Goal: Transaction & Acquisition: Book appointment/travel/reservation

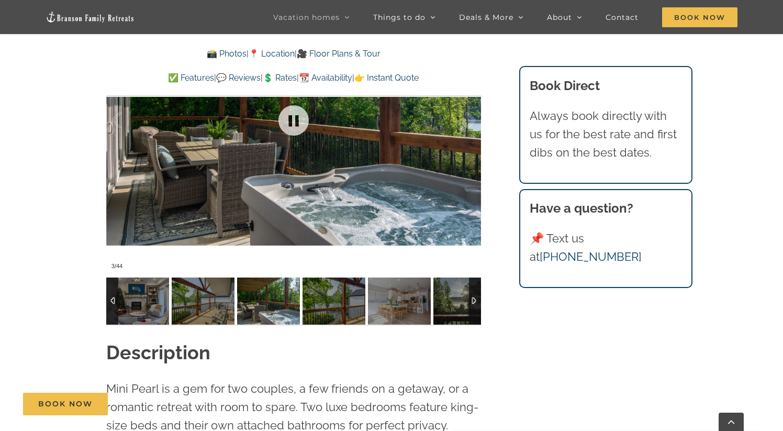
scroll to position [813, 0]
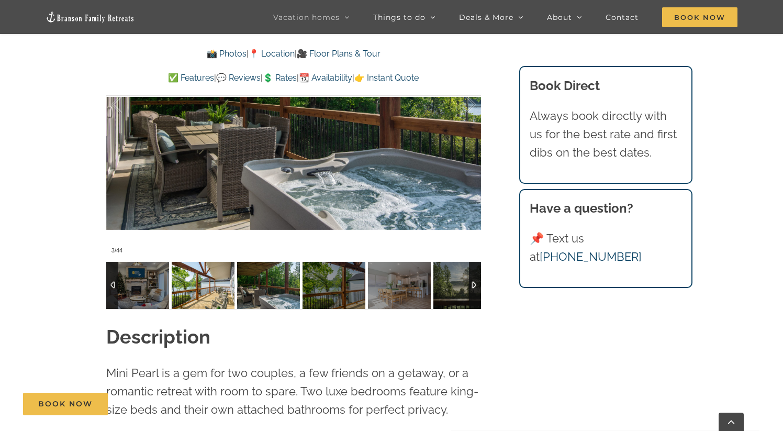
click at [210, 294] on img at bounding box center [203, 285] width 63 height 47
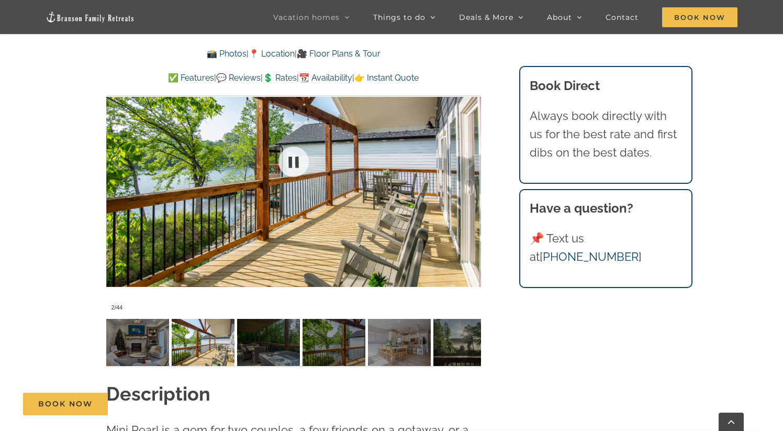
scroll to position [758, 0]
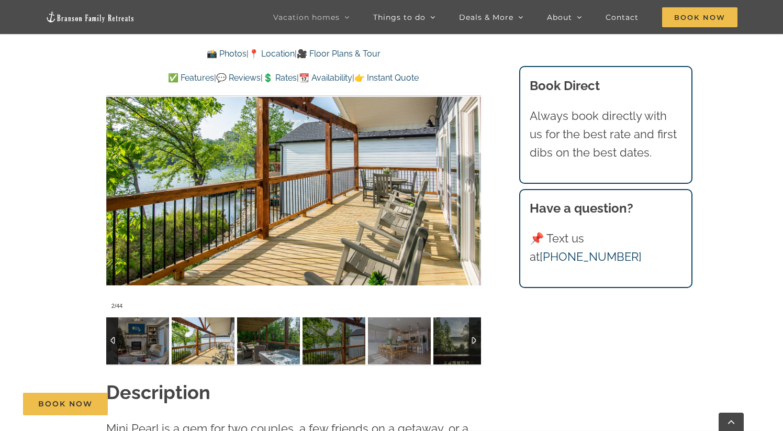
click at [281, 340] on img at bounding box center [268, 340] width 63 height 47
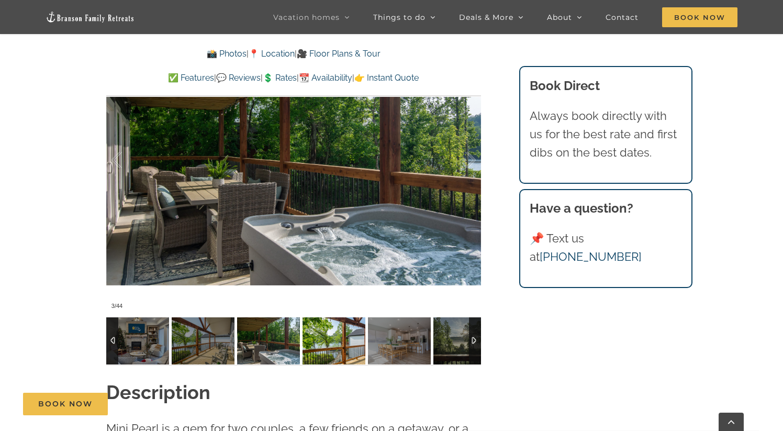
click at [332, 339] on img at bounding box center [334, 340] width 63 height 47
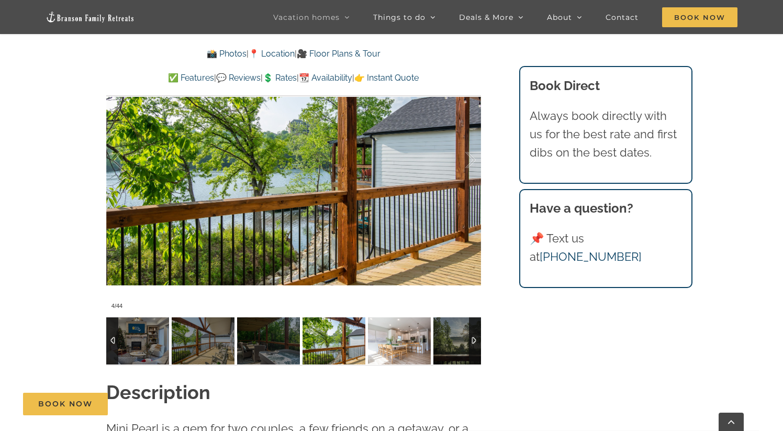
click at [413, 339] on img at bounding box center [399, 340] width 63 height 47
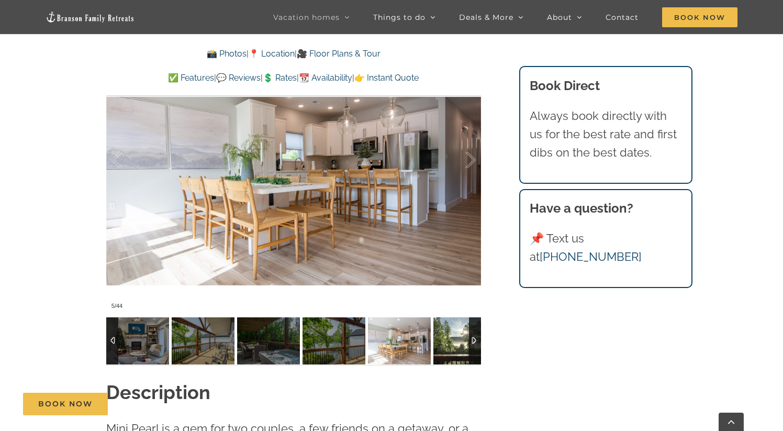
click at [442, 340] on img at bounding box center [464, 340] width 63 height 47
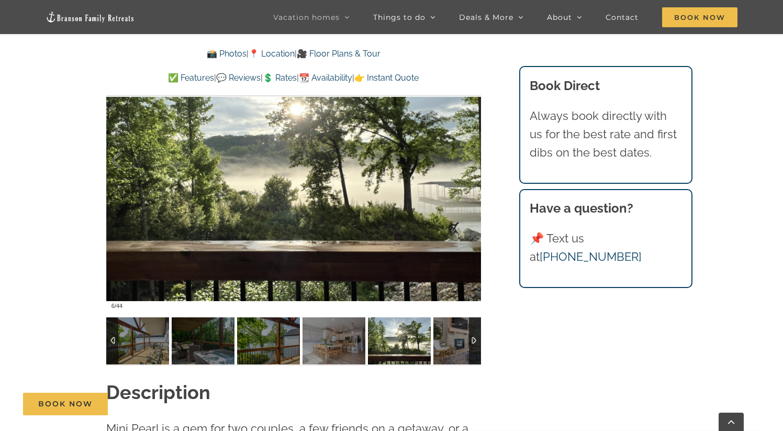
click at [476, 344] on div at bounding box center [475, 340] width 12 height 47
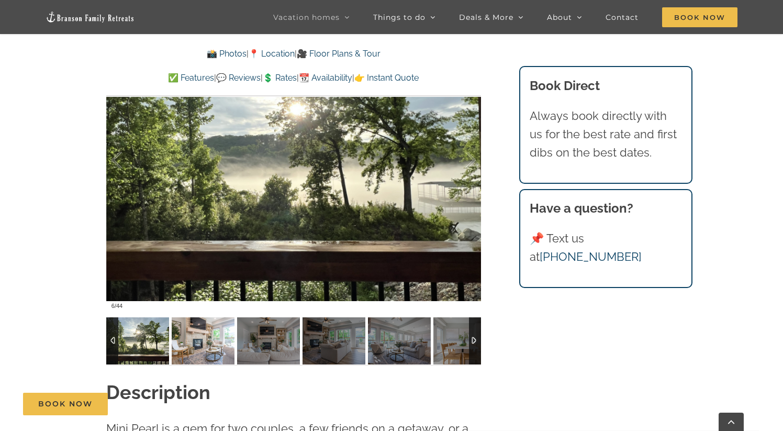
drag, startPoint x: 221, startPoint y: 342, endPoint x: 256, endPoint y: 340, distance: 35.6
click at [220, 342] on img at bounding box center [203, 340] width 63 height 47
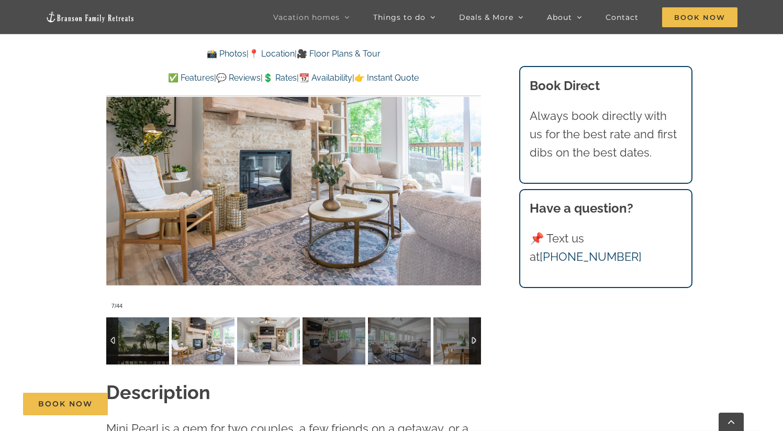
drag, startPoint x: 263, startPoint y: 340, endPoint x: 296, endPoint y: 340, distance: 33.0
click at [263, 340] on img at bounding box center [268, 340] width 63 height 47
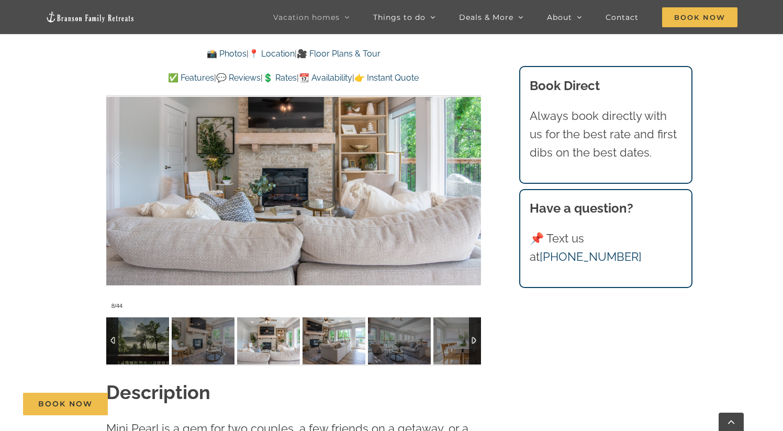
click at [310, 341] on img at bounding box center [334, 340] width 63 height 47
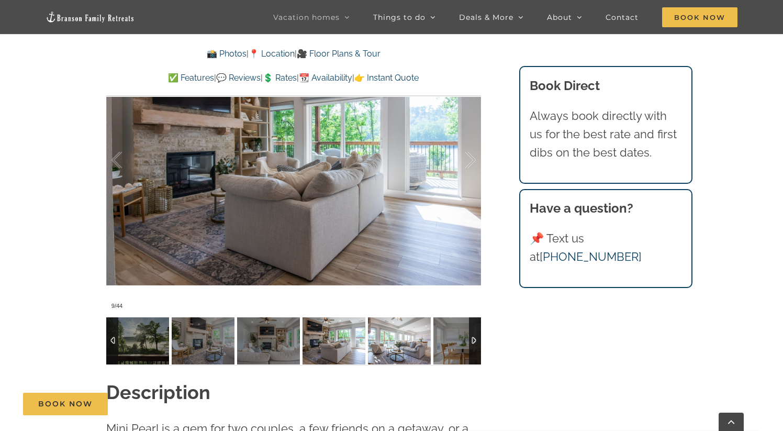
click at [415, 344] on img at bounding box center [399, 340] width 63 height 47
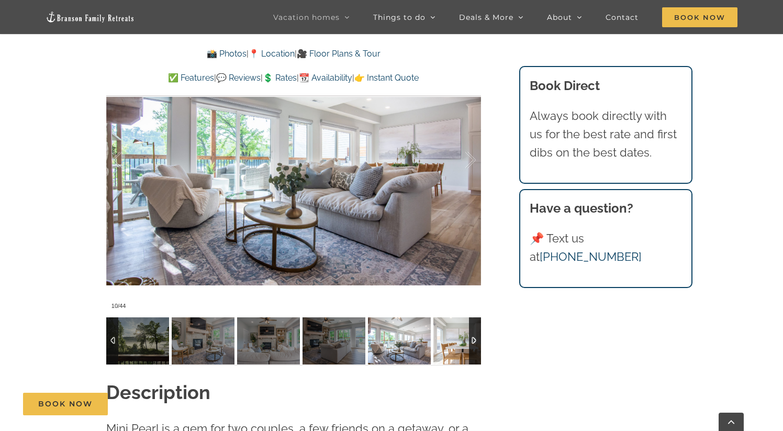
drag, startPoint x: 449, startPoint y: 345, endPoint x: 440, endPoint y: 345, distance: 9.4
click at [449, 345] on img at bounding box center [464, 340] width 63 height 47
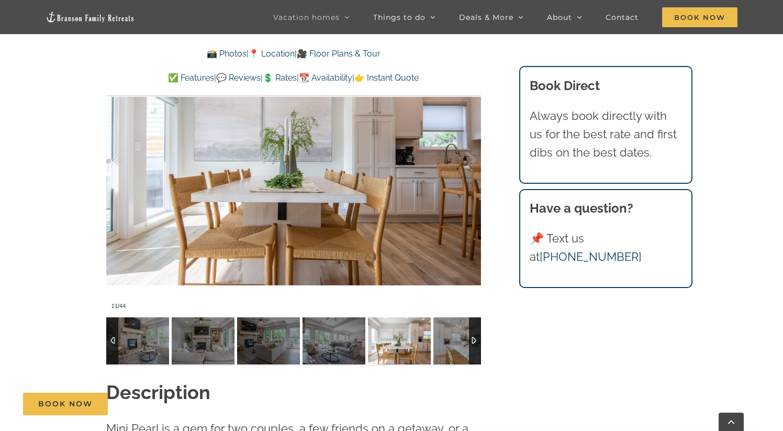
click at [474, 343] on div at bounding box center [475, 340] width 12 height 47
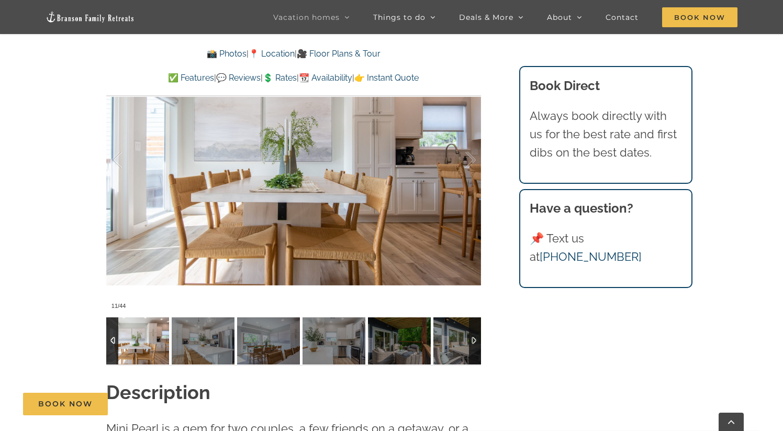
click at [476, 343] on div at bounding box center [475, 340] width 12 height 47
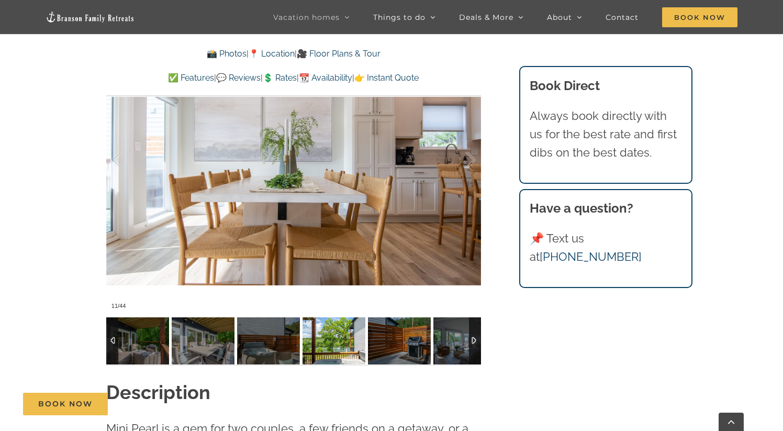
click at [348, 345] on img at bounding box center [334, 340] width 63 height 47
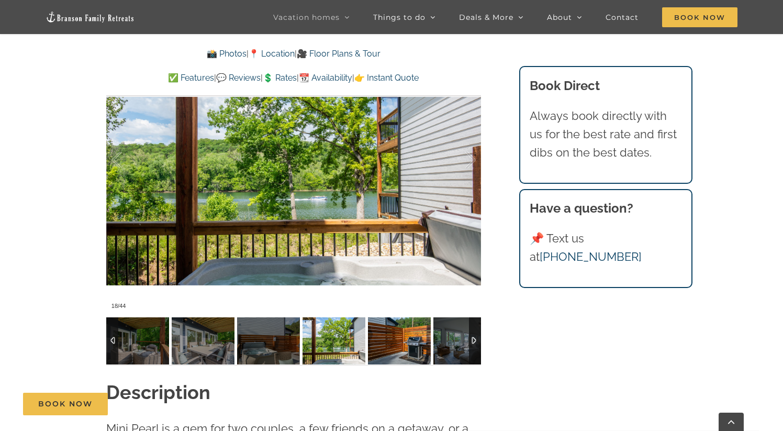
click at [404, 345] on img at bounding box center [399, 340] width 63 height 47
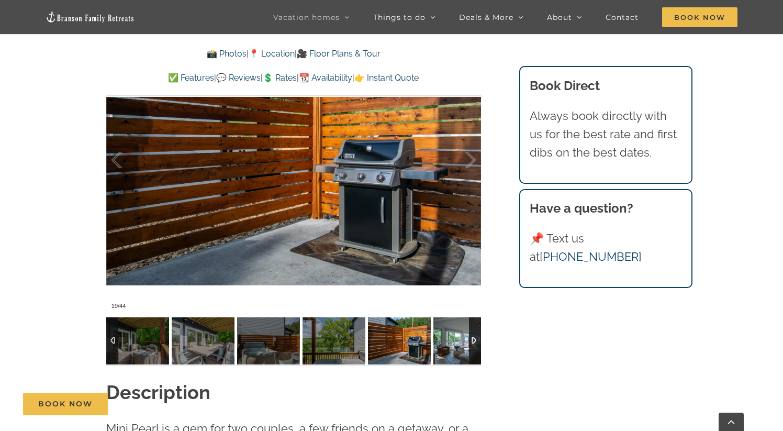
click at [449, 345] on img at bounding box center [464, 340] width 63 height 47
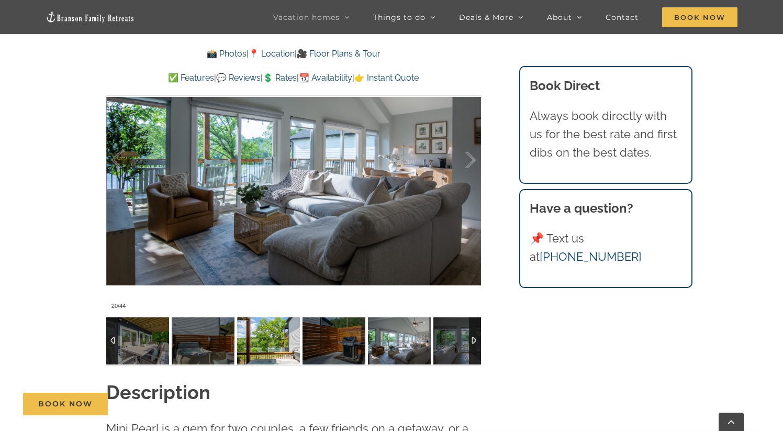
drag, startPoint x: 265, startPoint y: 342, endPoint x: 217, endPoint y: 341, distance: 47.6
click at [265, 342] on img at bounding box center [268, 340] width 63 height 47
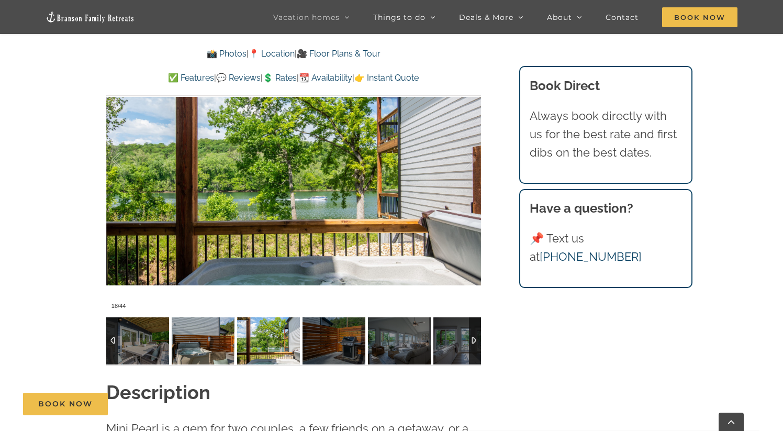
drag, startPoint x: 205, startPoint y: 341, endPoint x: 193, endPoint y: 342, distance: 12.6
click at [204, 341] on img at bounding box center [203, 340] width 63 height 47
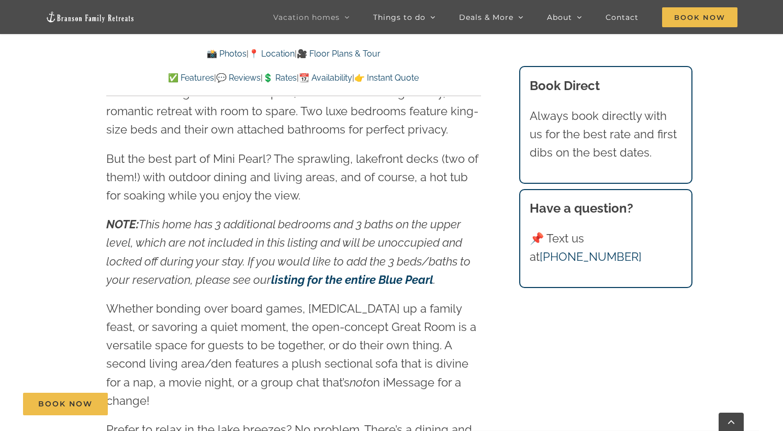
scroll to position [1123, 0]
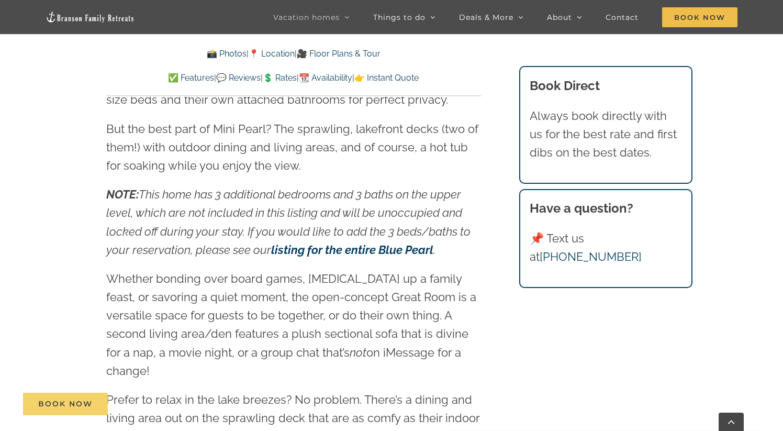
click at [80, 394] on link "Book Now" at bounding box center [65, 404] width 85 height 23
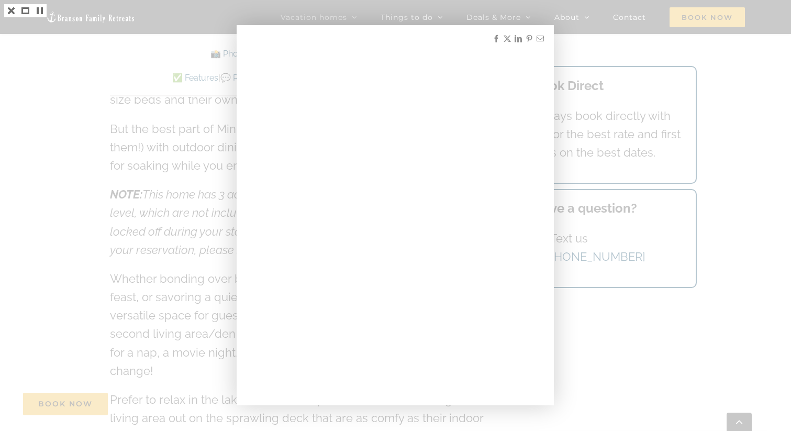
click at [200, 125] on div at bounding box center [395, 215] width 791 height 431
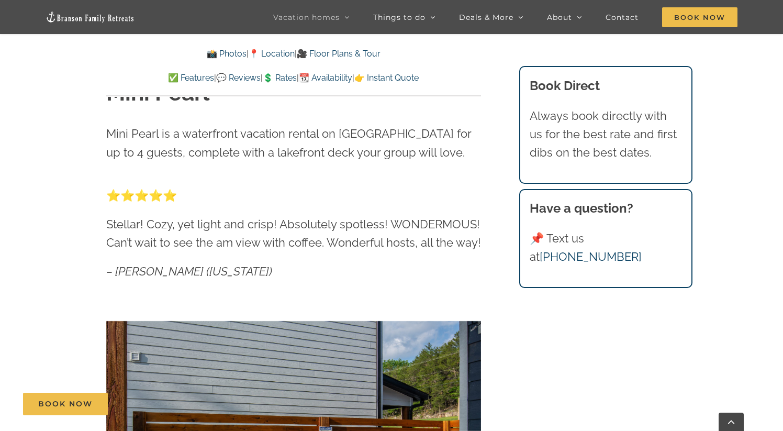
scroll to position [473, 0]
click at [115, 15] on img at bounding box center [90, 17] width 89 height 12
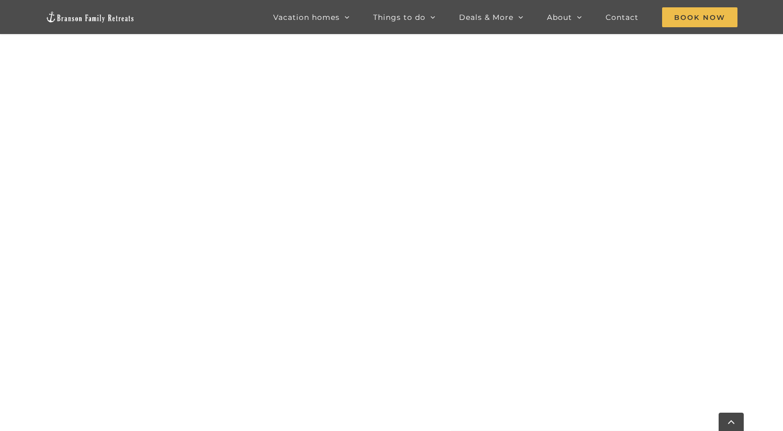
scroll to position [645, 0]
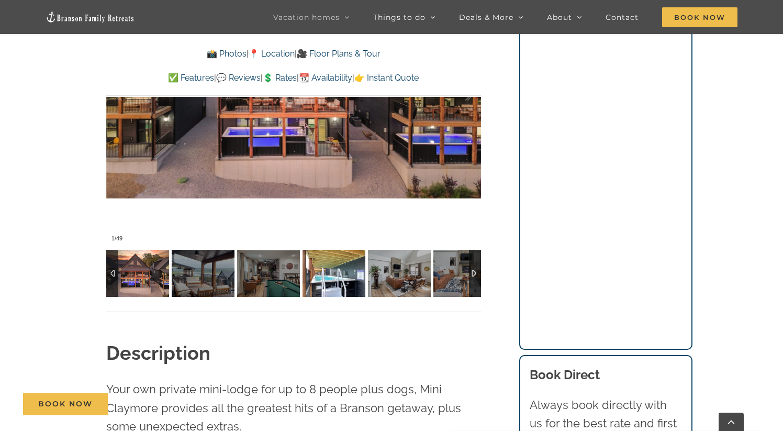
scroll to position [847, 0]
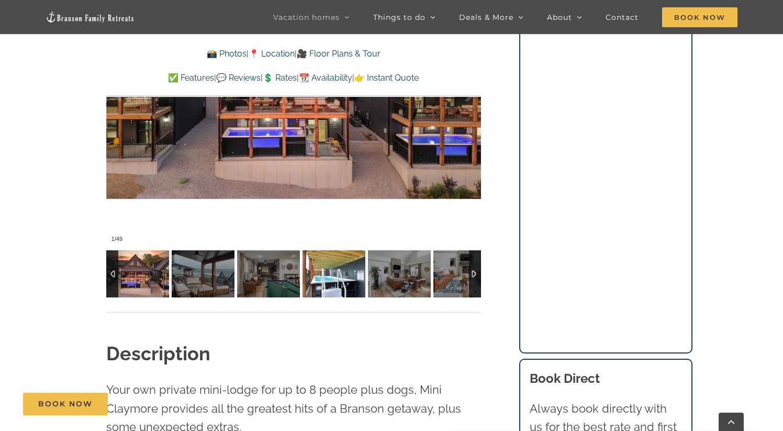
click at [324, 270] on img at bounding box center [334, 273] width 63 height 47
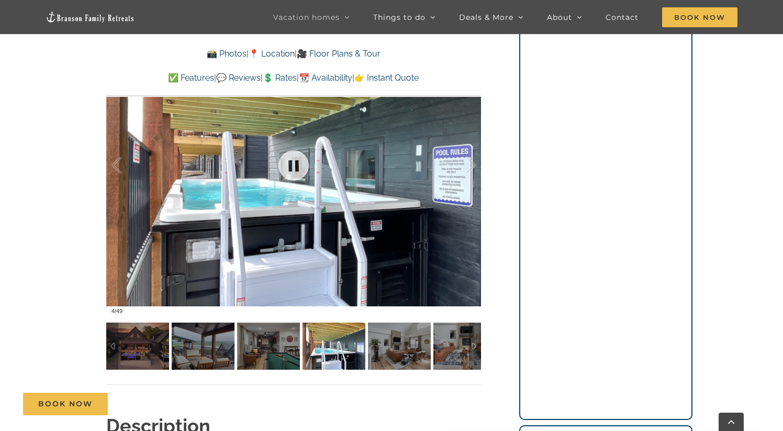
scroll to position [762, 0]
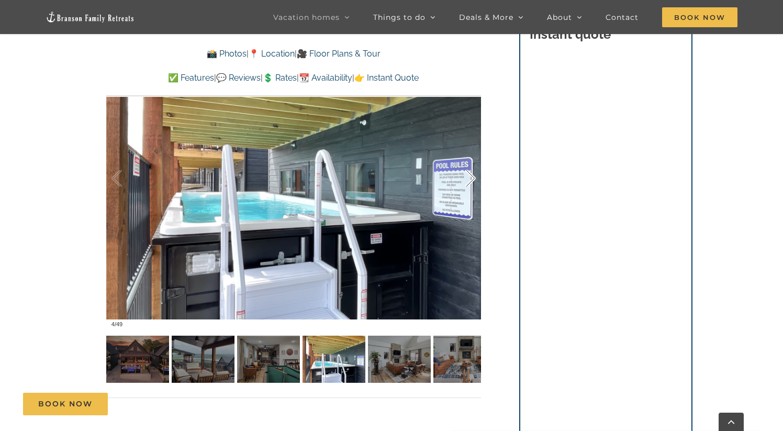
click at [466, 179] on div at bounding box center [459, 178] width 32 height 65
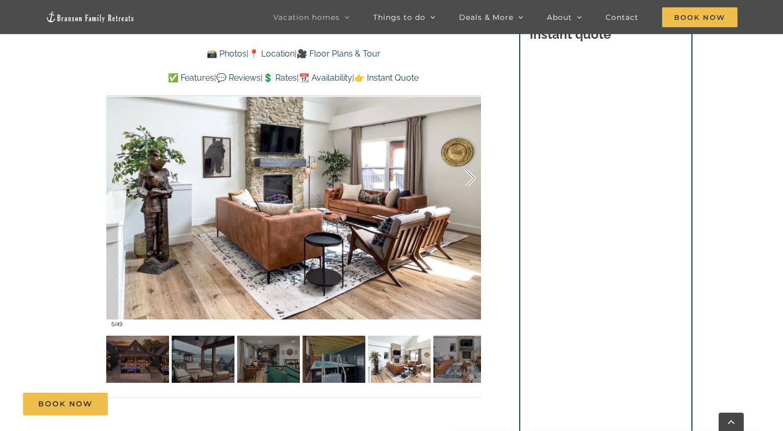
click at [466, 179] on div at bounding box center [459, 178] width 32 height 65
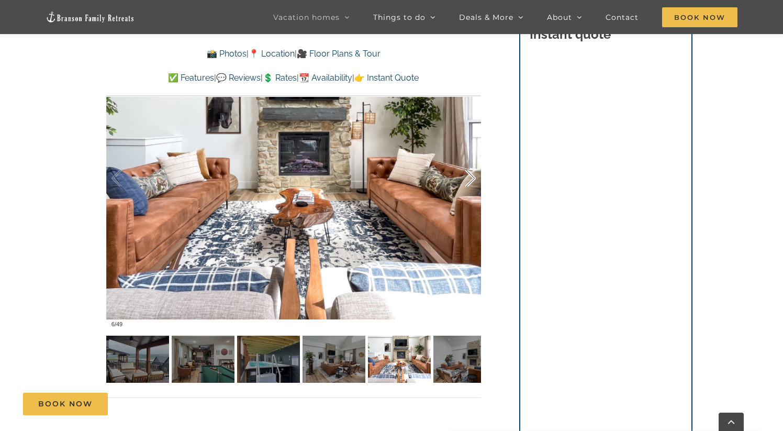
click at [466, 179] on div at bounding box center [459, 178] width 32 height 65
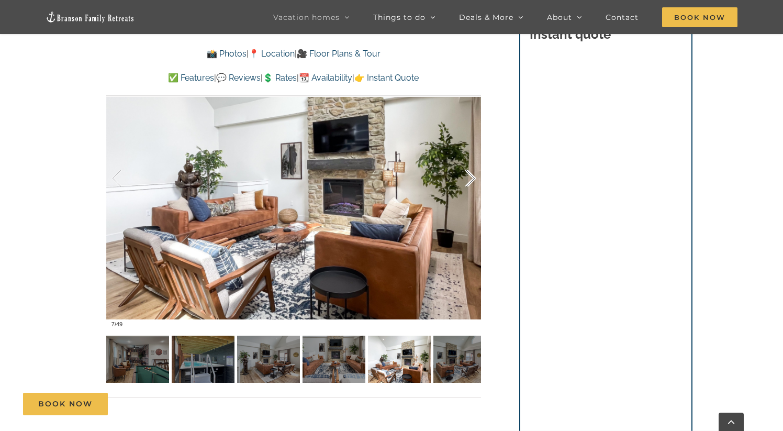
click at [466, 179] on div at bounding box center [459, 178] width 32 height 65
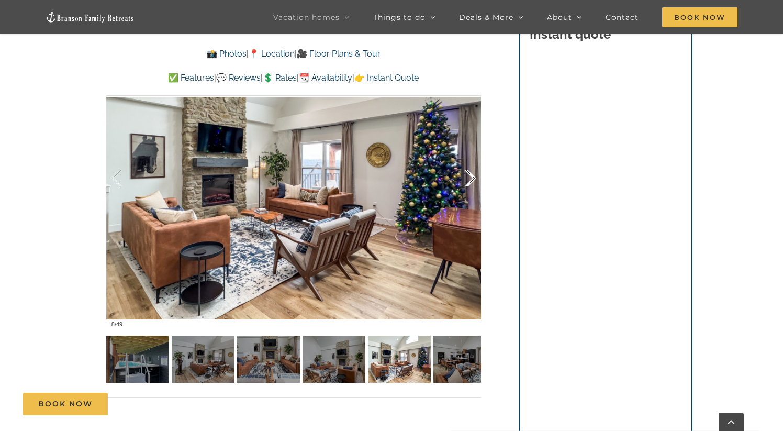
click at [466, 179] on div at bounding box center [459, 178] width 32 height 65
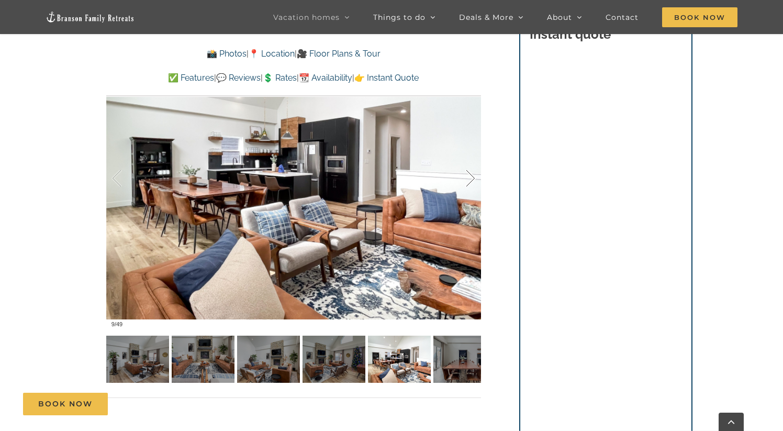
click at [466, 179] on div at bounding box center [459, 178] width 32 height 65
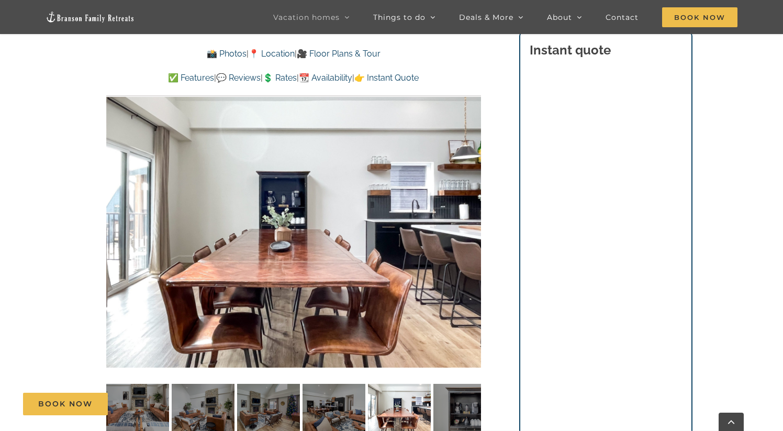
scroll to position [790, 0]
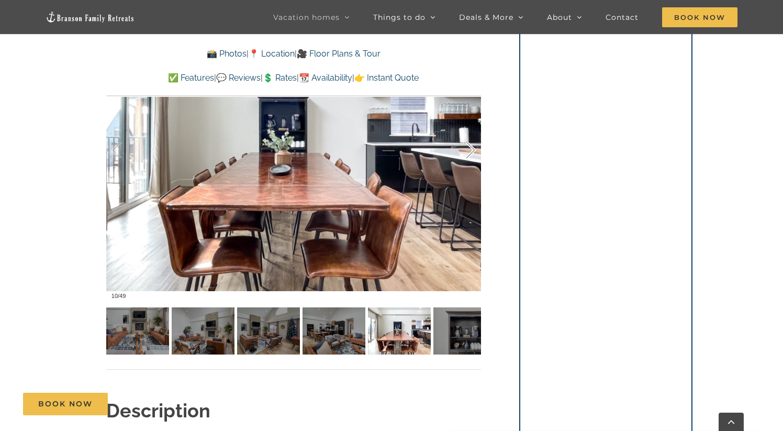
click at [468, 150] on div at bounding box center [459, 150] width 32 height 65
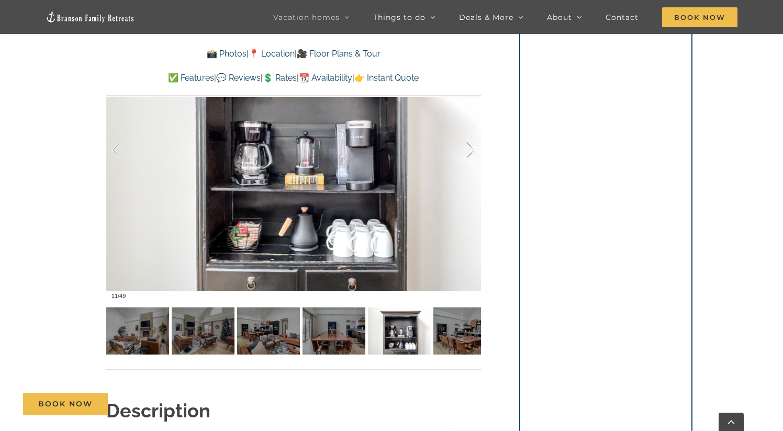
click at [468, 150] on div at bounding box center [459, 150] width 32 height 65
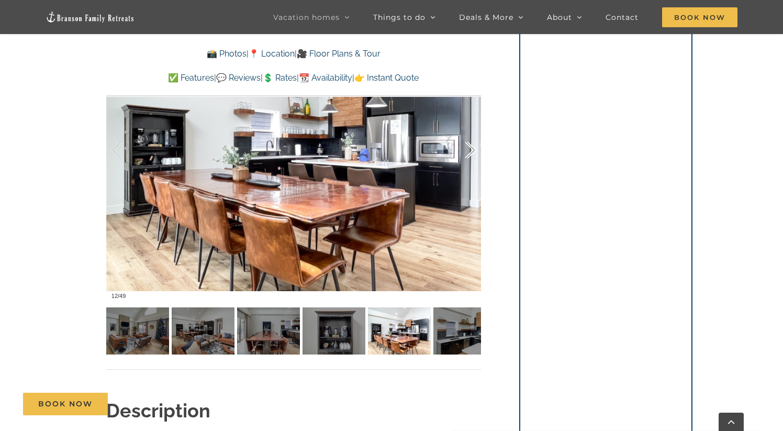
click at [468, 150] on div at bounding box center [459, 150] width 32 height 65
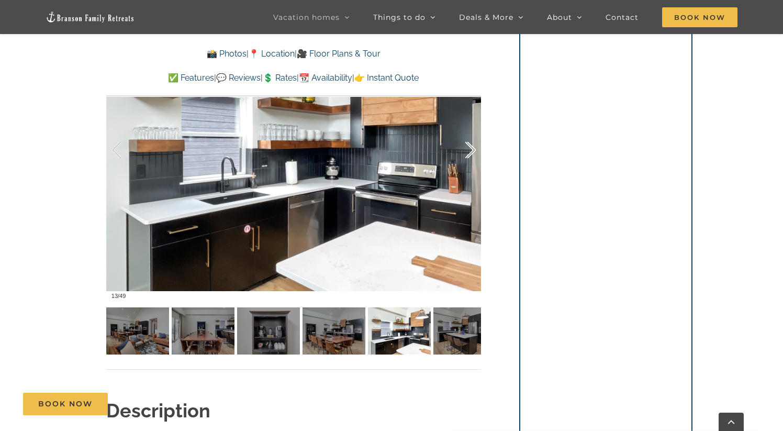
click at [468, 150] on div at bounding box center [459, 150] width 32 height 65
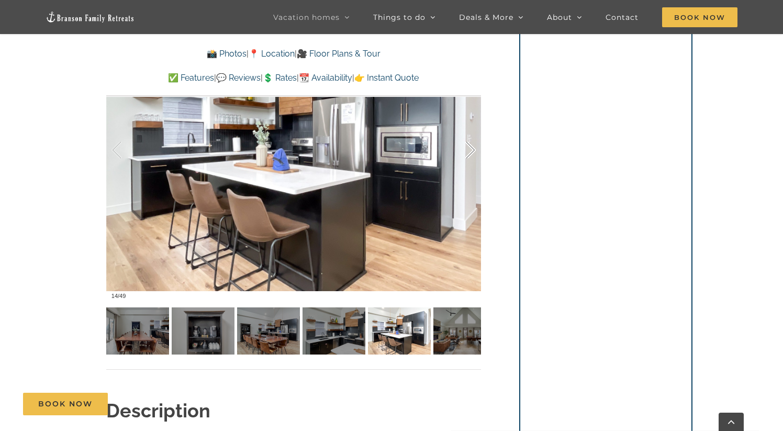
click at [468, 150] on div at bounding box center [459, 150] width 32 height 65
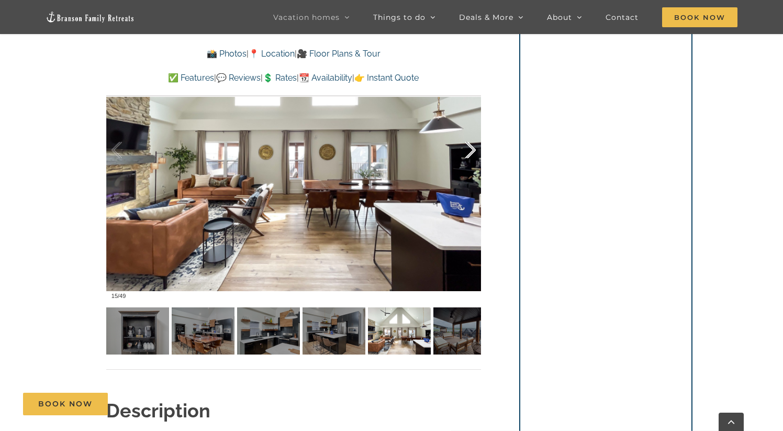
click at [468, 150] on div at bounding box center [459, 150] width 32 height 65
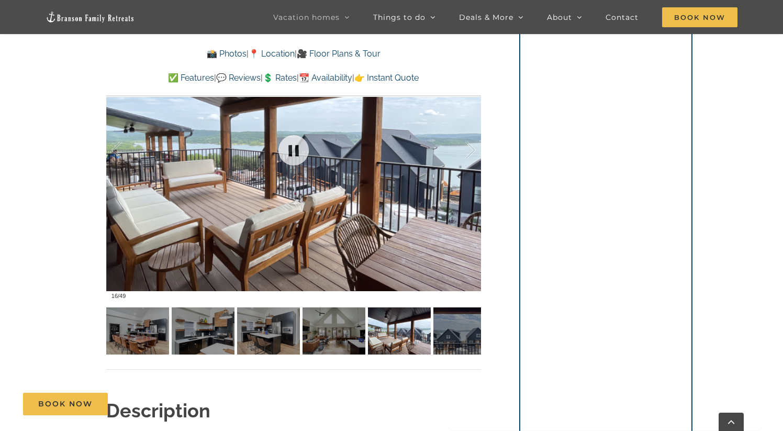
drag, startPoint x: 468, startPoint y: 150, endPoint x: 341, endPoint y: 190, distance: 132.9
click at [350, 191] on div "16 / 49" at bounding box center [293, 150] width 375 height 308
click at [472, 150] on div at bounding box center [459, 150] width 32 height 65
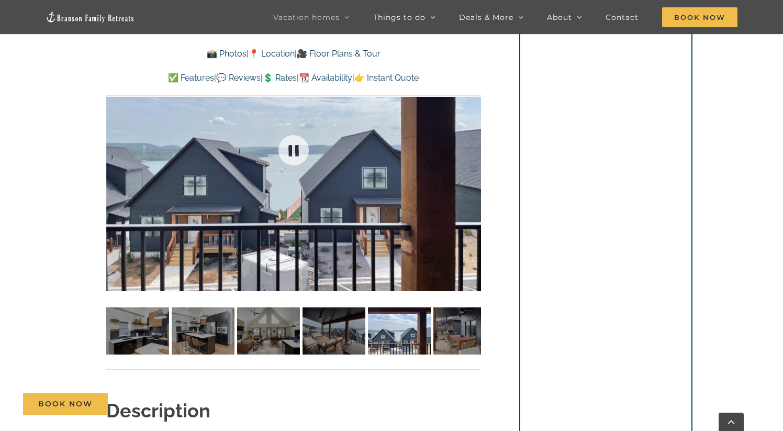
click at [472, 150] on div at bounding box center [293, 150] width 375 height 308
click at [472, 150] on div at bounding box center [459, 150] width 32 height 65
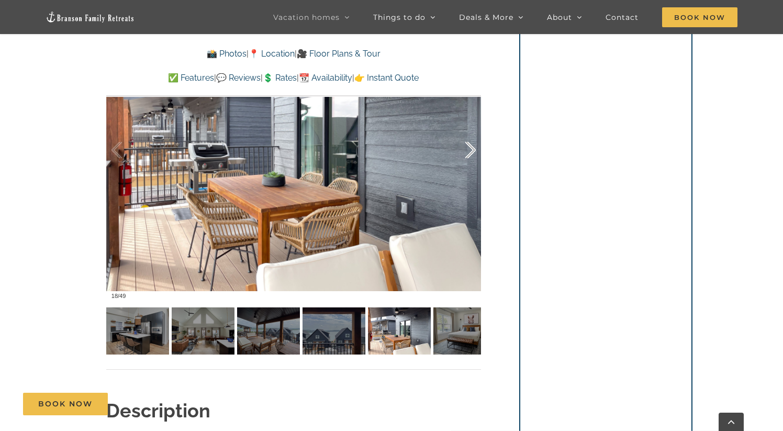
click at [472, 150] on div at bounding box center [459, 150] width 32 height 65
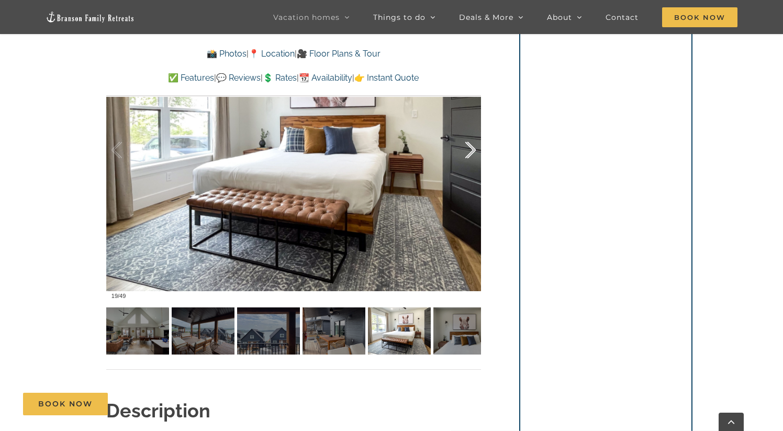
click at [472, 150] on div at bounding box center [459, 150] width 32 height 65
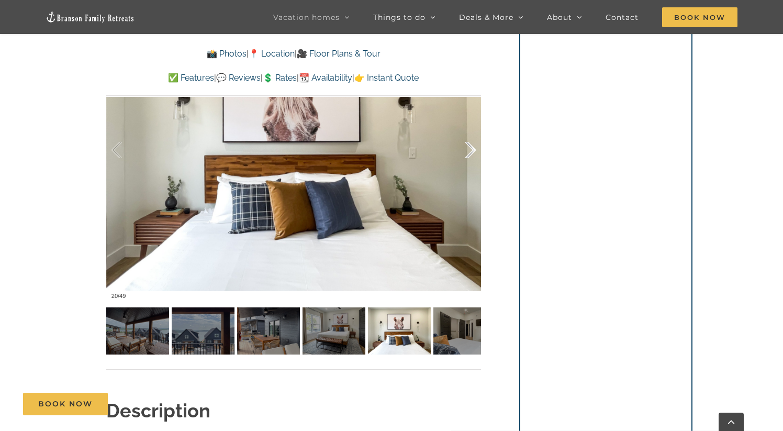
click at [472, 150] on div at bounding box center [459, 150] width 32 height 65
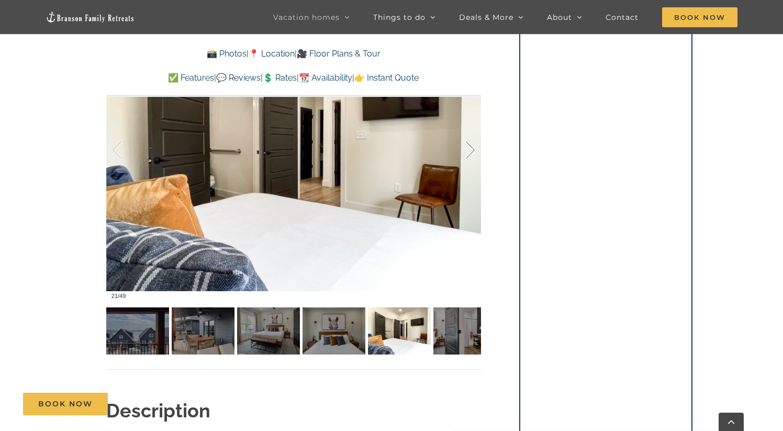
click at [472, 150] on div at bounding box center [459, 150] width 32 height 65
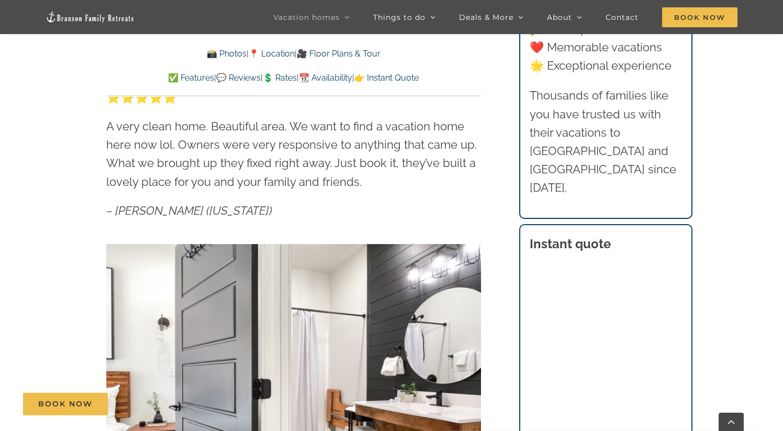
scroll to position [555, 0]
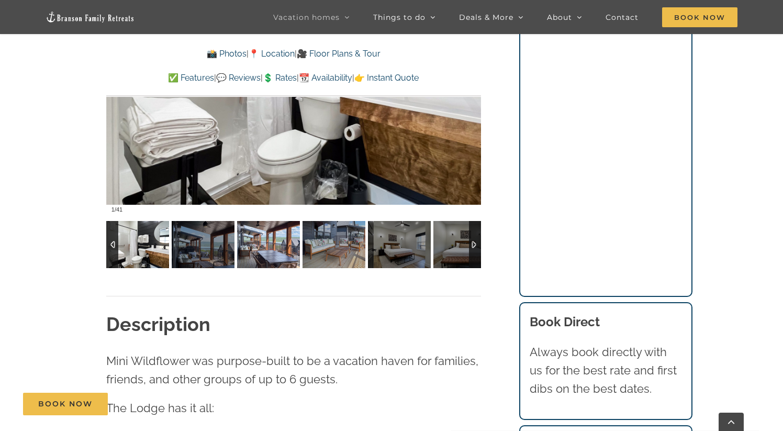
scroll to position [847, 0]
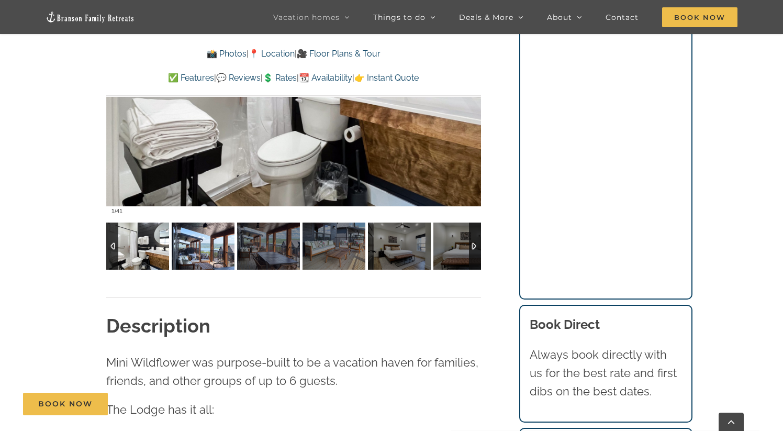
click at [185, 247] on img at bounding box center [203, 245] width 63 height 47
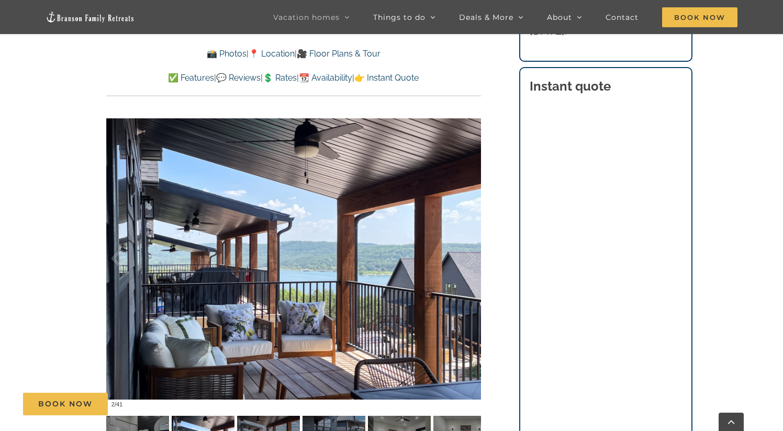
scroll to position [659, 0]
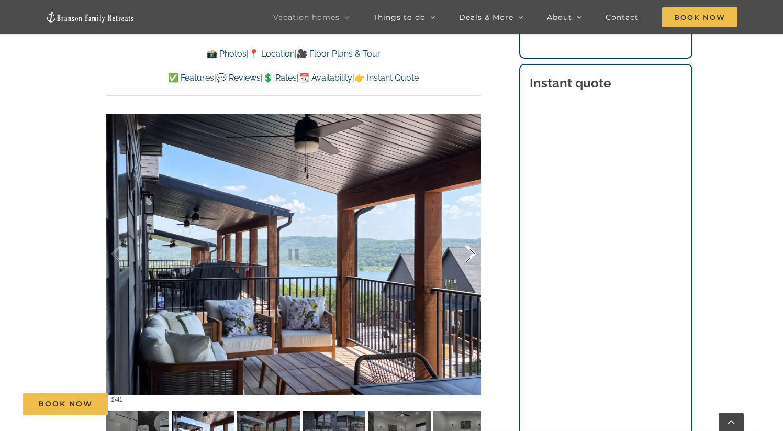
click at [474, 252] on div at bounding box center [459, 253] width 32 height 65
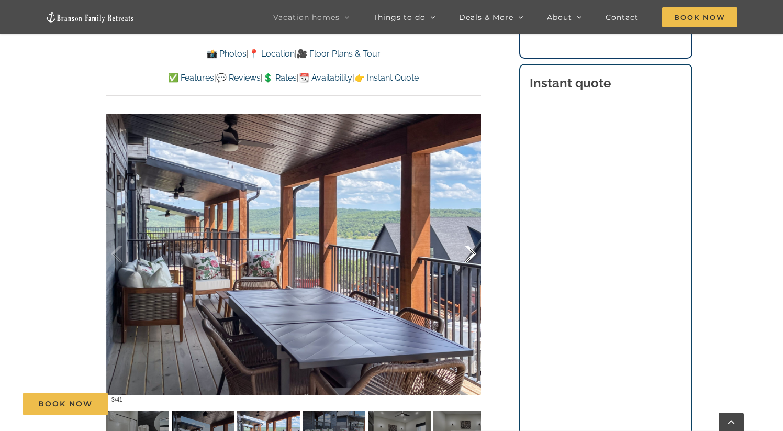
scroll to position [654, 0]
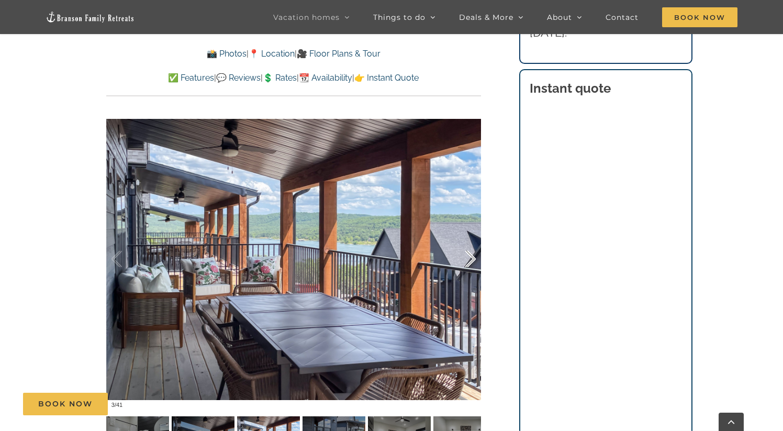
click at [474, 252] on div at bounding box center [459, 259] width 32 height 65
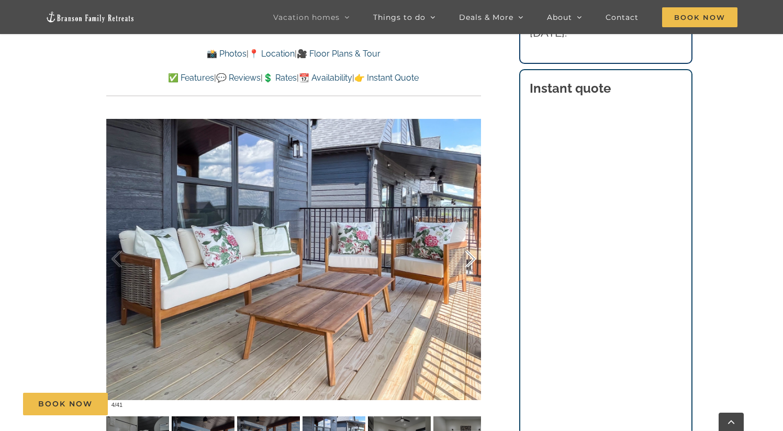
click at [474, 252] on div at bounding box center [459, 259] width 32 height 65
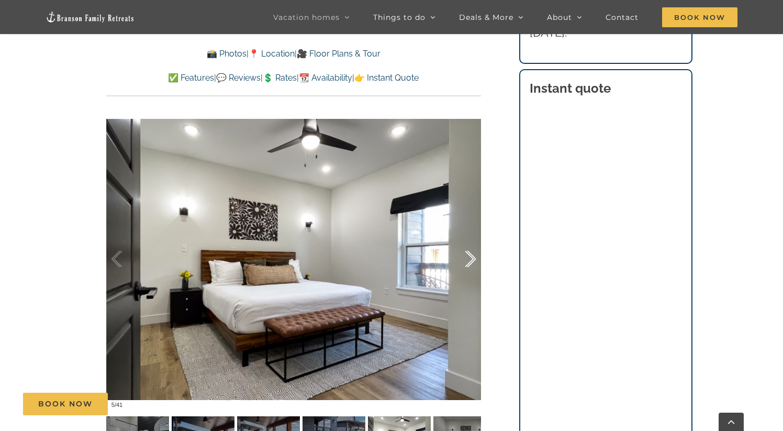
click at [474, 252] on div at bounding box center [459, 259] width 32 height 65
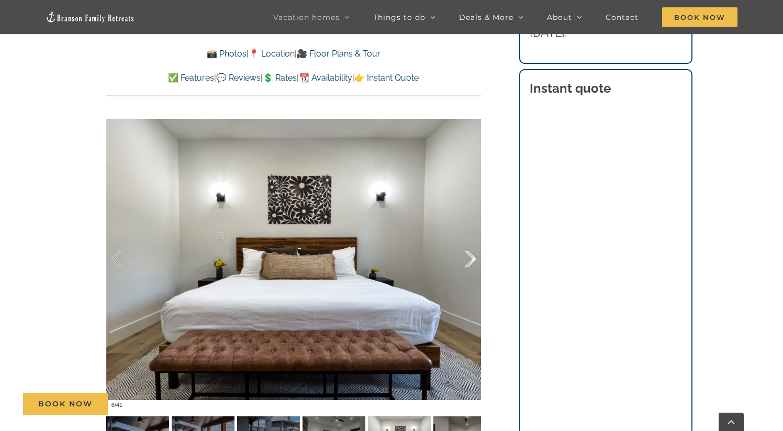
click at [474, 252] on div at bounding box center [459, 259] width 32 height 65
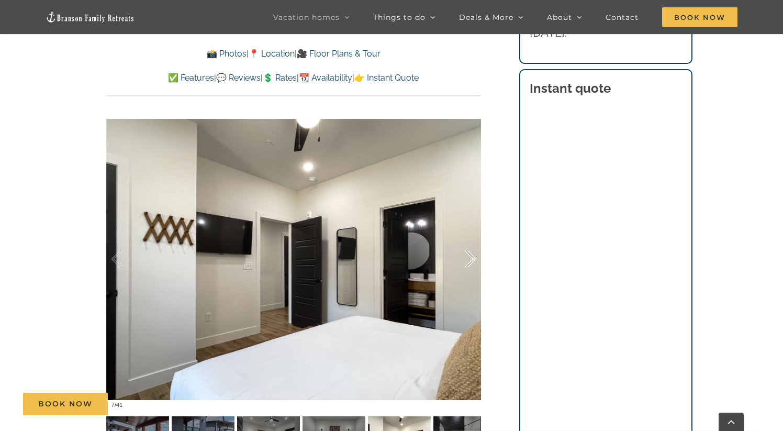
click at [474, 252] on div at bounding box center [459, 259] width 32 height 65
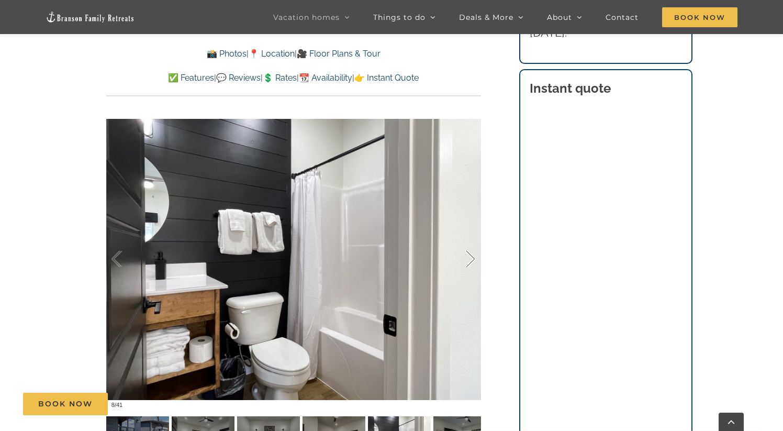
click at [474, 252] on div at bounding box center [459, 259] width 32 height 65
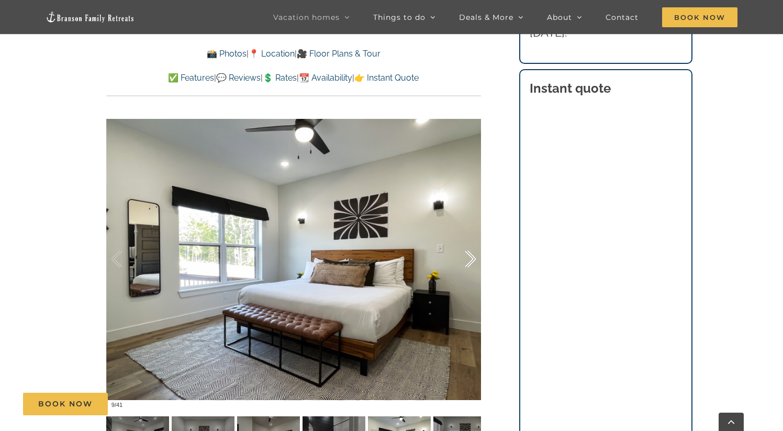
click at [474, 252] on div at bounding box center [459, 259] width 32 height 65
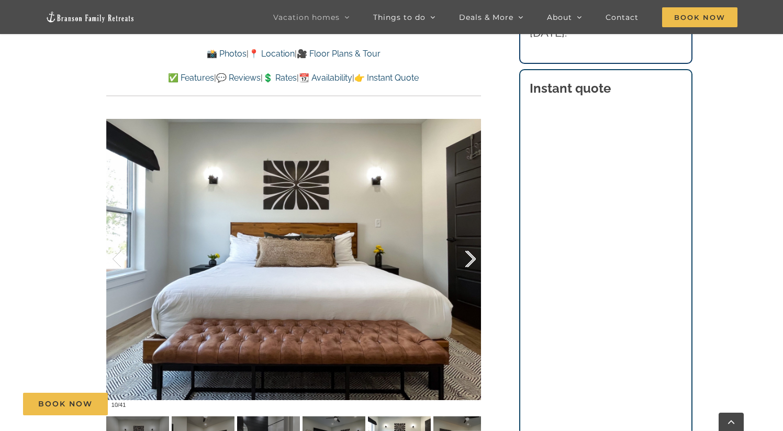
click at [474, 252] on div at bounding box center [459, 259] width 32 height 65
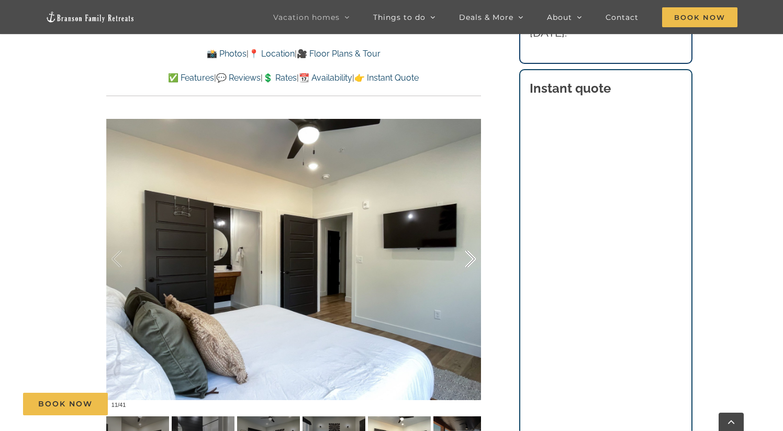
click at [474, 252] on div at bounding box center [459, 259] width 32 height 65
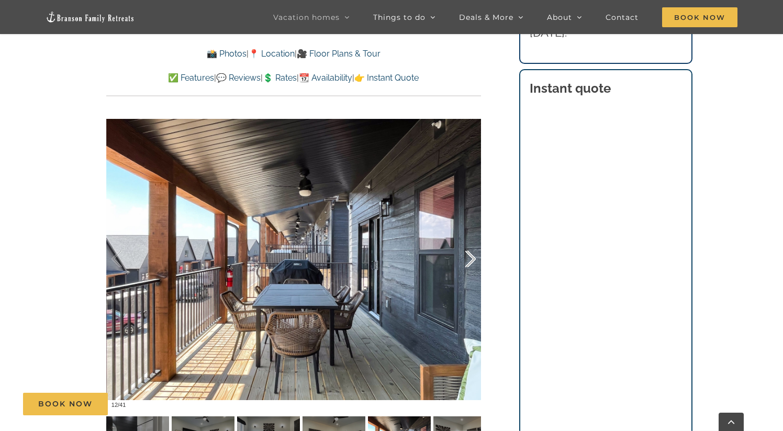
click at [474, 252] on div at bounding box center [459, 259] width 32 height 65
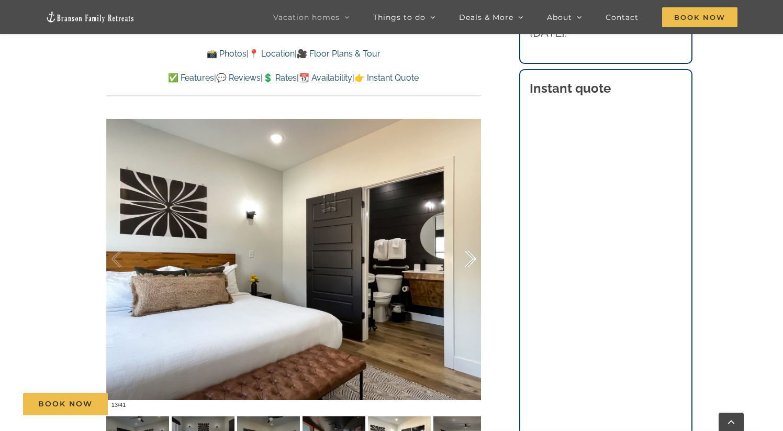
click at [474, 252] on div at bounding box center [459, 259] width 32 height 65
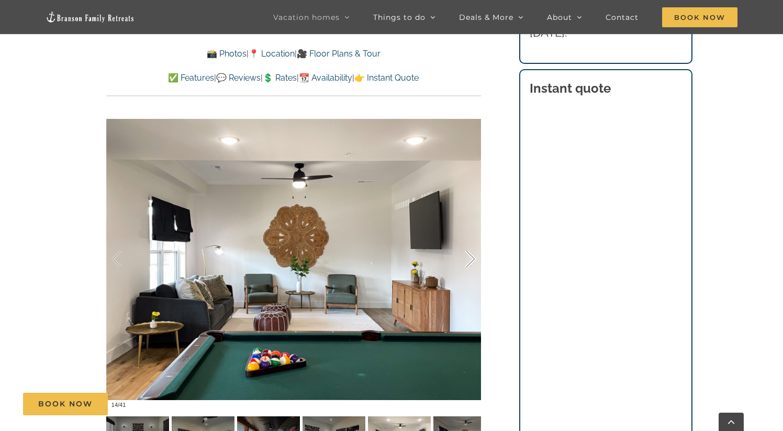
click at [474, 252] on div at bounding box center [459, 259] width 32 height 65
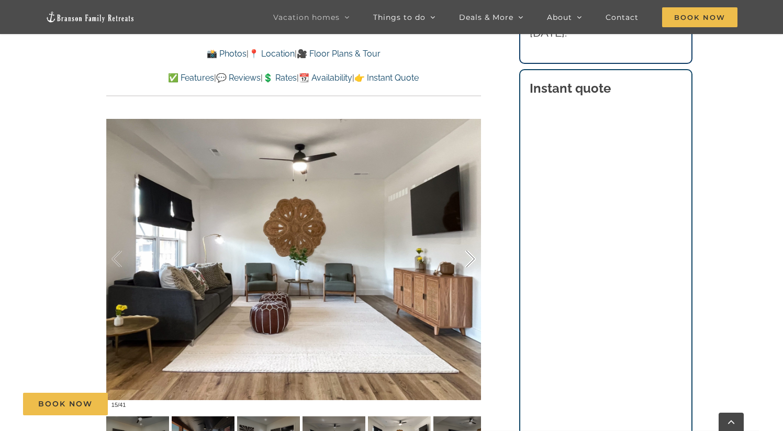
click at [474, 252] on div at bounding box center [459, 259] width 32 height 65
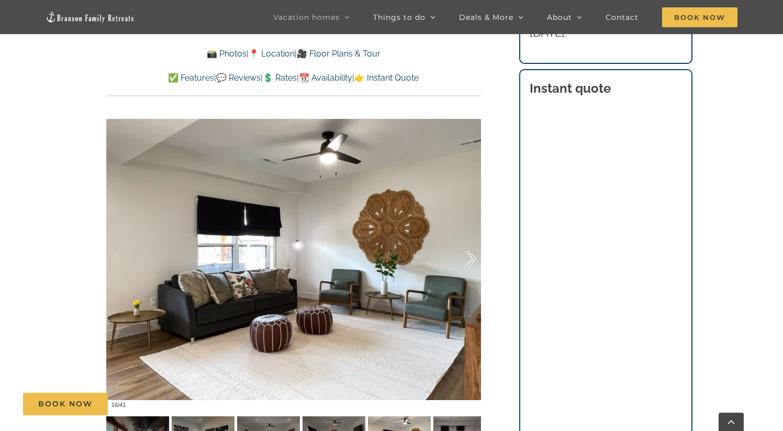
click at [474, 252] on div at bounding box center [459, 259] width 32 height 65
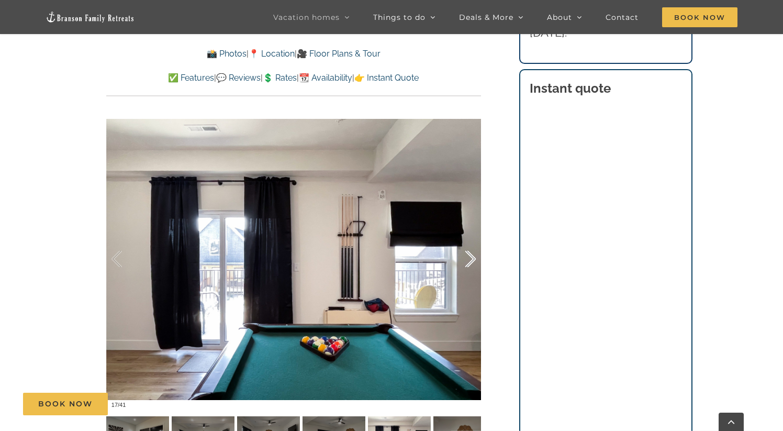
click at [474, 252] on div at bounding box center [459, 259] width 32 height 65
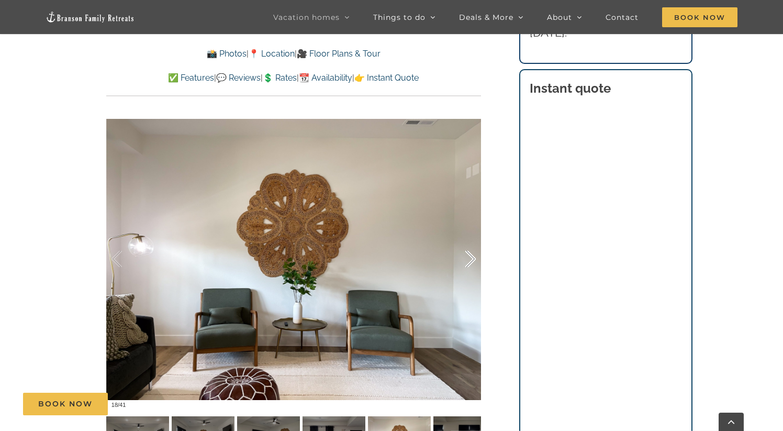
click at [474, 252] on div at bounding box center [459, 259] width 32 height 65
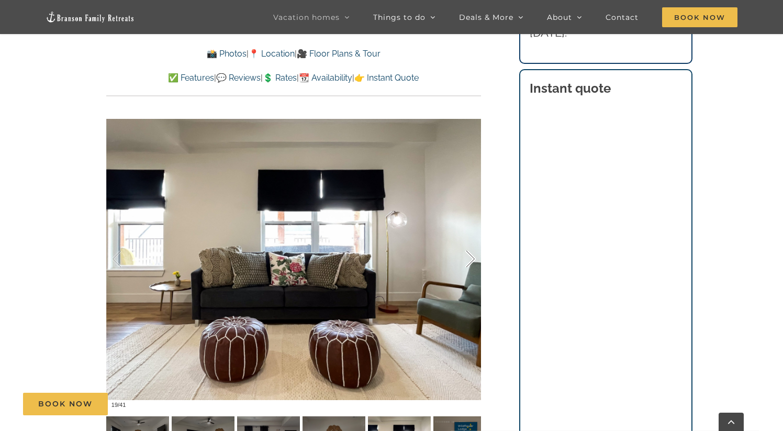
click at [474, 252] on div at bounding box center [459, 259] width 32 height 65
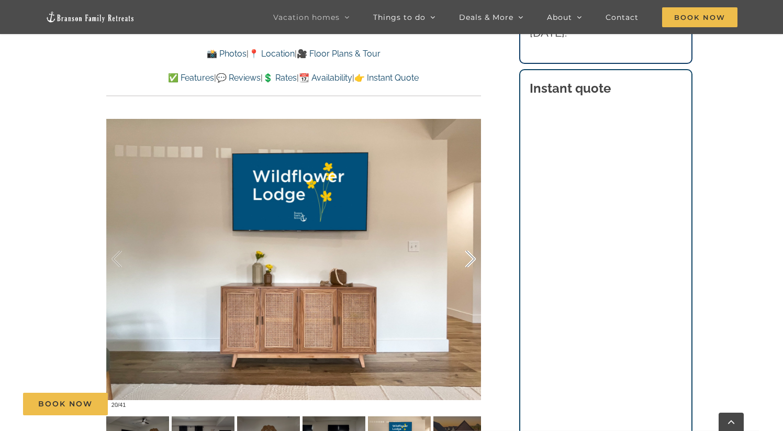
click at [474, 252] on div at bounding box center [459, 259] width 32 height 65
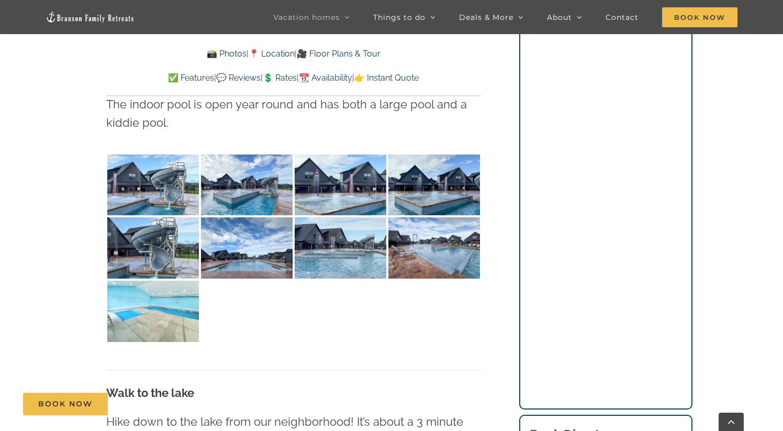
scroll to position [2369, 0]
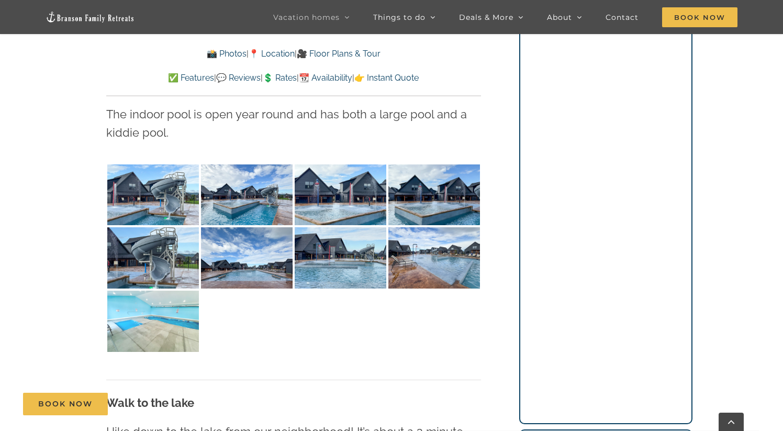
click at [163, 290] on img at bounding box center [153, 320] width 92 height 61
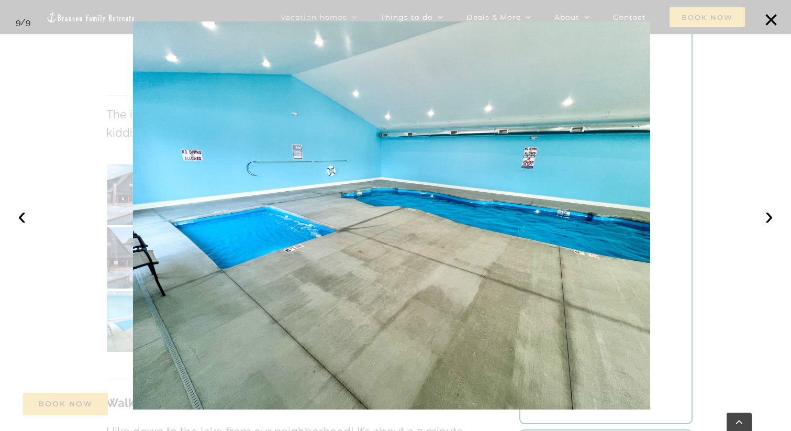
click at [744, 153] on div at bounding box center [395, 215] width 791 height 431
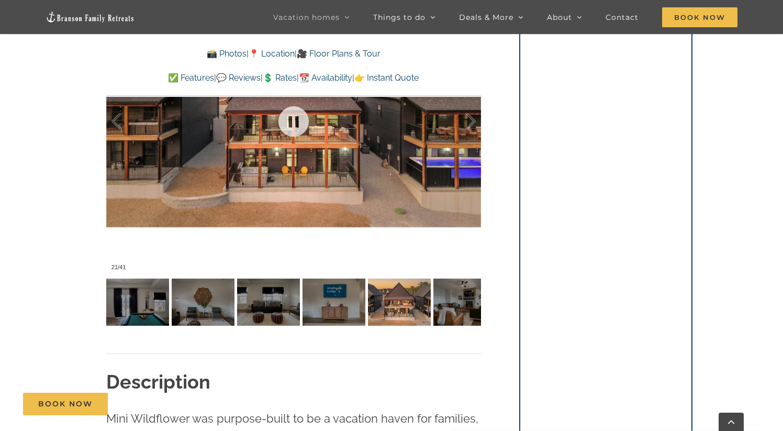
scroll to position [795, 0]
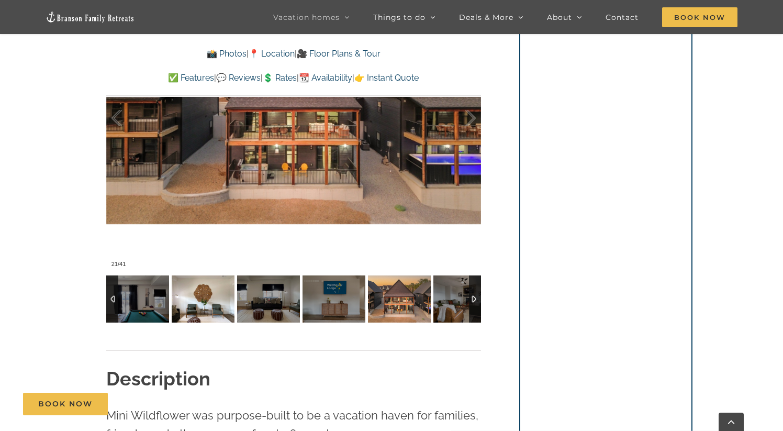
click at [206, 301] on img at bounding box center [203, 298] width 63 height 47
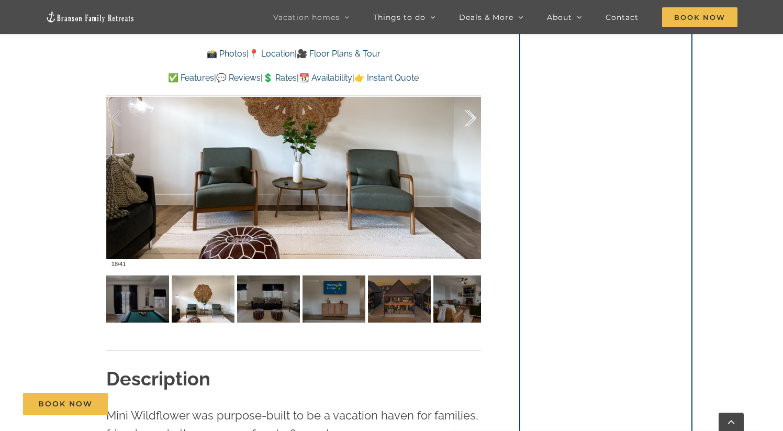
click at [473, 117] on div at bounding box center [459, 118] width 32 height 65
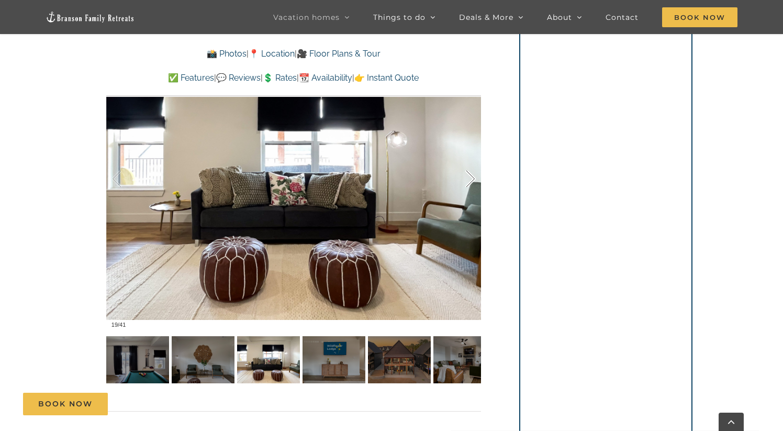
click at [463, 182] on div at bounding box center [459, 179] width 32 height 65
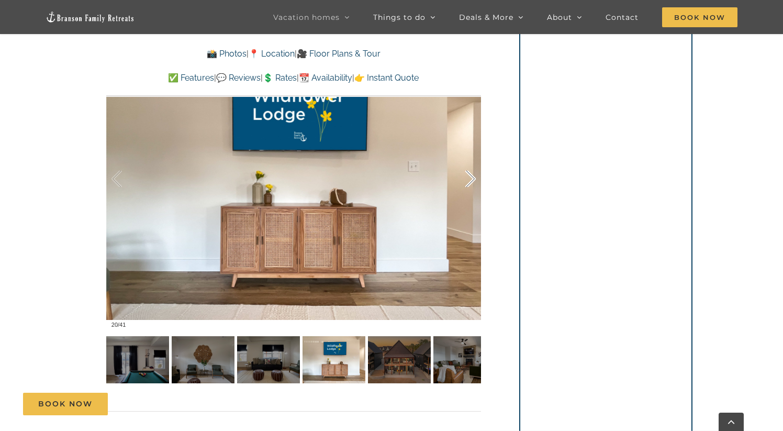
scroll to position [733, 0]
click at [463, 182] on div at bounding box center [459, 179] width 32 height 65
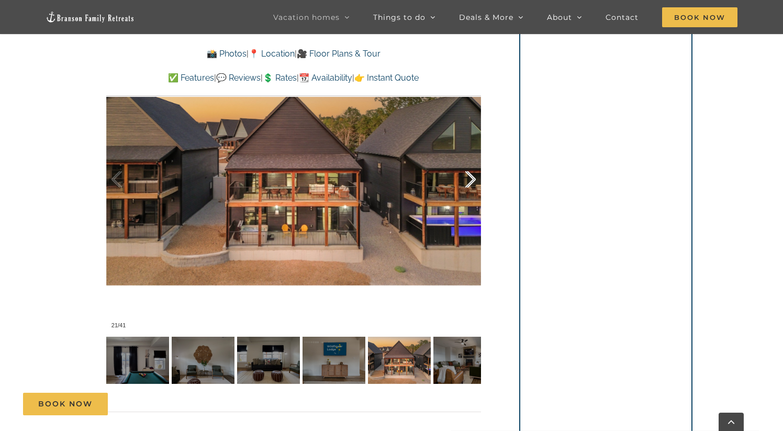
click at [463, 182] on div at bounding box center [459, 179] width 32 height 65
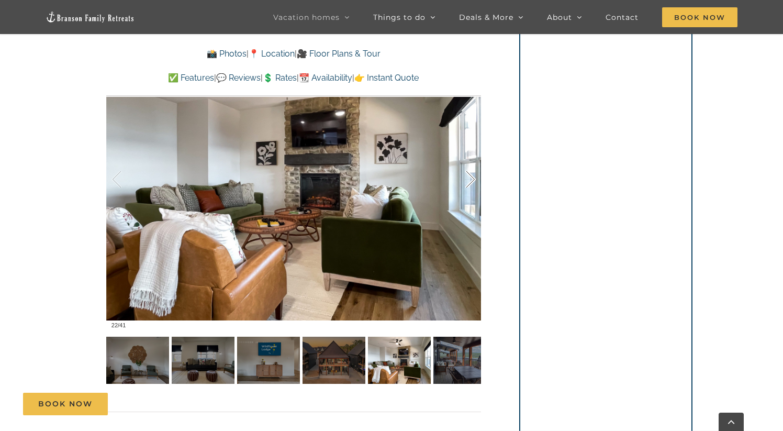
click at [463, 182] on div at bounding box center [459, 179] width 32 height 65
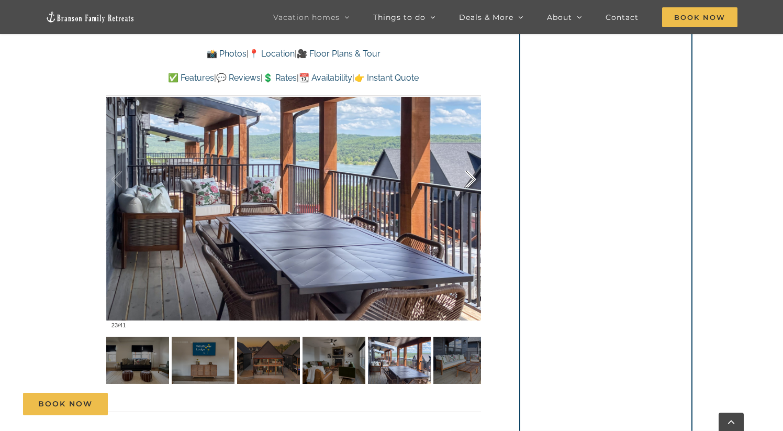
click at [463, 182] on div at bounding box center [459, 179] width 32 height 65
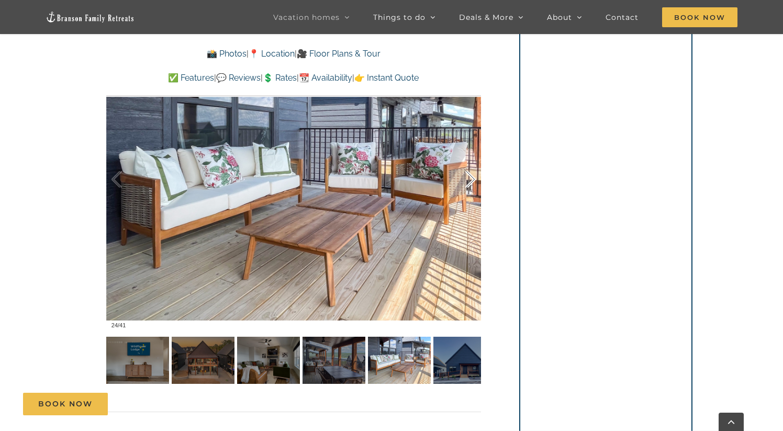
click at [463, 182] on div at bounding box center [459, 179] width 32 height 65
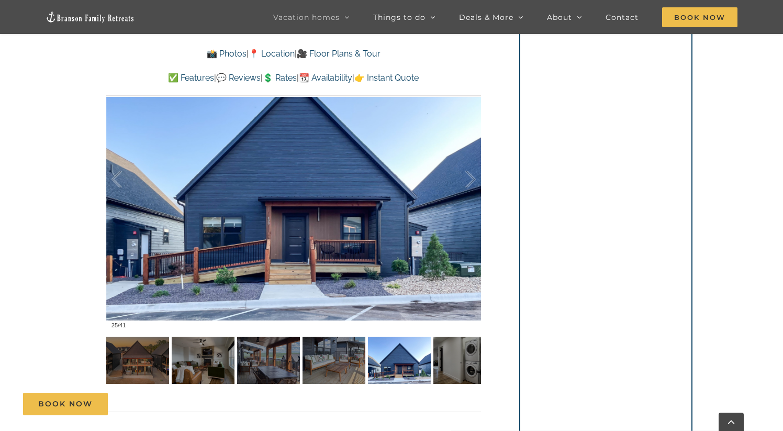
click at [483, 180] on div "Mini Wildflower Sitting pretty at Table Rock Lake ⭐️⭐️⭐️⭐️⭐️ This place was bea…" at bounding box center [293, 109] width 417 height 636
click at [472, 182] on div at bounding box center [459, 179] width 32 height 65
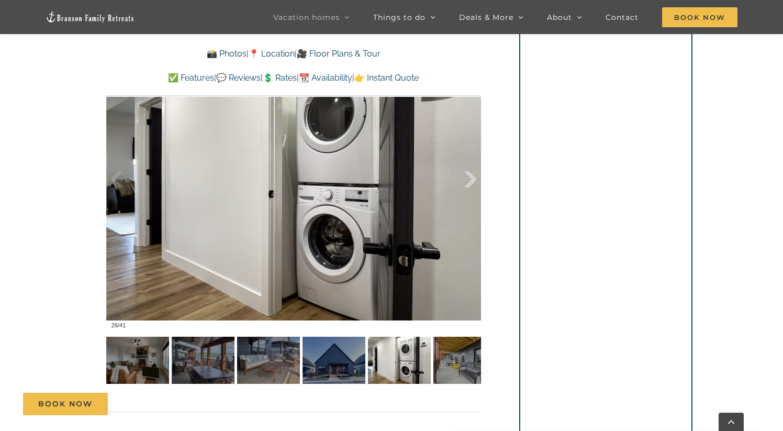
click at [472, 182] on div at bounding box center [459, 179] width 32 height 65
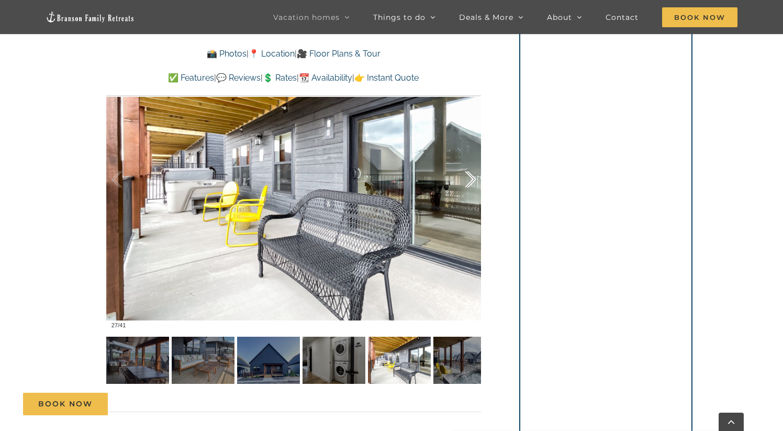
click at [472, 182] on div at bounding box center [459, 179] width 32 height 65
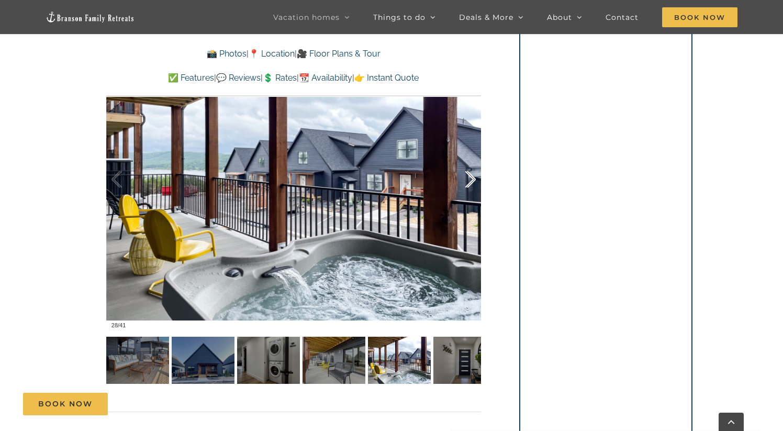
click at [472, 182] on div at bounding box center [459, 179] width 32 height 65
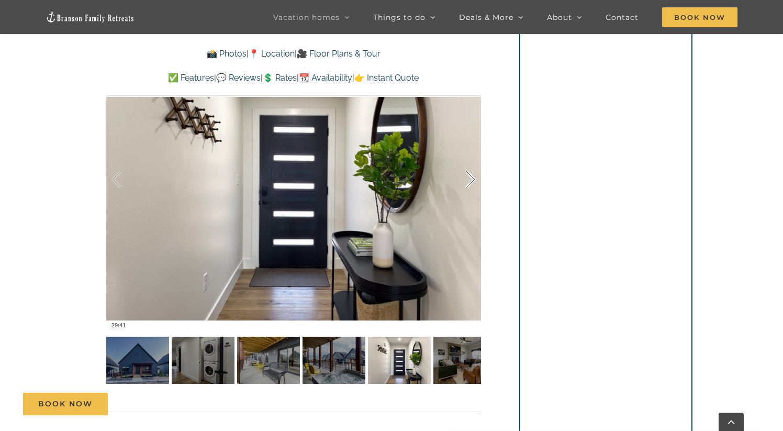
click at [472, 182] on div at bounding box center [459, 179] width 32 height 65
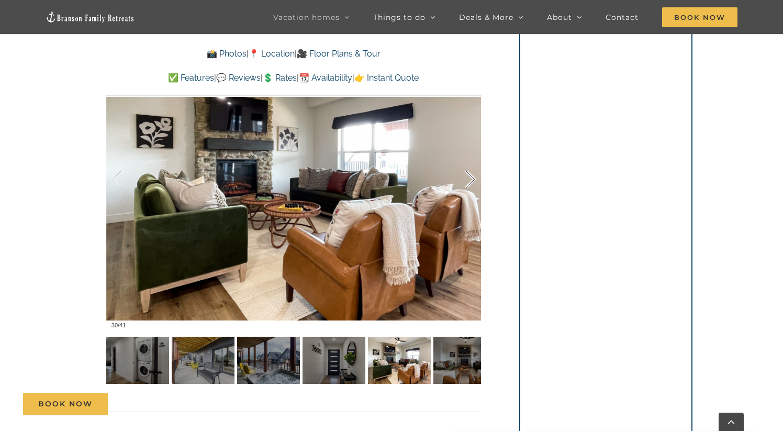
click at [472, 182] on div at bounding box center [459, 179] width 32 height 65
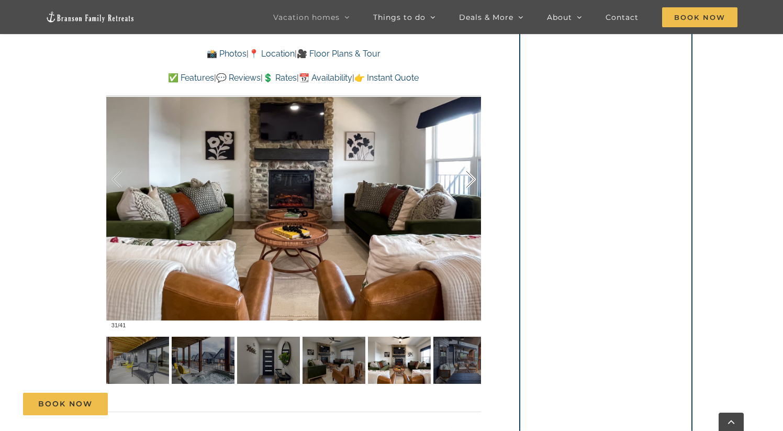
click at [472, 182] on div at bounding box center [459, 179] width 32 height 65
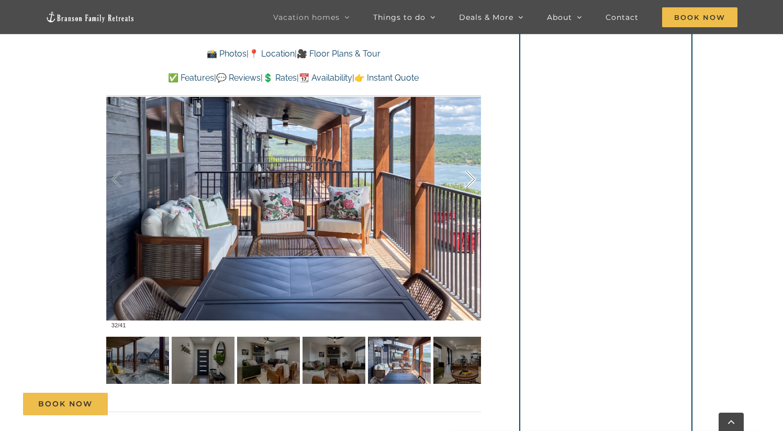
click at [472, 182] on div at bounding box center [459, 179] width 32 height 65
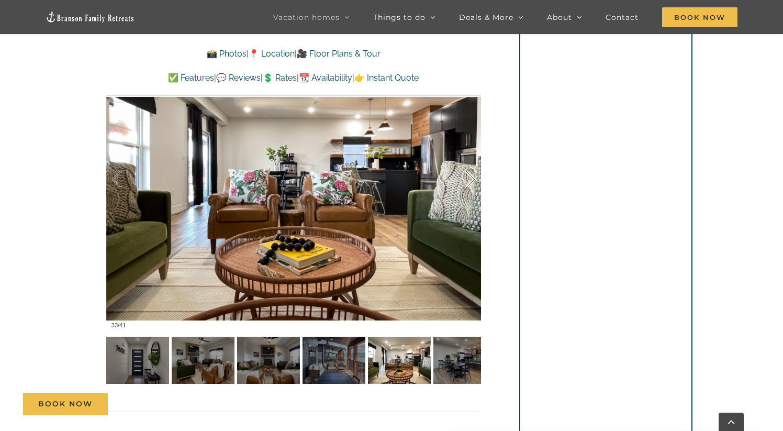
click at [472, 181] on div at bounding box center [459, 179] width 32 height 65
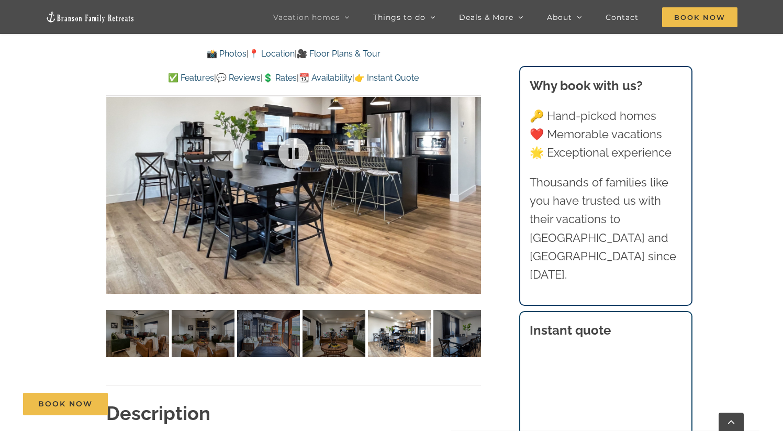
scroll to position [749, 0]
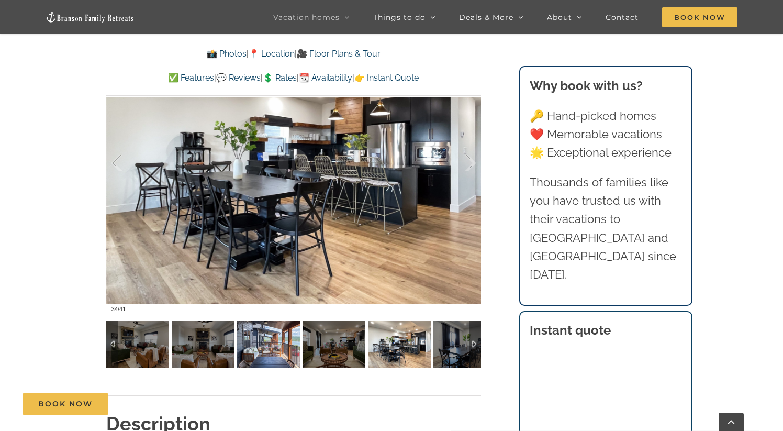
click at [266, 333] on img at bounding box center [268, 343] width 63 height 47
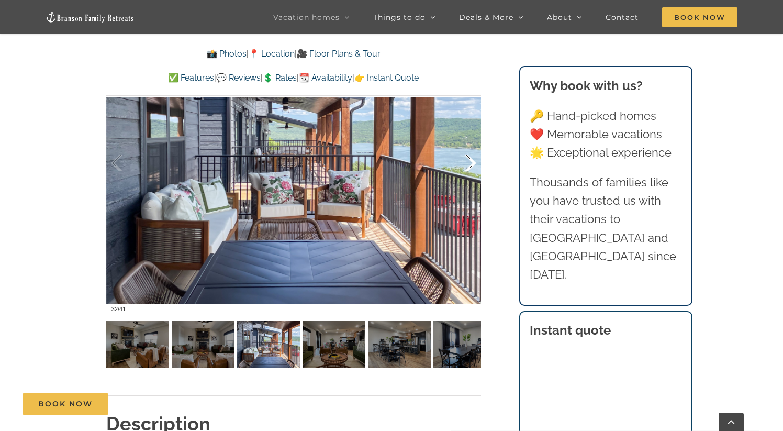
click at [468, 159] on div at bounding box center [459, 163] width 32 height 65
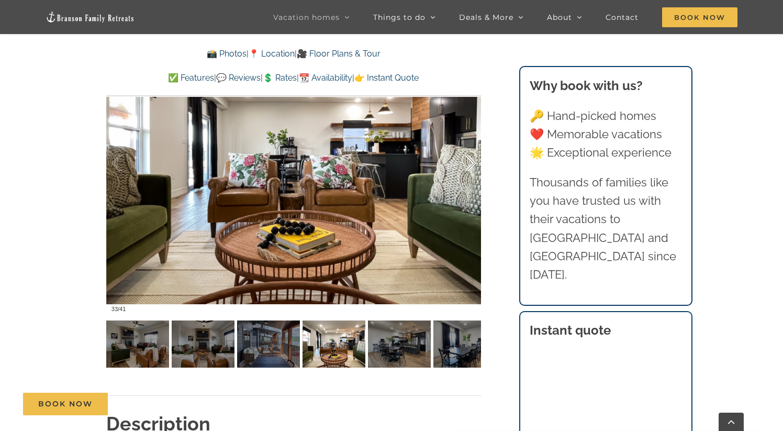
click at [468, 159] on div at bounding box center [459, 163] width 32 height 65
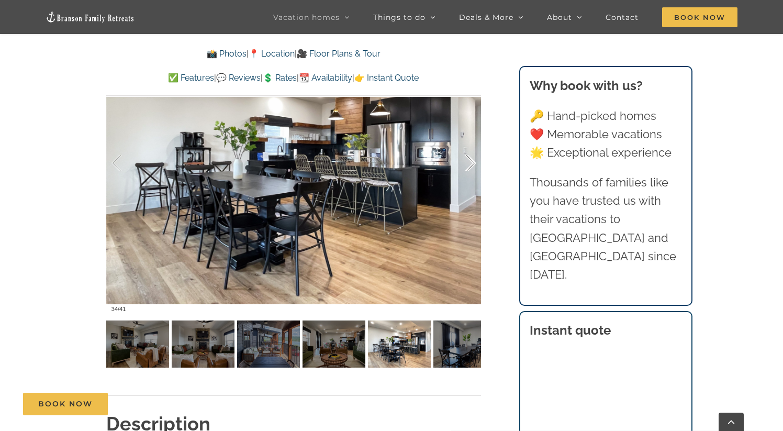
click at [469, 159] on div at bounding box center [459, 163] width 32 height 65
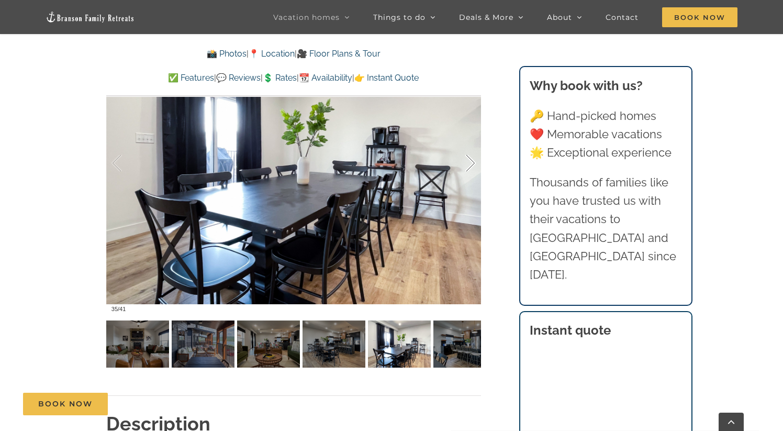
click at [469, 159] on div at bounding box center [459, 163] width 32 height 65
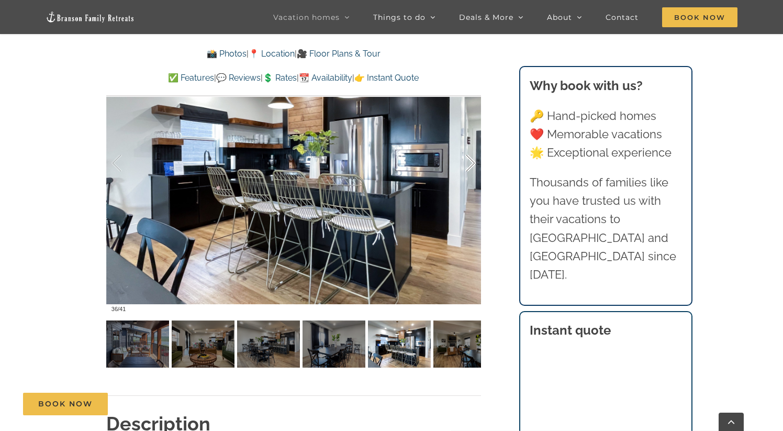
click at [469, 159] on div at bounding box center [459, 163] width 32 height 65
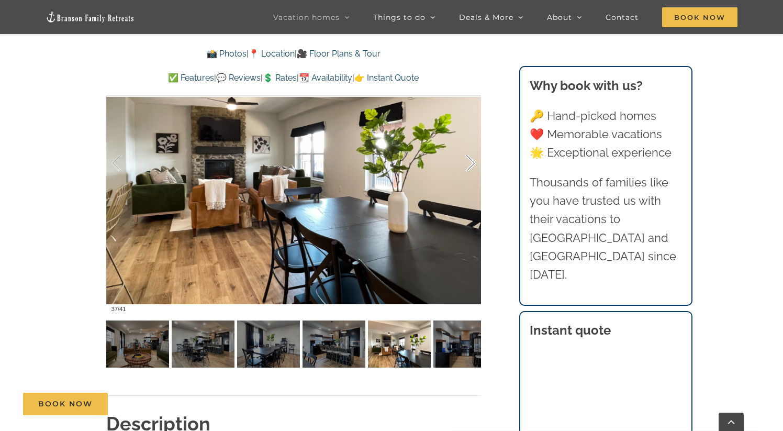
click at [469, 159] on div at bounding box center [459, 163] width 32 height 65
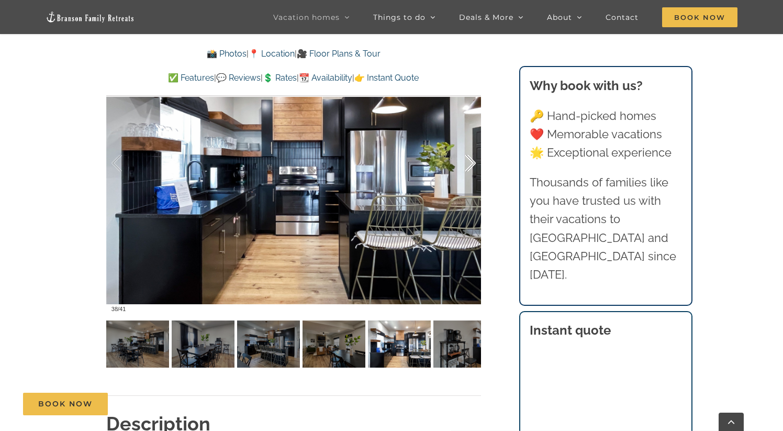
click at [469, 159] on div at bounding box center [459, 163] width 32 height 65
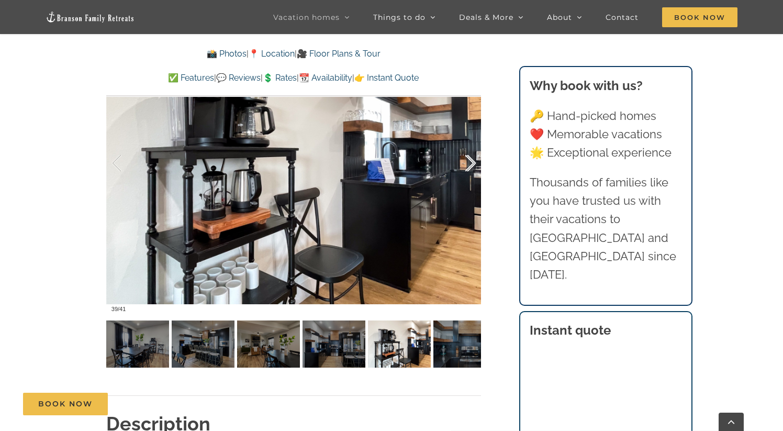
click at [469, 159] on div at bounding box center [459, 163] width 32 height 65
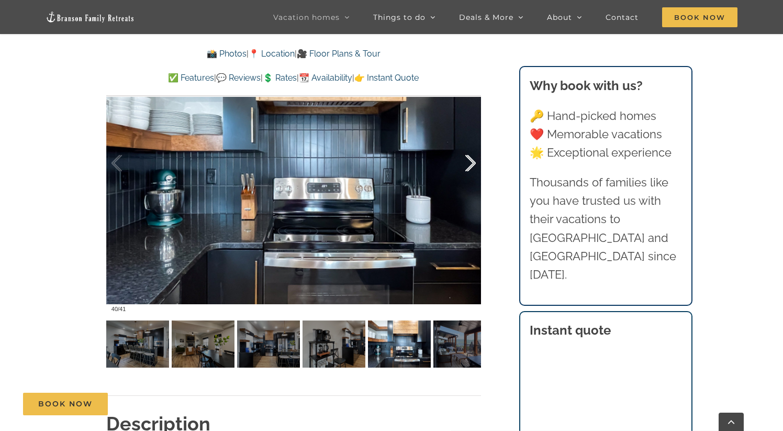
click at [469, 159] on div at bounding box center [459, 163] width 32 height 65
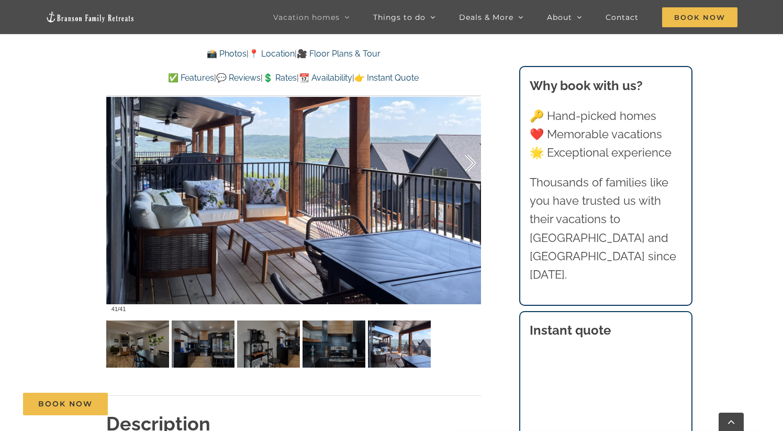
click at [469, 159] on div at bounding box center [459, 163] width 32 height 65
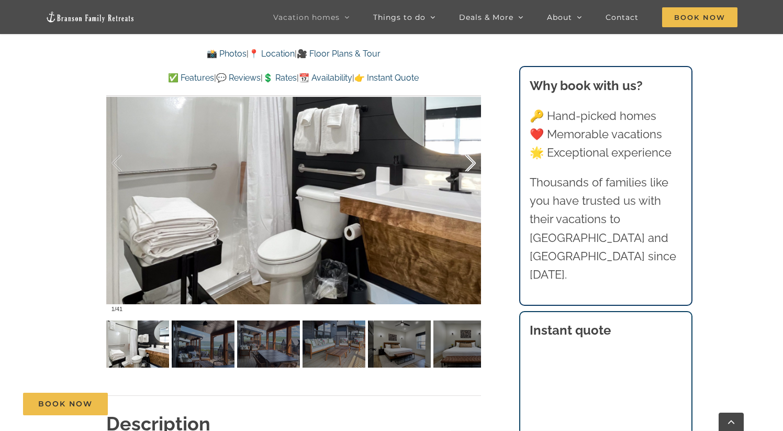
click at [469, 159] on div at bounding box center [459, 163] width 32 height 65
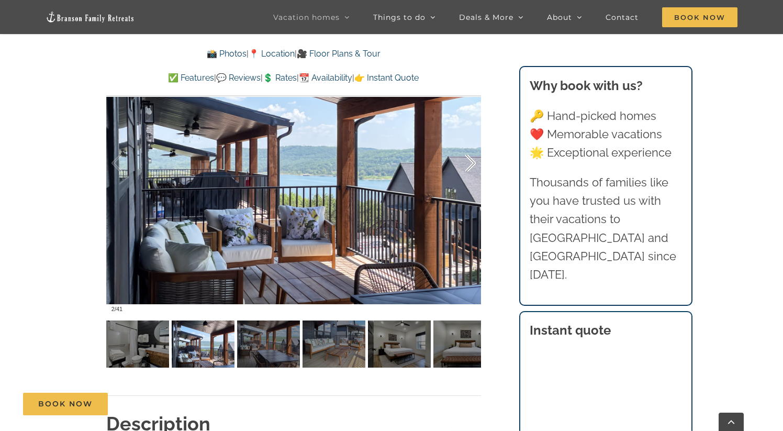
click at [469, 159] on div at bounding box center [459, 163] width 32 height 65
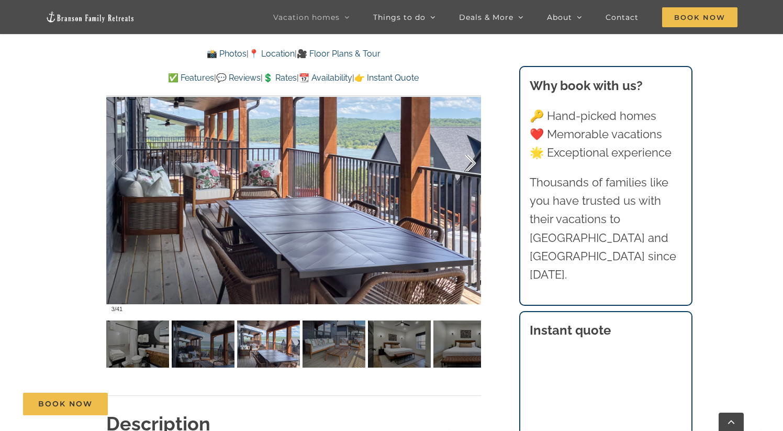
click at [469, 159] on div at bounding box center [459, 163] width 32 height 65
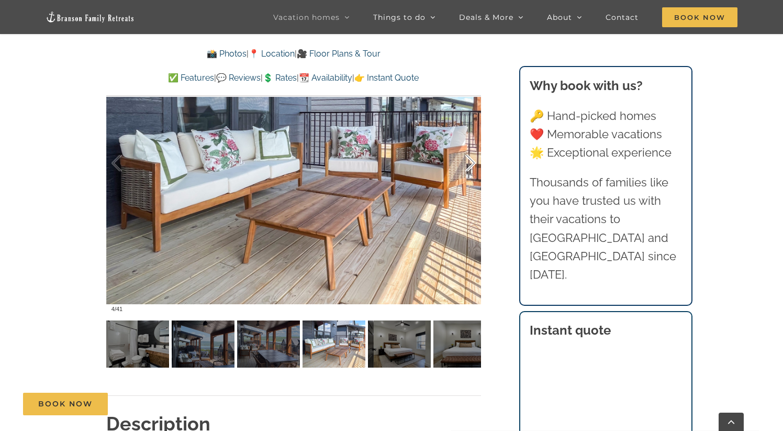
click at [469, 159] on div at bounding box center [459, 163] width 32 height 65
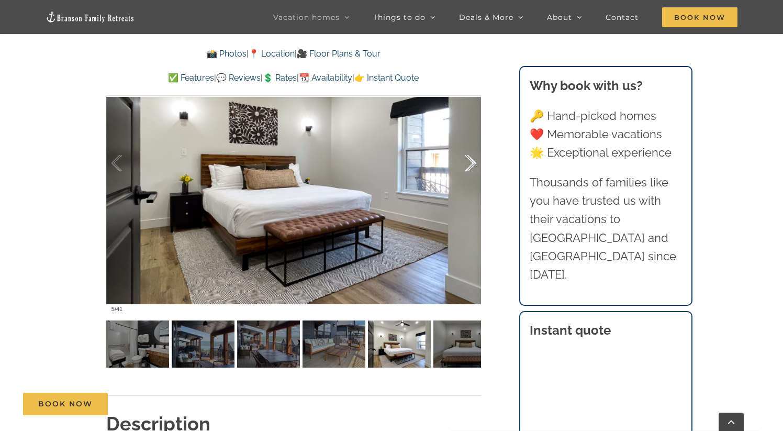
click at [469, 159] on div at bounding box center [459, 163] width 32 height 65
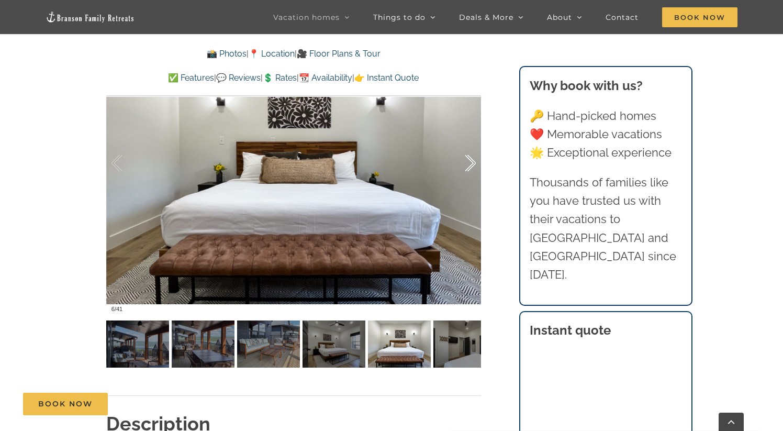
click at [469, 159] on div at bounding box center [459, 163] width 32 height 65
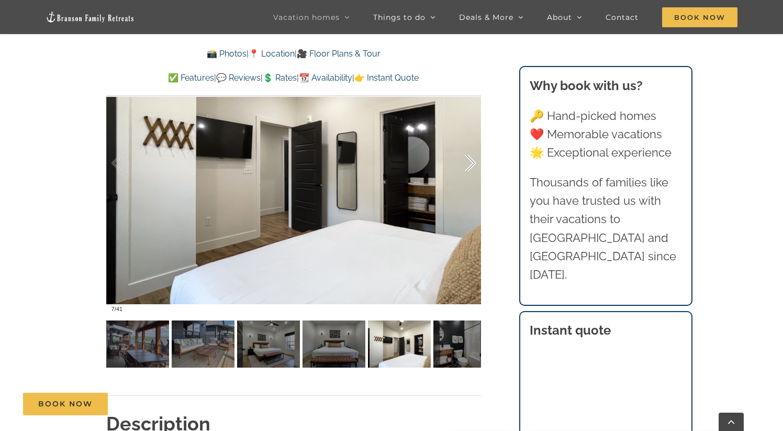
click at [469, 159] on div at bounding box center [459, 163] width 32 height 65
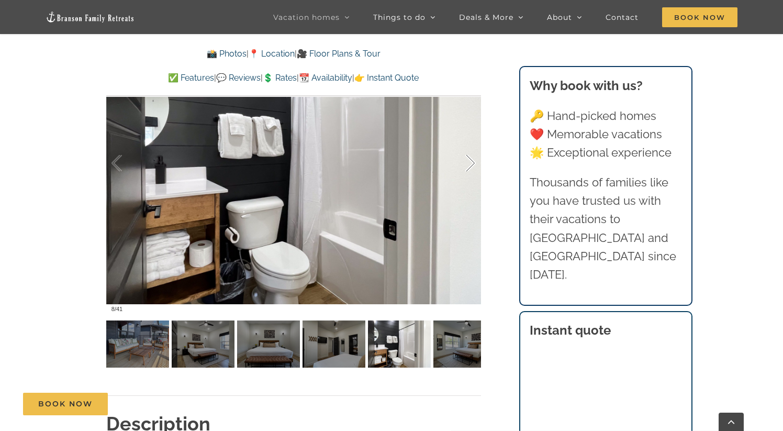
click at [469, 159] on div at bounding box center [459, 163] width 32 height 65
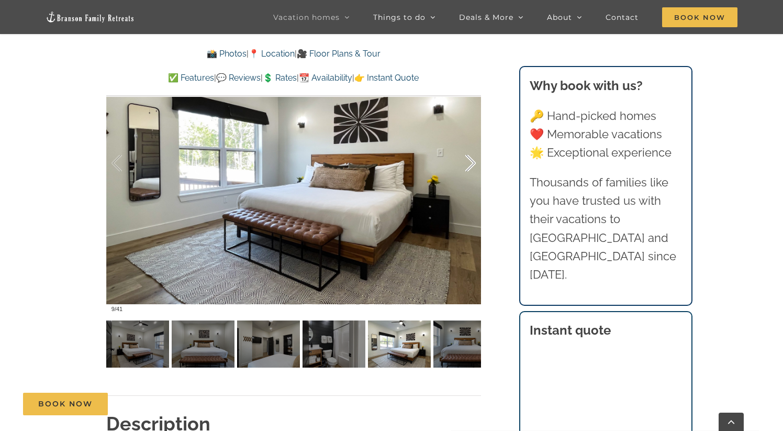
click at [469, 159] on div at bounding box center [459, 163] width 32 height 65
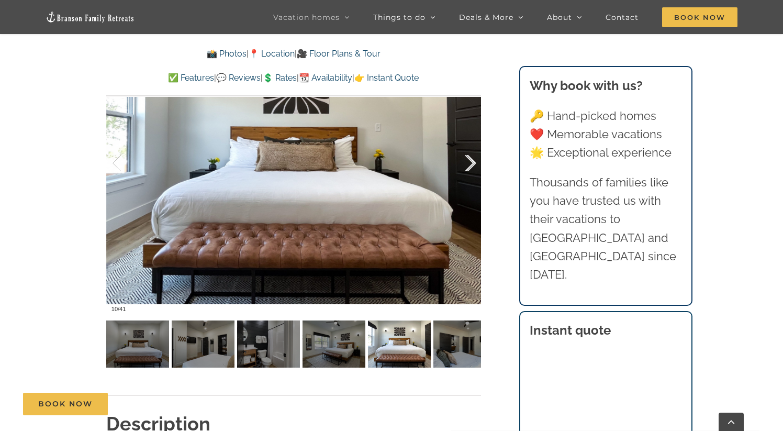
click at [469, 159] on div at bounding box center [459, 163] width 32 height 65
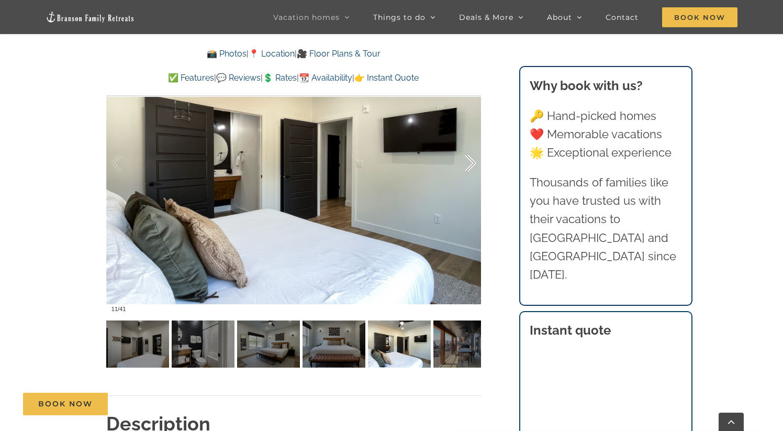
click at [469, 159] on div at bounding box center [459, 163] width 32 height 65
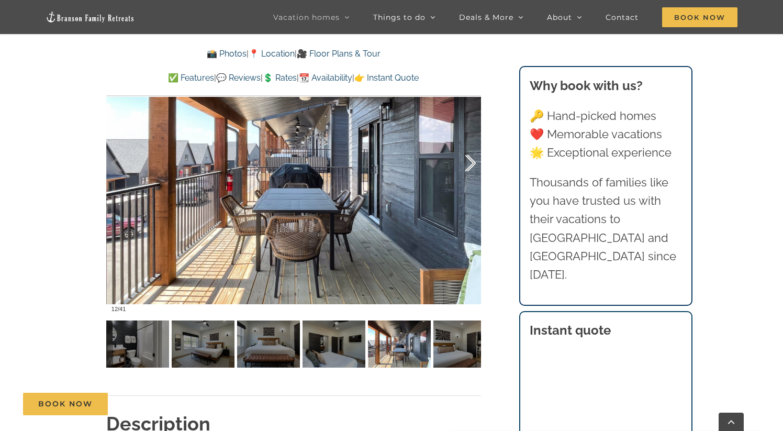
click at [469, 159] on div at bounding box center [459, 163] width 32 height 65
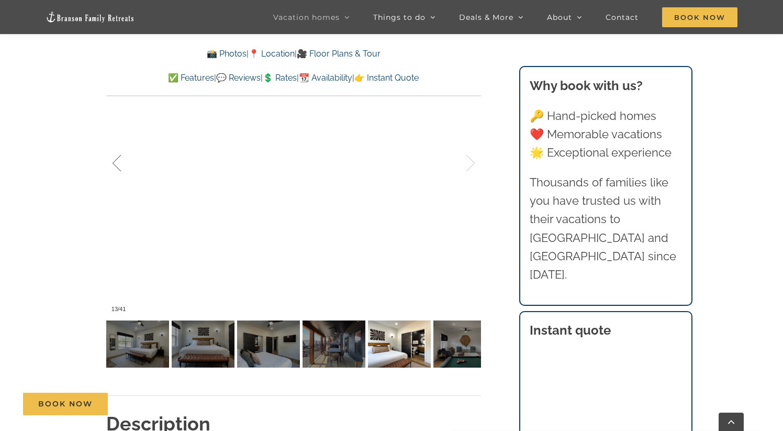
click at [132, 165] on div at bounding box center [127, 163] width 32 height 65
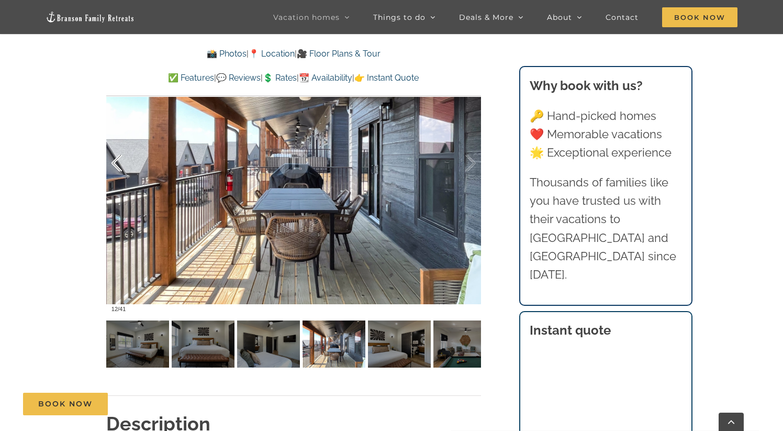
click at [111, 163] on div at bounding box center [127, 163] width 32 height 65
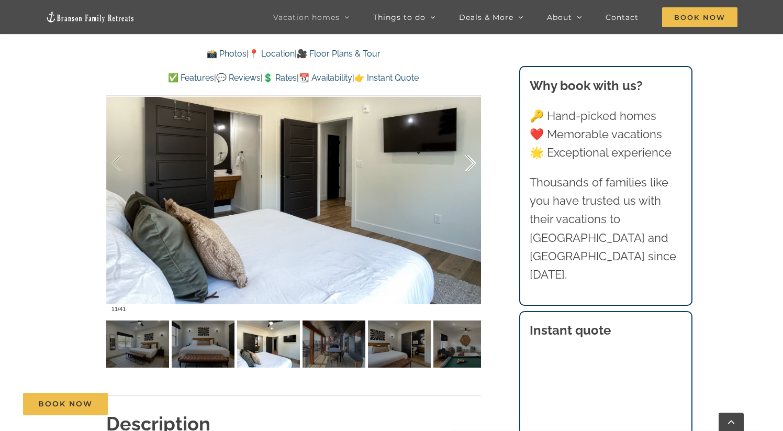
click at [470, 164] on div at bounding box center [459, 163] width 32 height 65
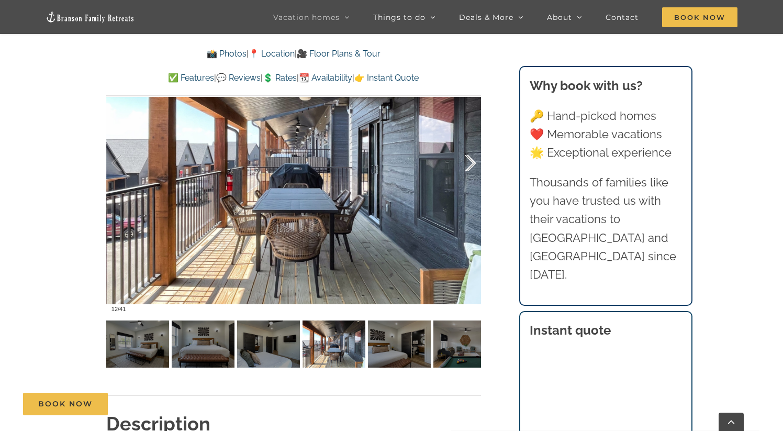
click at [470, 164] on div at bounding box center [459, 163] width 32 height 65
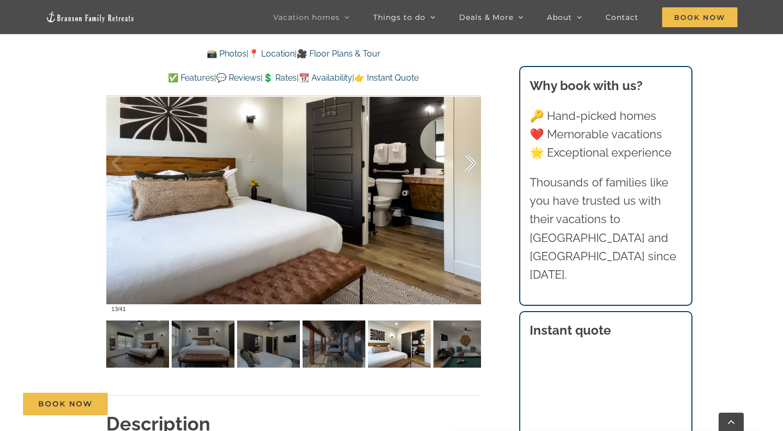
click at [470, 164] on div at bounding box center [459, 163] width 32 height 65
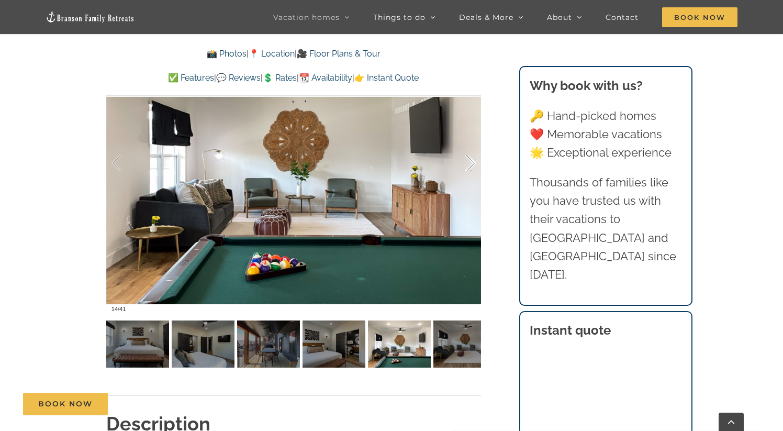
click at [470, 164] on div at bounding box center [459, 163] width 32 height 65
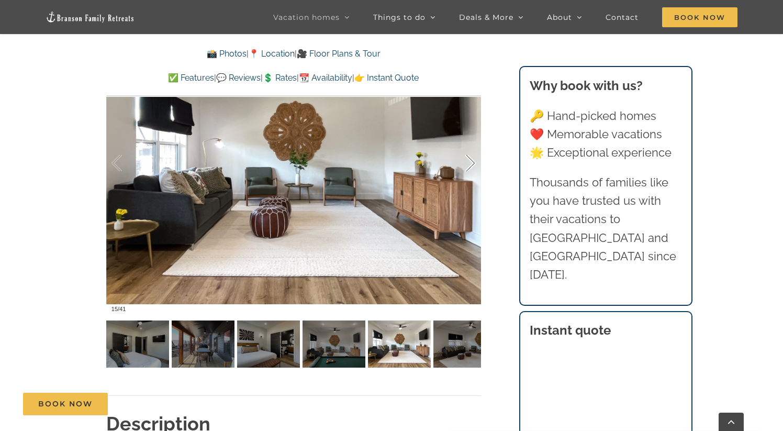
click at [470, 164] on div at bounding box center [459, 163] width 32 height 65
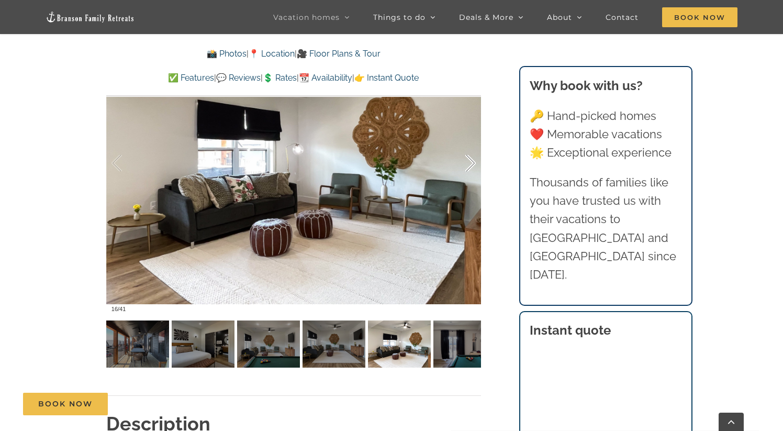
click at [470, 164] on div at bounding box center [459, 163] width 32 height 65
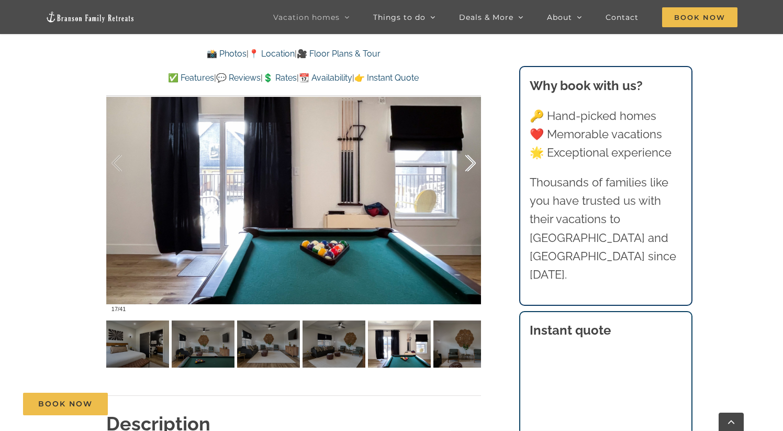
click at [470, 164] on div at bounding box center [459, 163] width 32 height 65
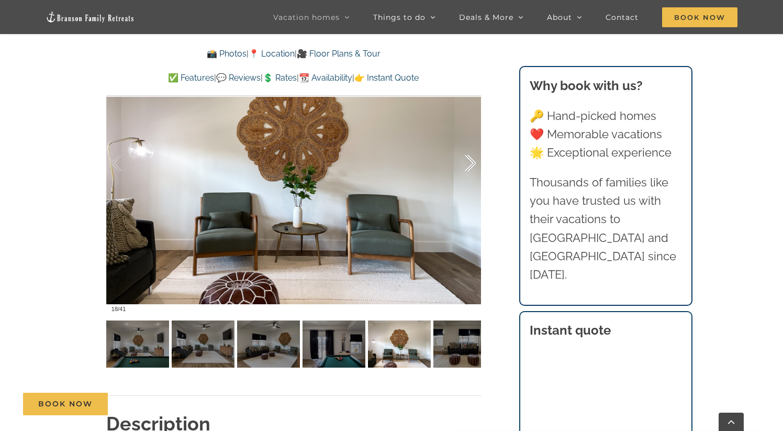
click at [470, 164] on div at bounding box center [459, 163] width 32 height 65
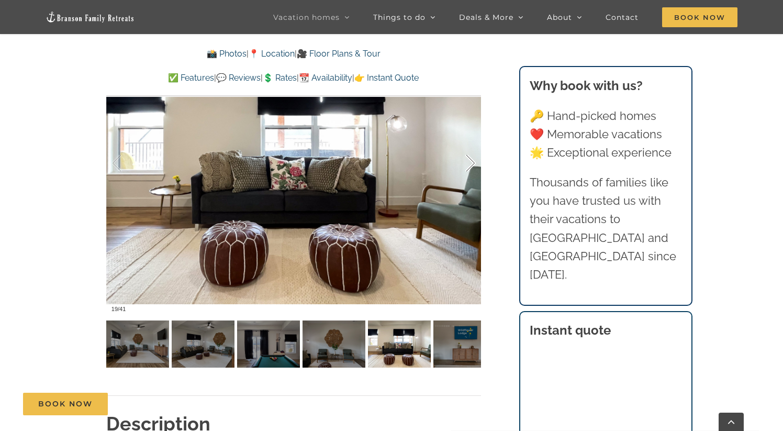
click at [470, 164] on div at bounding box center [459, 163] width 32 height 65
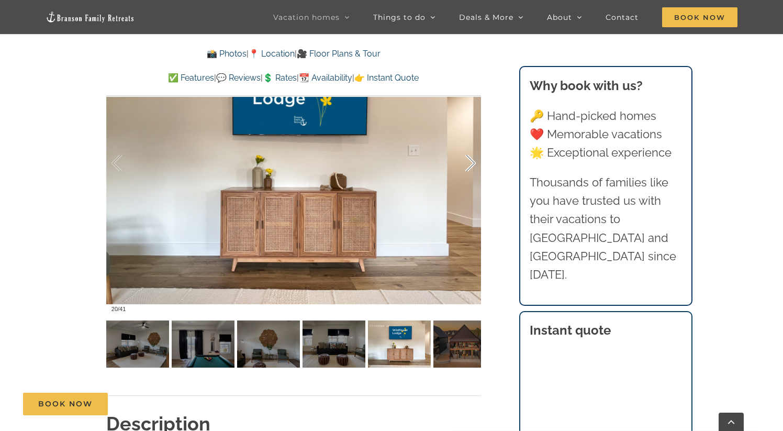
click at [470, 164] on div at bounding box center [459, 163] width 32 height 65
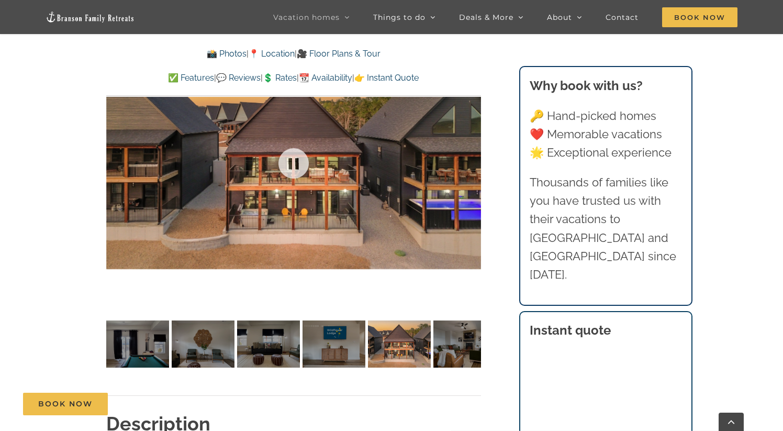
click at [470, 164] on div at bounding box center [293, 163] width 375 height 308
click at [470, 163] on div at bounding box center [459, 163] width 32 height 65
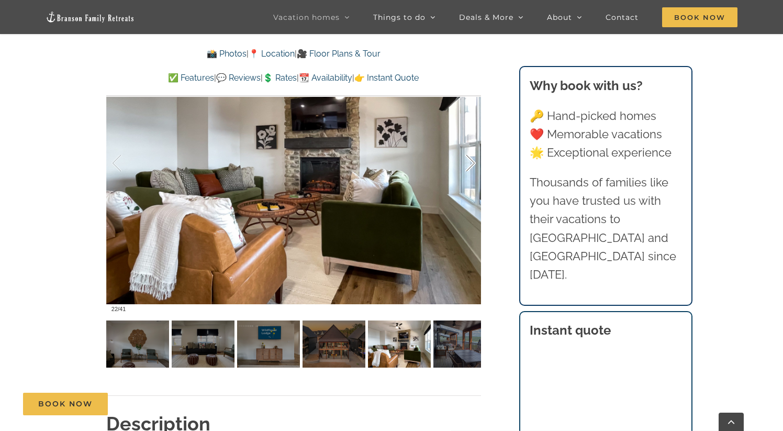
click at [471, 167] on div at bounding box center [459, 163] width 32 height 65
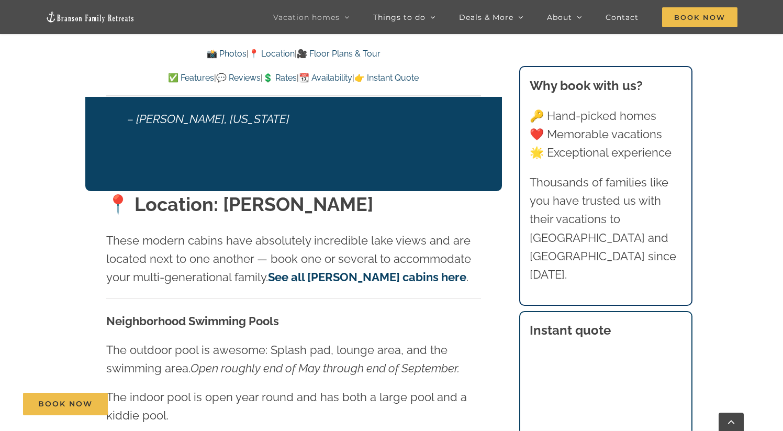
scroll to position [1959, 0]
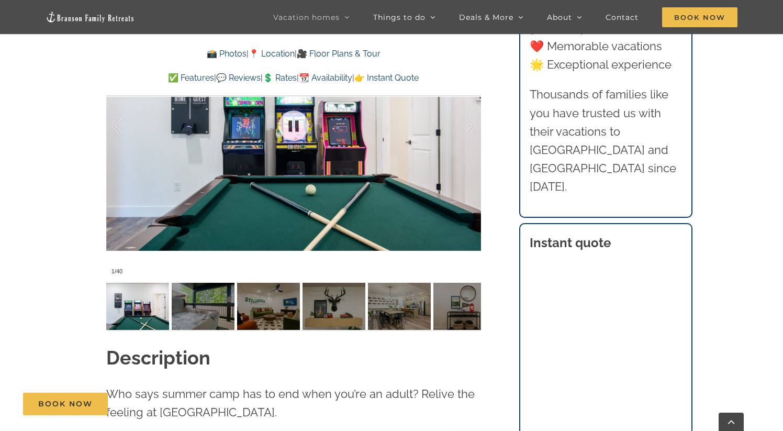
scroll to position [913, 0]
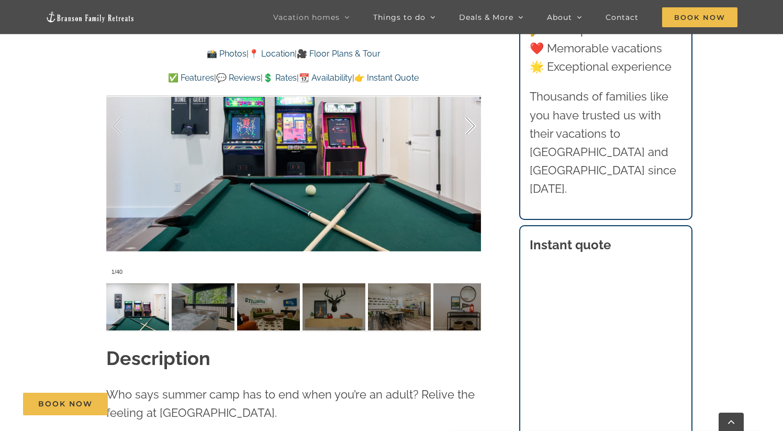
click at [469, 136] on div at bounding box center [459, 126] width 32 height 65
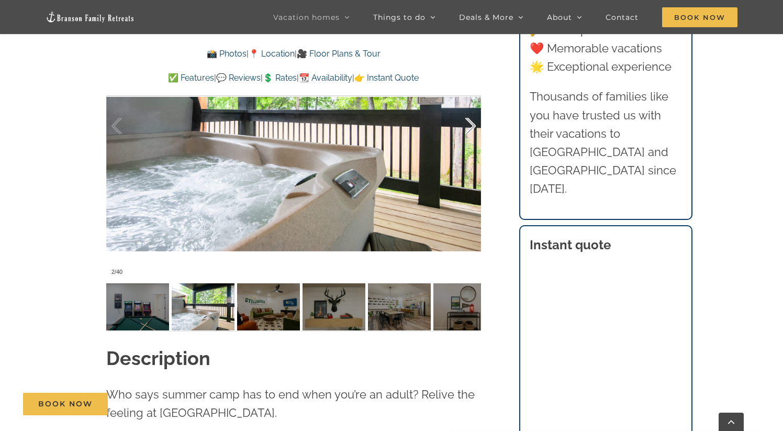
click at [470, 135] on div at bounding box center [459, 126] width 32 height 65
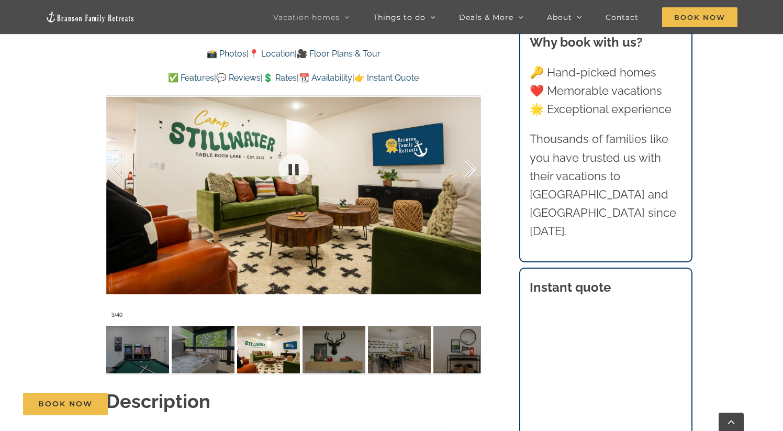
scroll to position [867, 0]
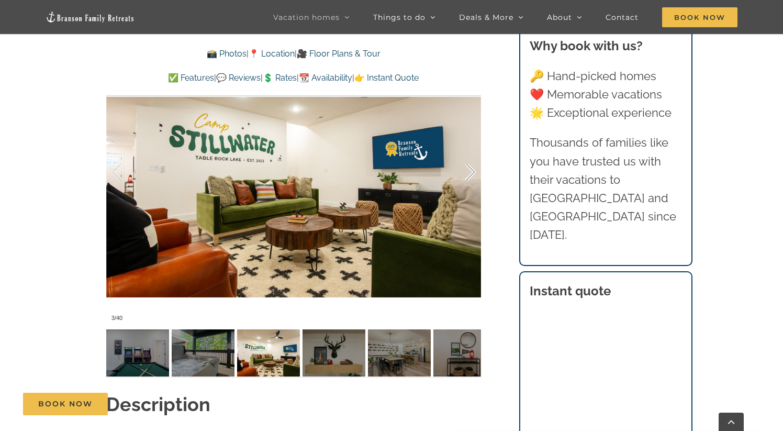
click at [467, 169] on div at bounding box center [459, 172] width 32 height 65
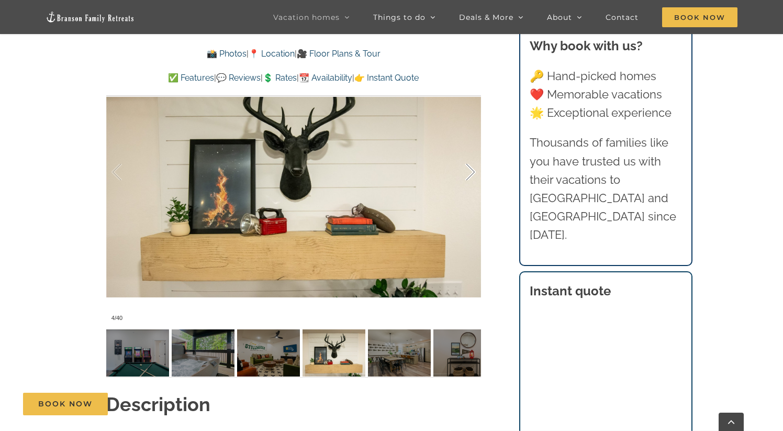
click at [467, 169] on div at bounding box center [459, 172] width 32 height 65
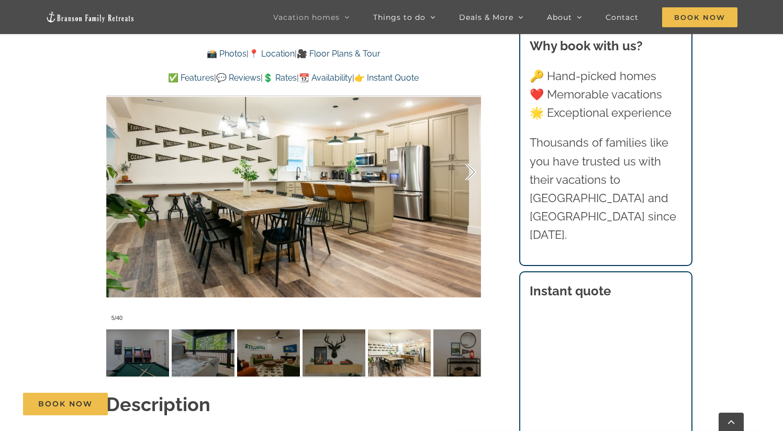
click at [467, 169] on div at bounding box center [459, 172] width 32 height 65
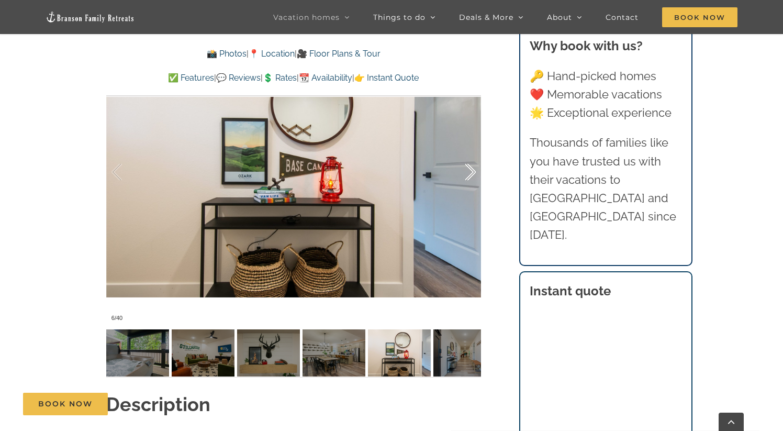
click at [467, 169] on div at bounding box center [459, 172] width 32 height 65
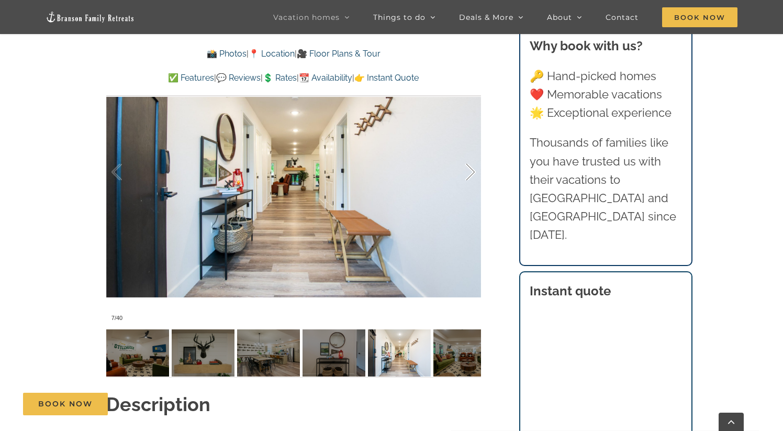
click at [467, 169] on div at bounding box center [459, 172] width 32 height 65
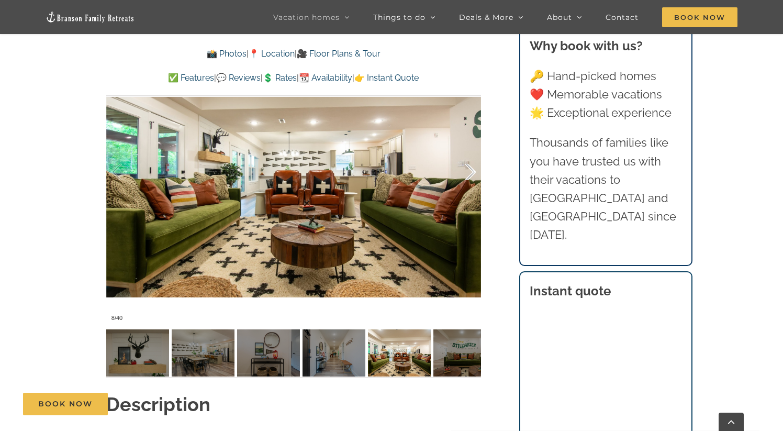
click at [467, 169] on div at bounding box center [459, 172] width 32 height 65
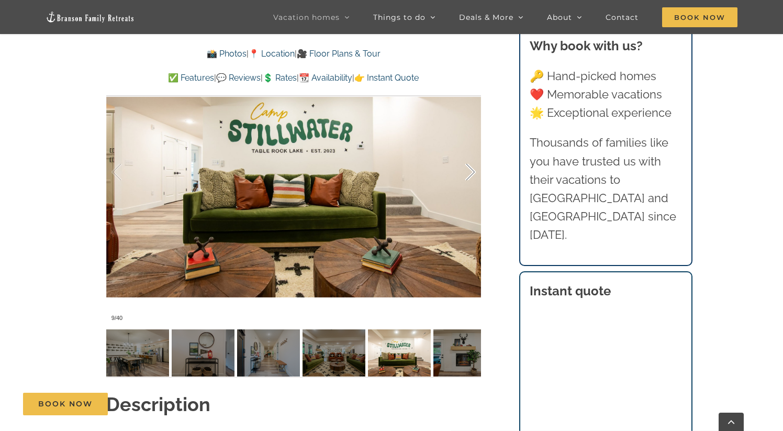
click at [467, 169] on div at bounding box center [459, 172] width 32 height 65
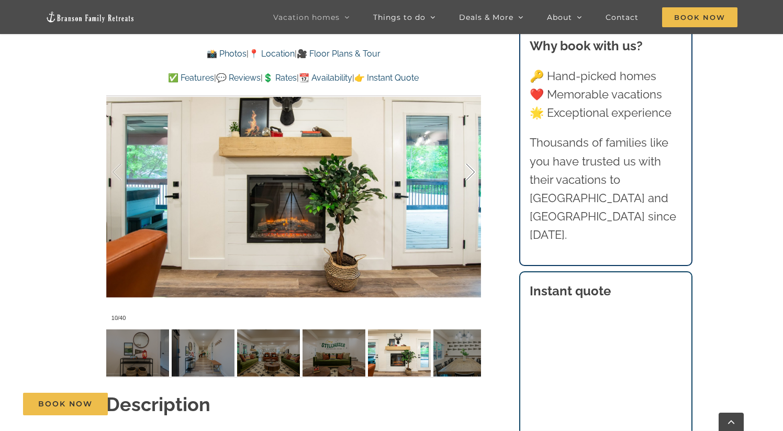
click at [467, 169] on div at bounding box center [459, 172] width 32 height 65
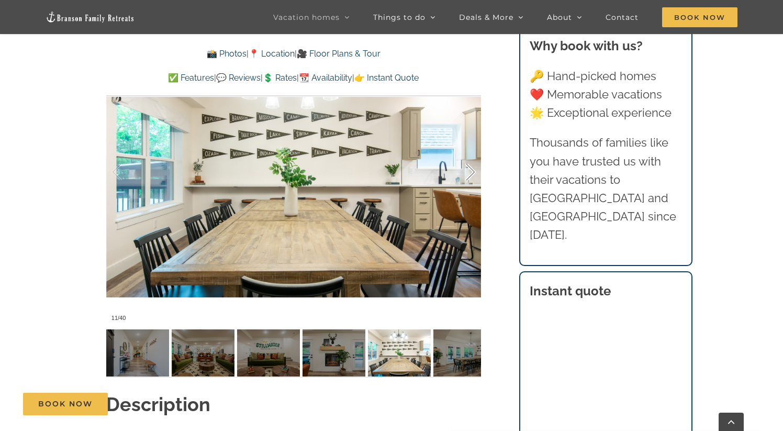
click at [467, 169] on div at bounding box center [459, 172] width 32 height 65
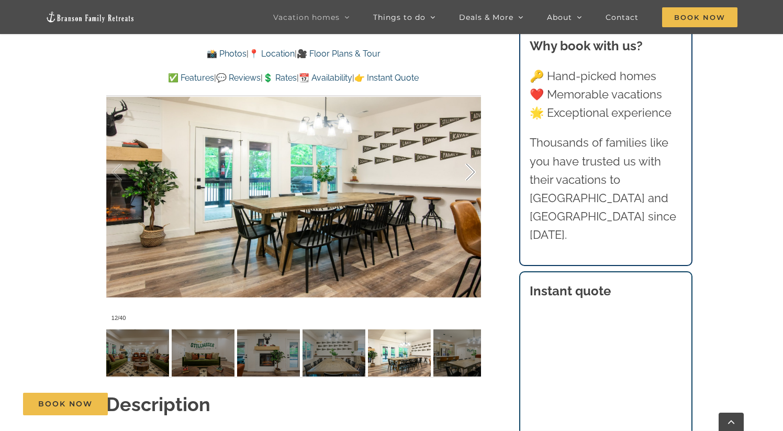
click at [467, 169] on div at bounding box center [459, 172] width 32 height 65
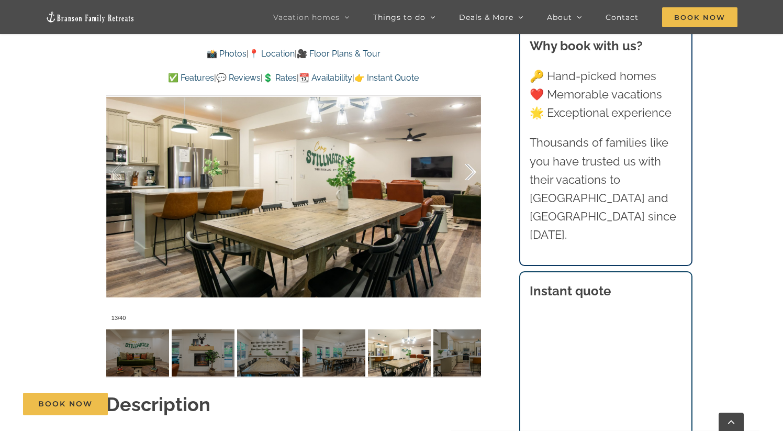
click at [467, 169] on div at bounding box center [459, 172] width 32 height 65
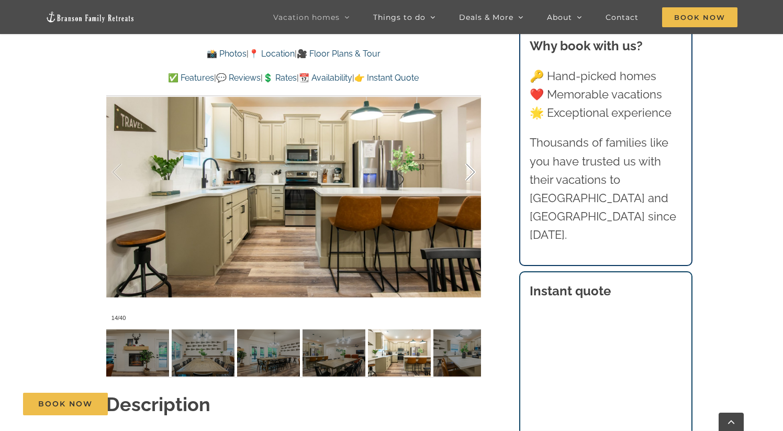
click at [467, 169] on div at bounding box center [459, 172] width 32 height 65
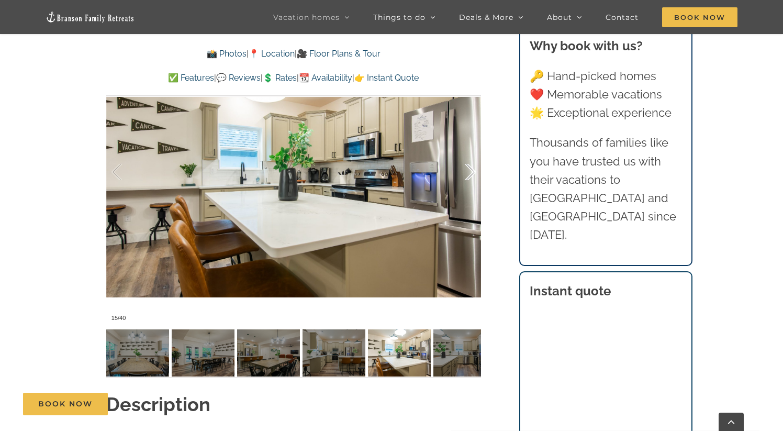
click at [467, 169] on div at bounding box center [459, 172] width 32 height 65
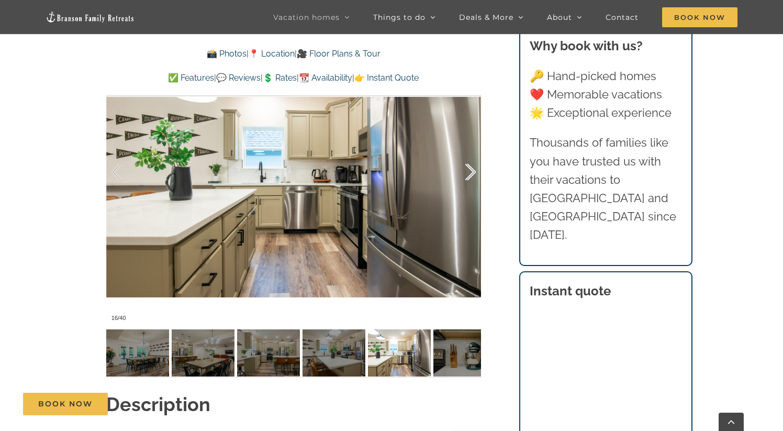
click at [467, 169] on div at bounding box center [459, 172] width 32 height 65
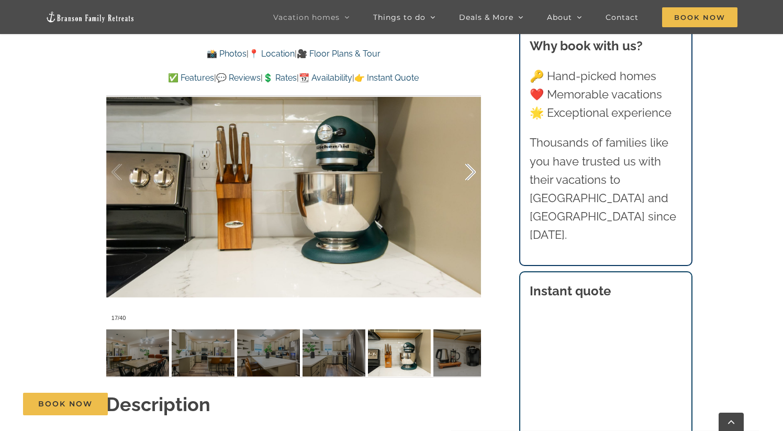
click at [467, 169] on div at bounding box center [459, 172] width 32 height 65
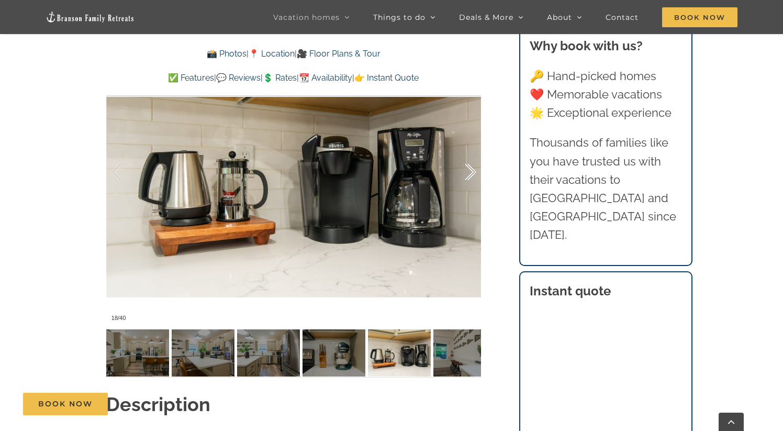
click at [467, 169] on div at bounding box center [459, 172] width 32 height 65
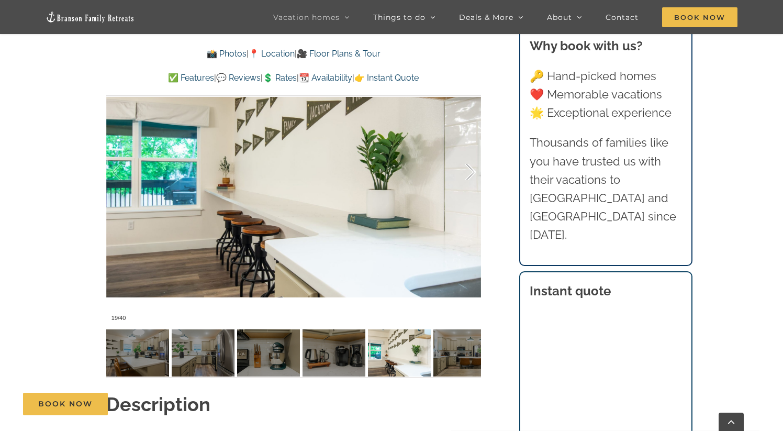
click at [467, 169] on div at bounding box center [459, 172] width 32 height 65
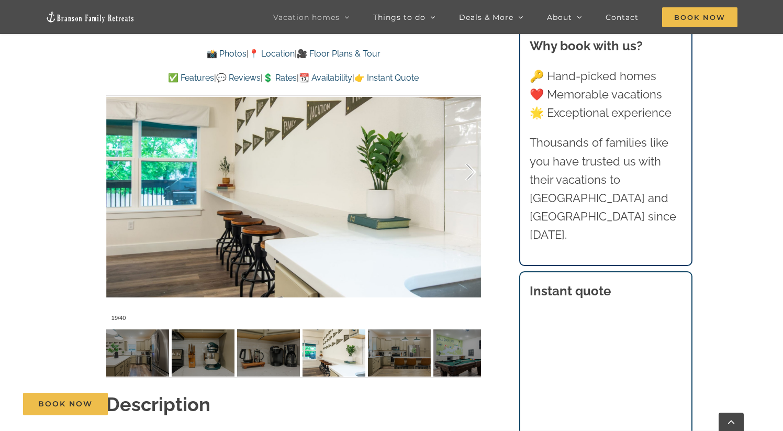
click at [467, 169] on div at bounding box center [459, 172] width 32 height 65
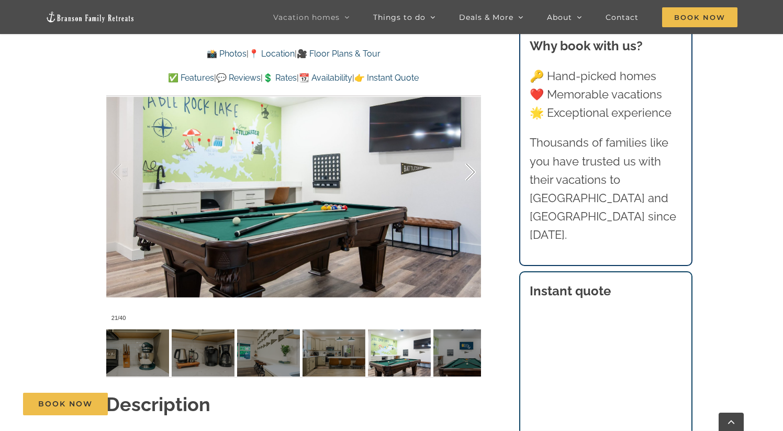
click at [467, 169] on div at bounding box center [459, 172] width 32 height 65
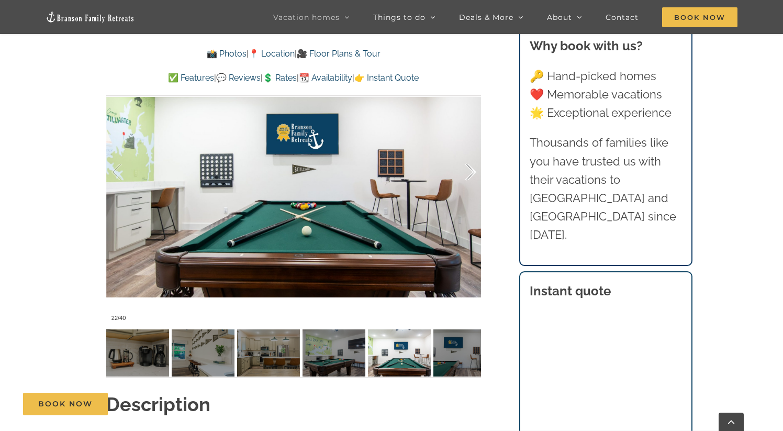
click at [467, 169] on div at bounding box center [459, 172] width 32 height 65
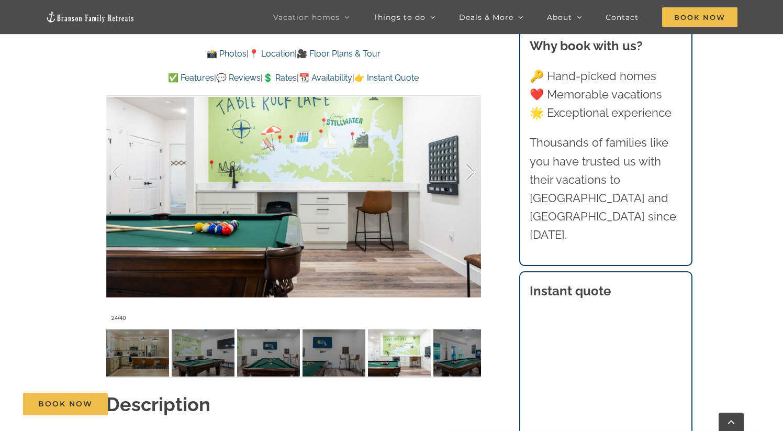
click at [467, 169] on div at bounding box center [459, 172] width 32 height 65
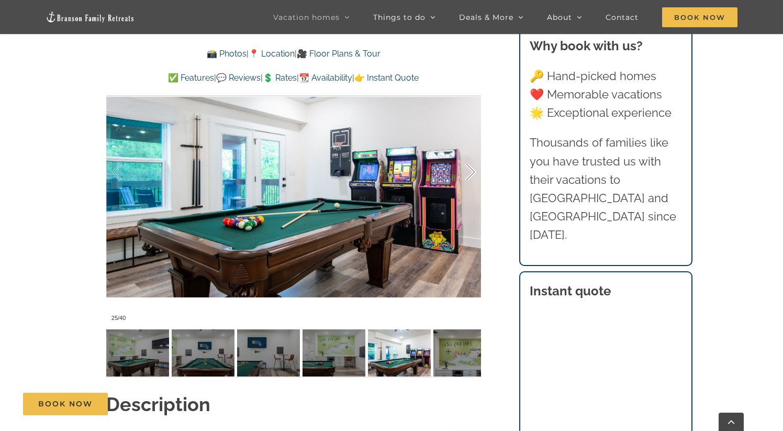
click at [467, 169] on div at bounding box center [459, 172] width 32 height 65
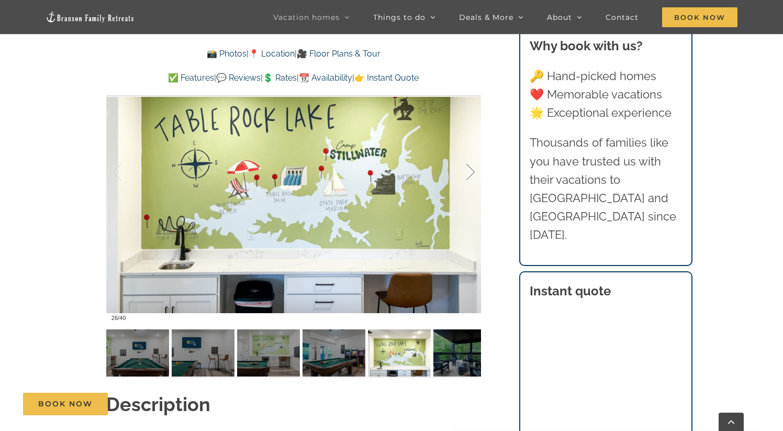
click at [467, 169] on div at bounding box center [459, 172] width 32 height 65
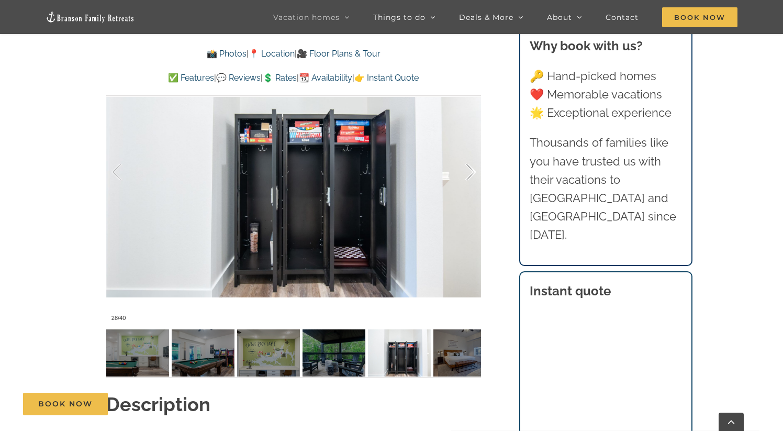
click at [467, 169] on div at bounding box center [459, 172] width 32 height 65
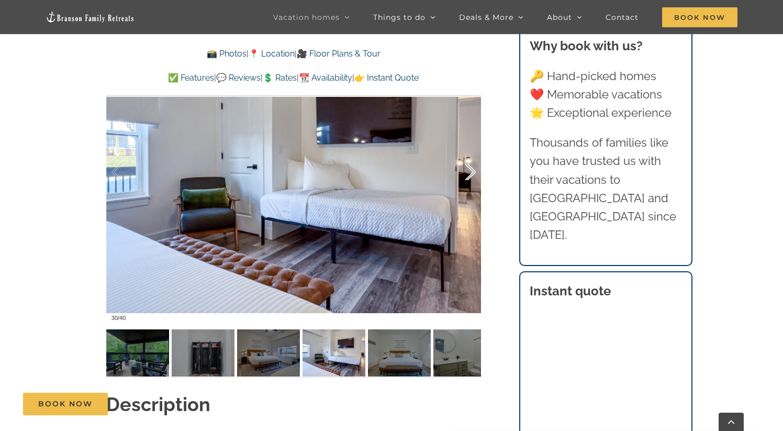
click at [465, 170] on div at bounding box center [459, 172] width 32 height 65
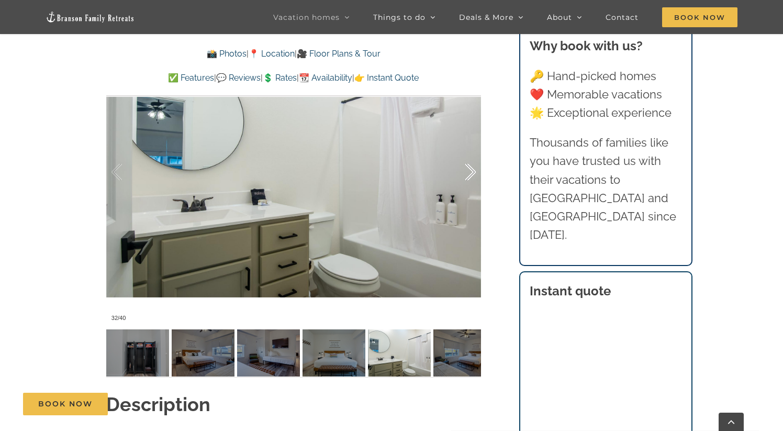
click at [465, 170] on div at bounding box center [459, 172] width 32 height 65
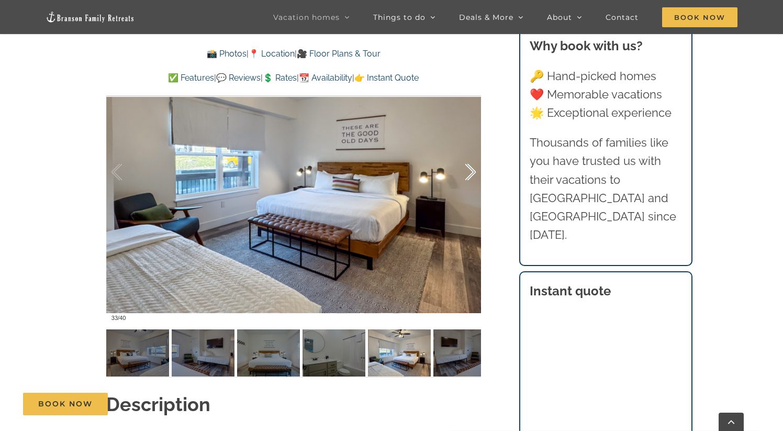
click at [461, 169] on div at bounding box center [459, 172] width 32 height 65
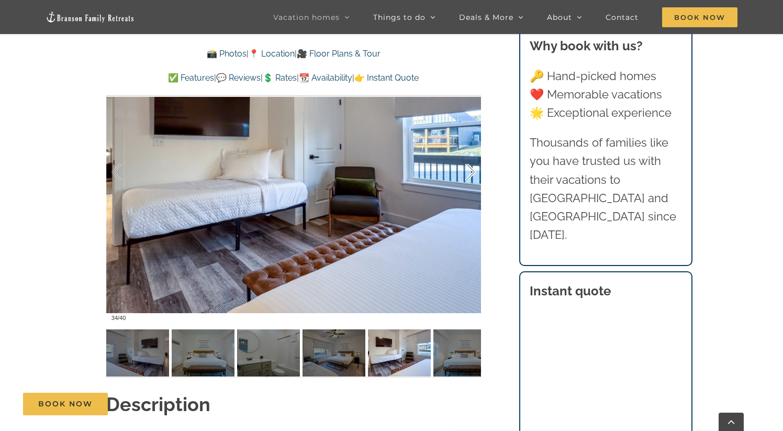
click at [460, 169] on div at bounding box center [459, 172] width 32 height 65
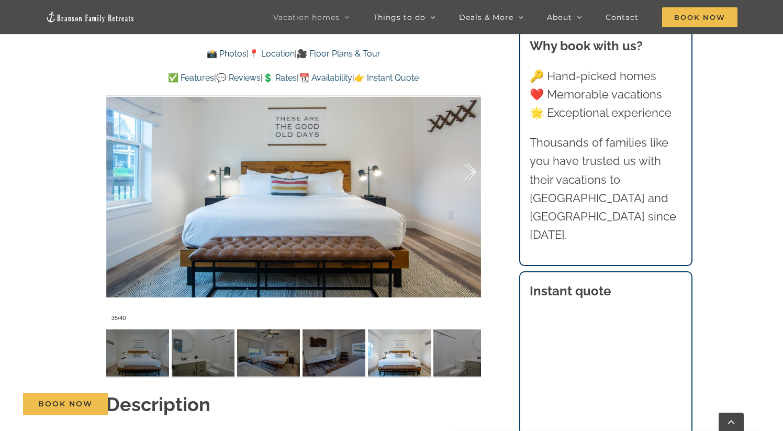
click at [460, 169] on div at bounding box center [459, 172] width 32 height 65
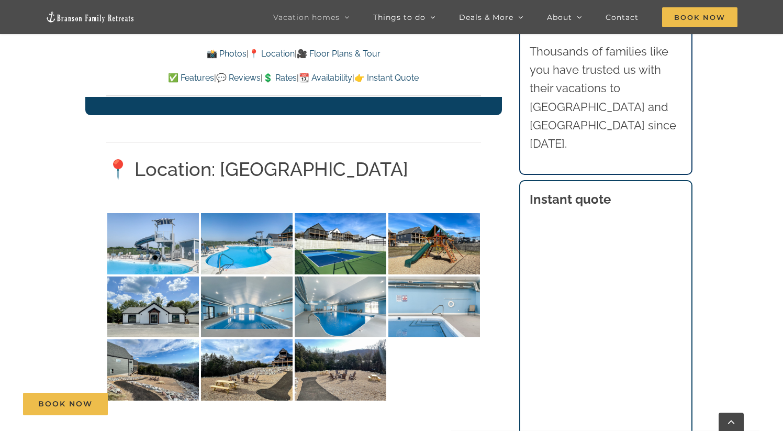
scroll to position [2468, 0]
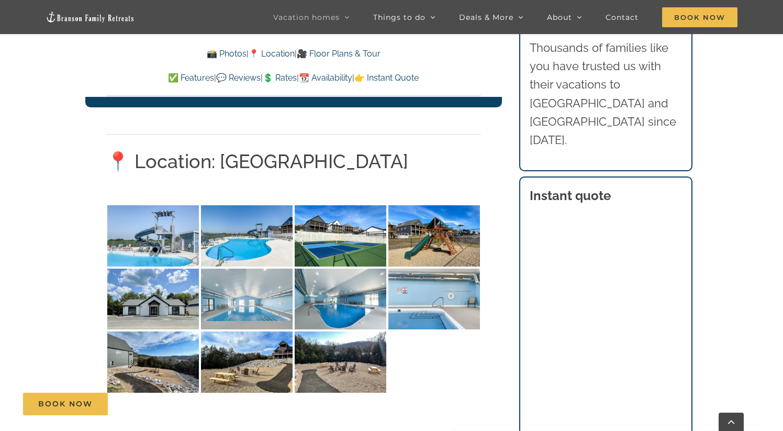
click at [261, 269] on img at bounding box center [247, 299] width 92 height 61
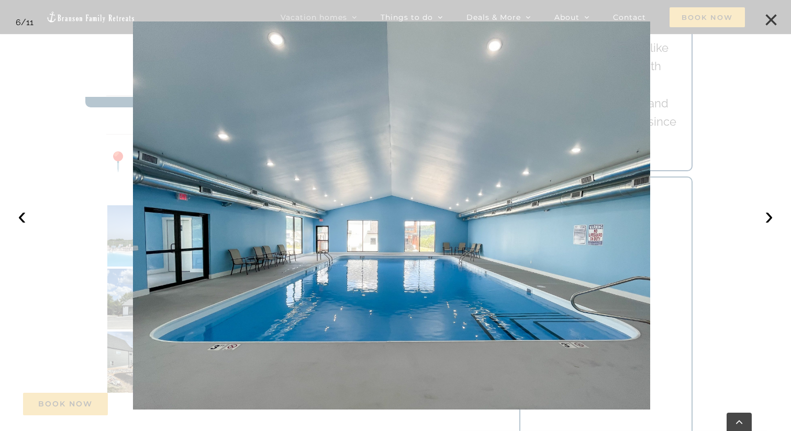
click at [765, 22] on button "×" at bounding box center [770, 19] width 23 height 23
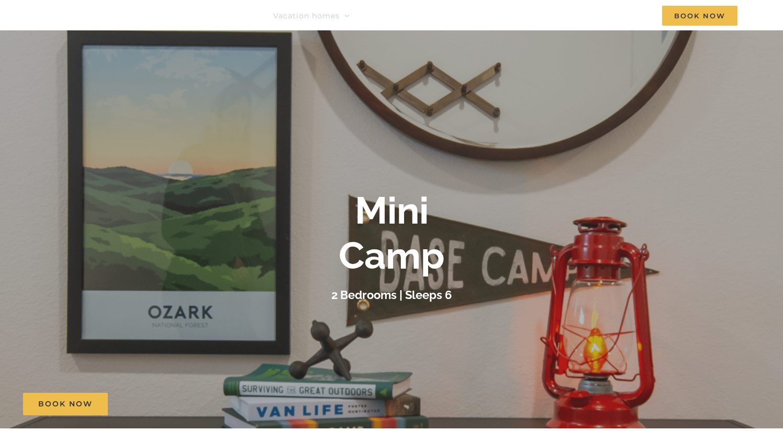
scroll to position [0, 0]
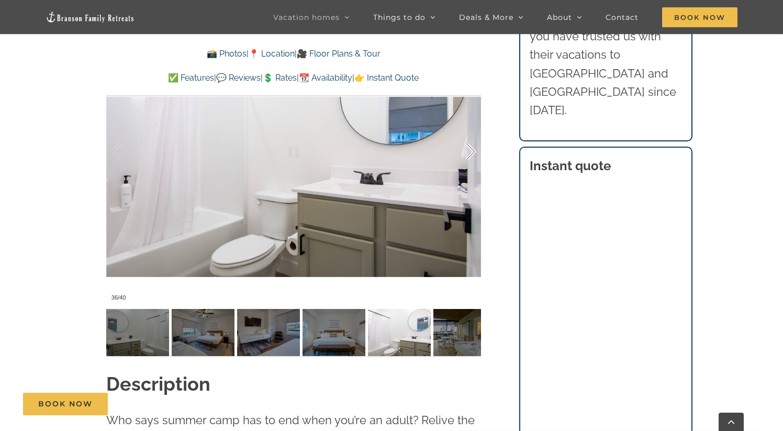
click at [465, 151] on div at bounding box center [459, 151] width 32 height 65
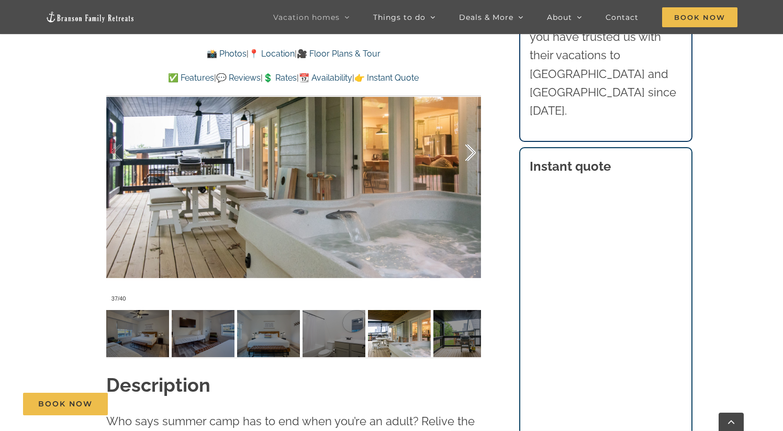
click at [465, 151] on div at bounding box center [459, 152] width 32 height 65
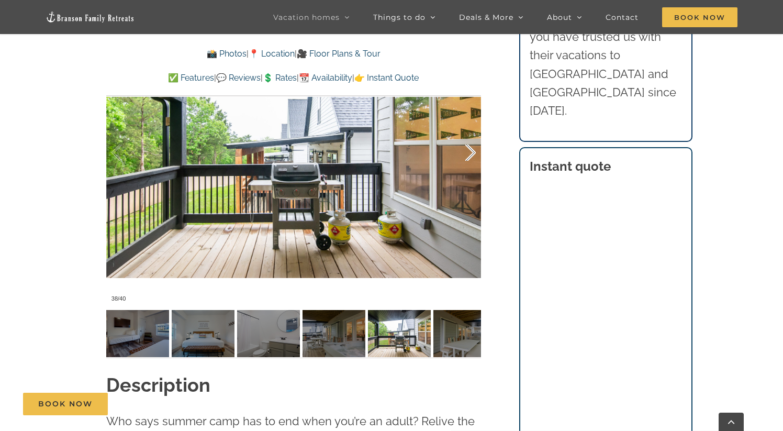
click at [465, 151] on div at bounding box center [459, 152] width 32 height 65
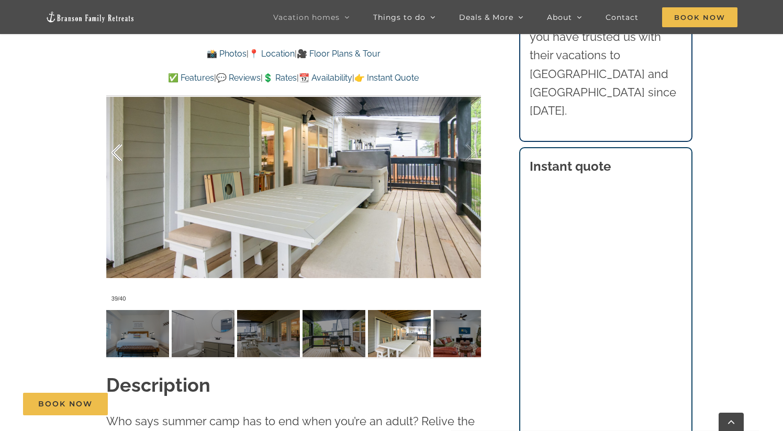
click at [125, 151] on div at bounding box center [127, 152] width 32 height 65
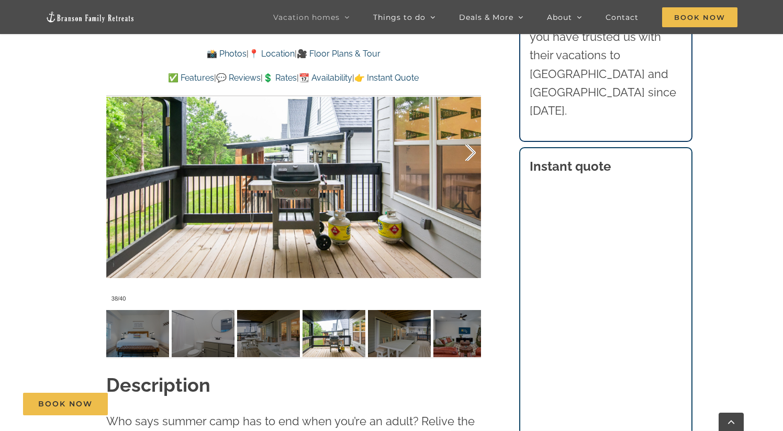
click at [467, 153] on div at bounding box center [459, 152] width 32 height 65
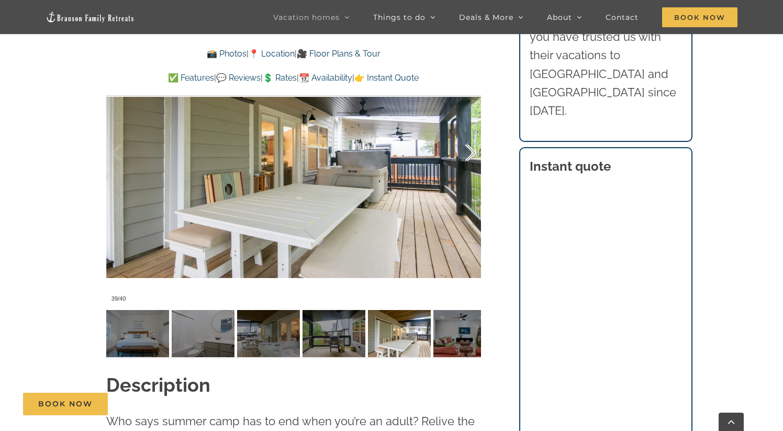
click at [467, 153] on div at bounding box center [459, 152] width 32 height 65
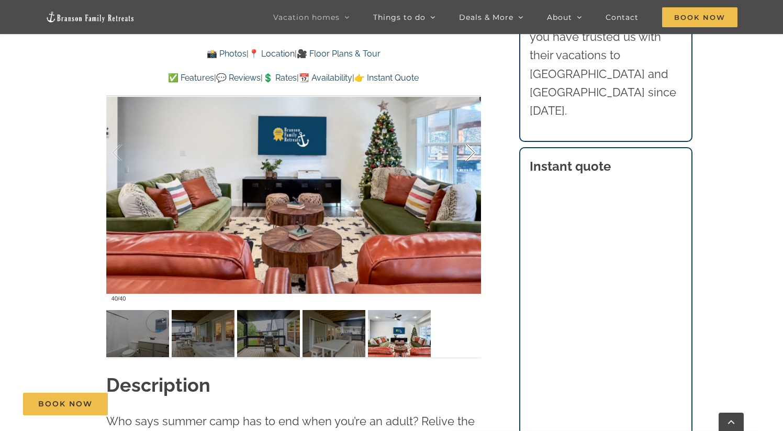
click at [467, 153] on div at bounding box center [459, 152] width 32 height 65
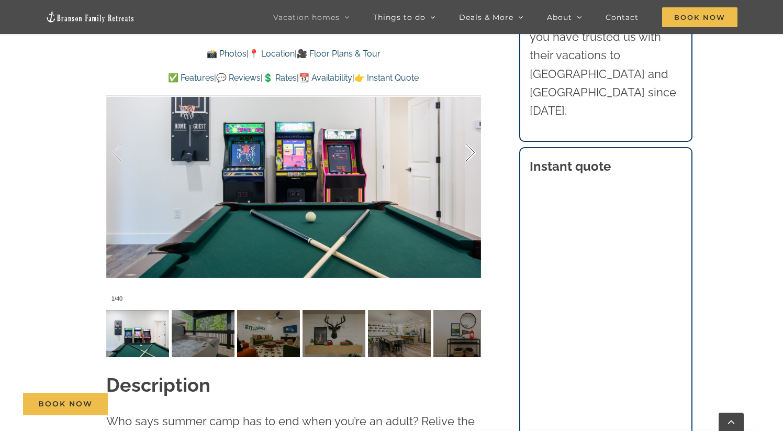
click at [467, 153] on div at bounding box center [459, 152] width 32 height 65
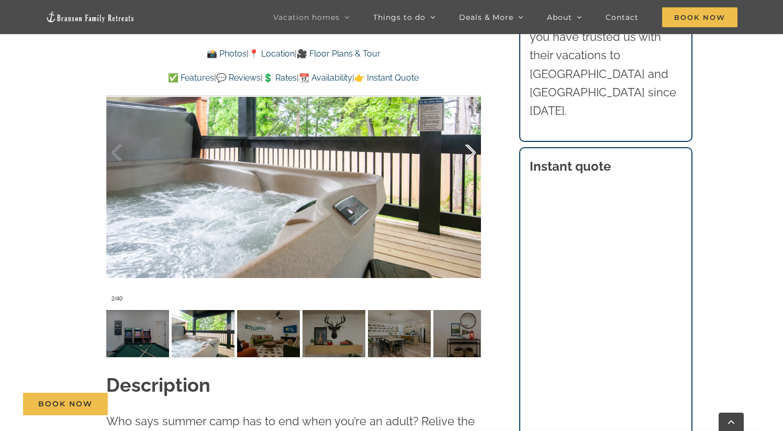
click at [467, 153] on div at bounding box center [459, 152] width 32 height 65
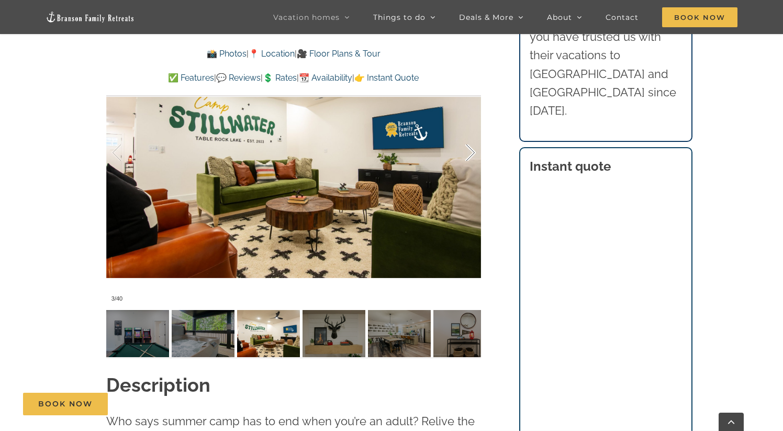
click at [467, 153] on div at bounding box center [459, 152] width 32 height 65
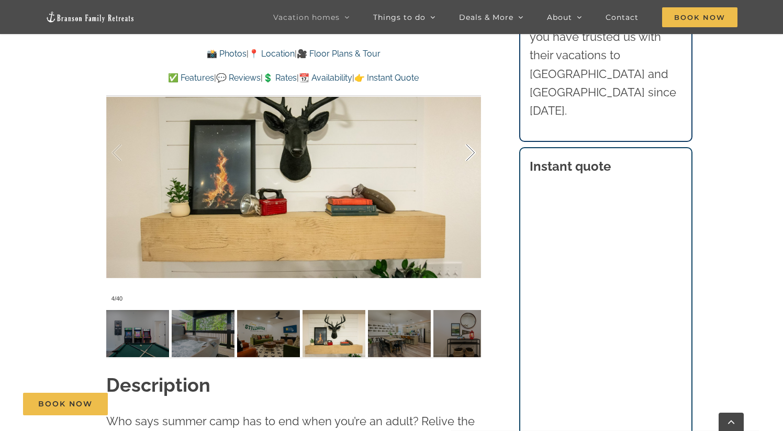
click at [467, 153] on div at bounding box center [459, 152] width 32 height 65
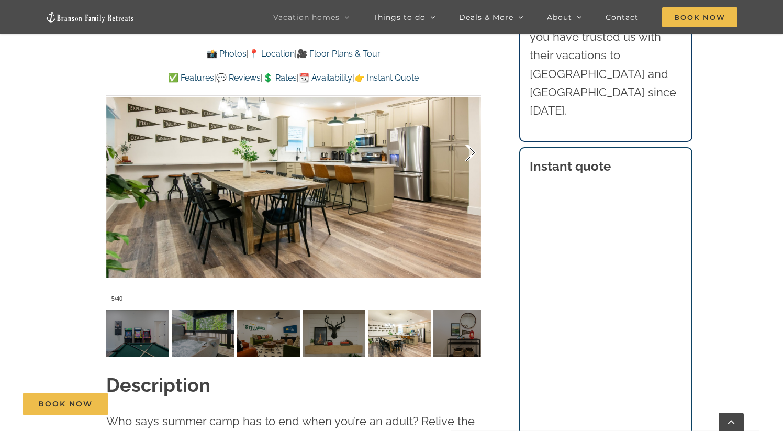
click at [467, 153] on div at bounding box center [459, 152] width 32 height 65
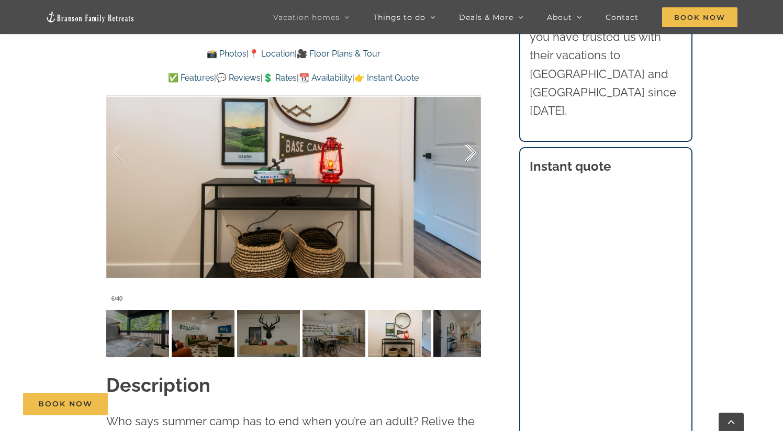
click at [467, 153] on div at bounding box center [459, 152] width 32 height 65
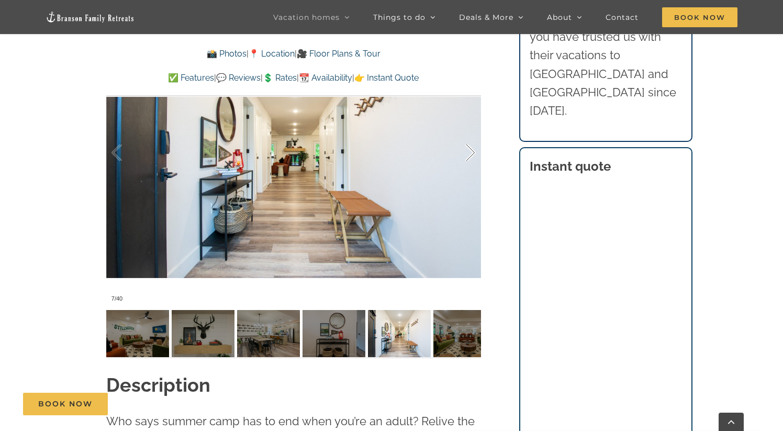
click at [467, 153] on div at bounding box center [459, 152] width 32 height 65
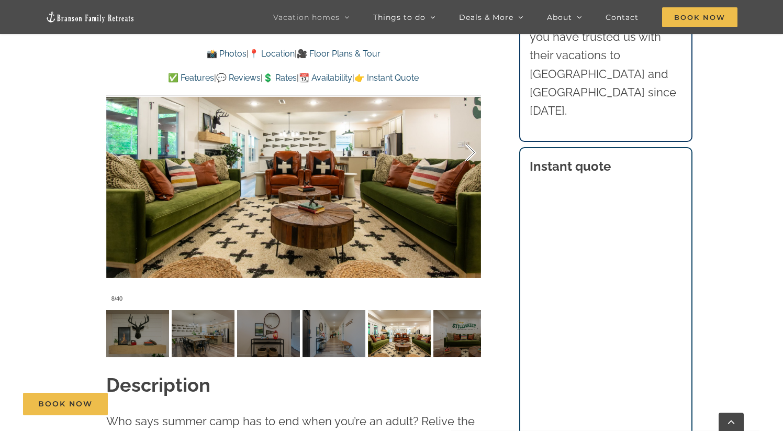
click at [467, 153] on div at bounding box center [459, 152] width 32 height 65
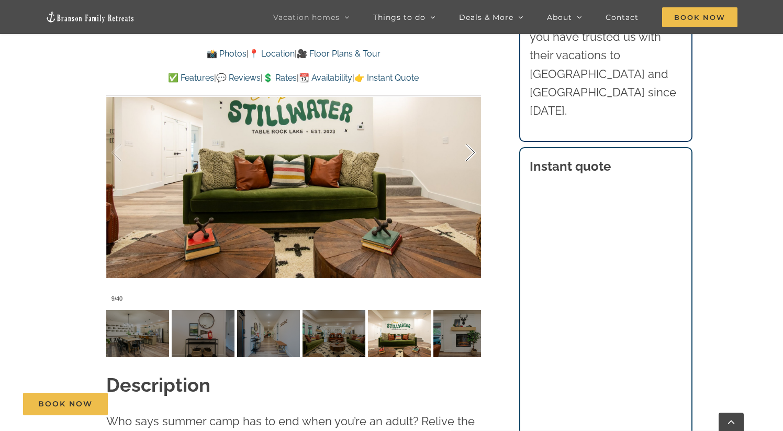
click at [467, 153] on div at bounding box center [459, 152] width 32 height 65
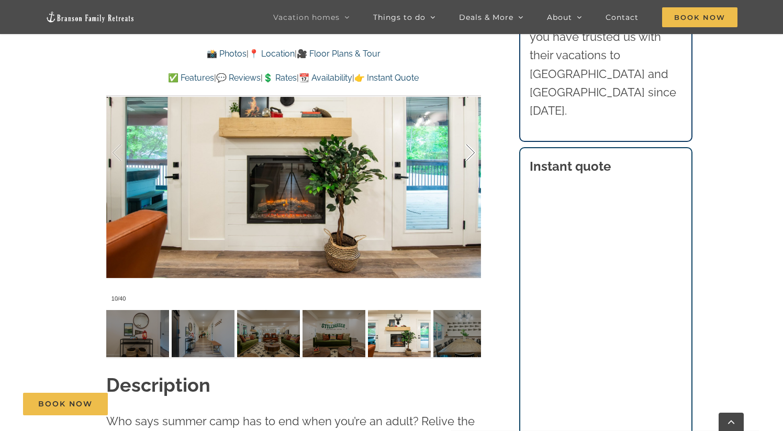
click at [467, 153] on div at bounding box center [459, 152] width 32 height 65
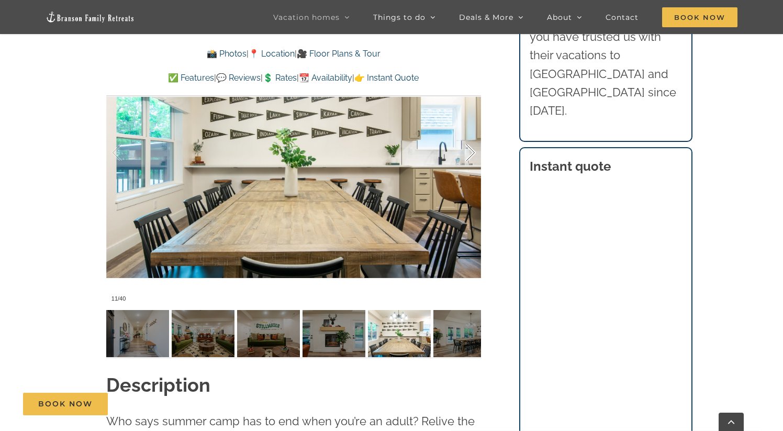
click at [467, 153] on div at bounding box center [459, 152] width 32 height 65
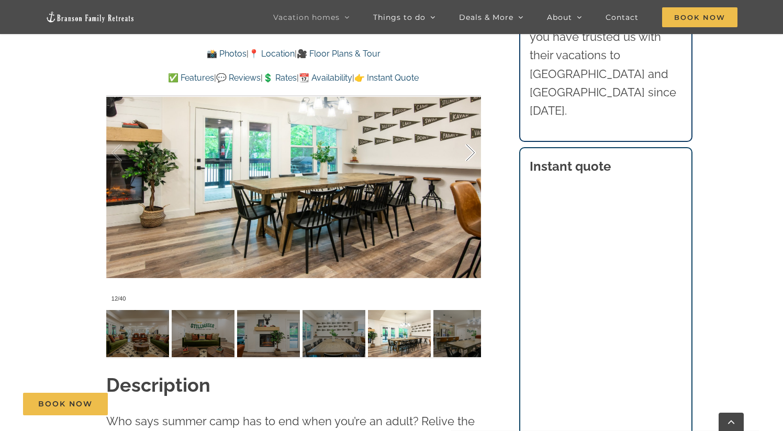
click at [467, 153] on div at bounding box center [459, 152] width 32 height 65
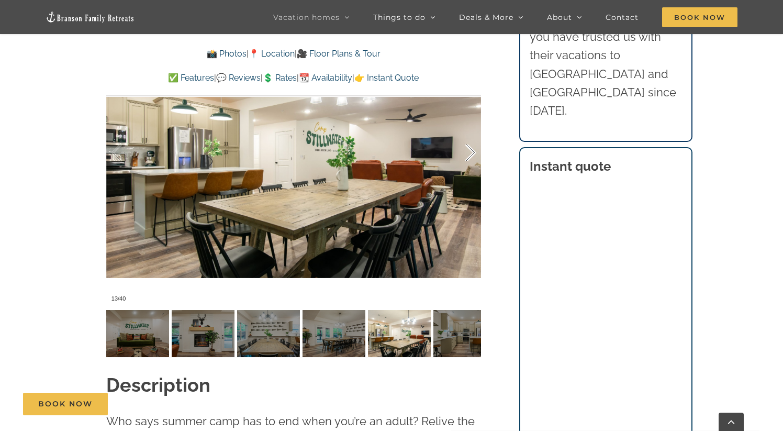
click at [467, 153] on div at bounding box center [459, 152] width 32 height 65
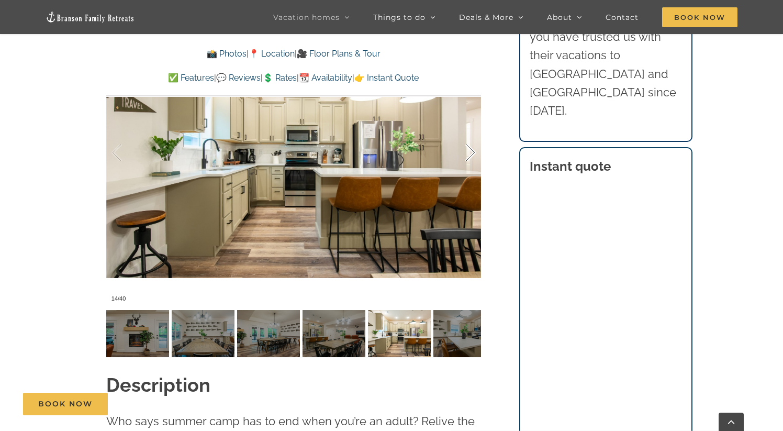
click at [467, 153] on div at bounding box center [459, 152] width 32 height 65
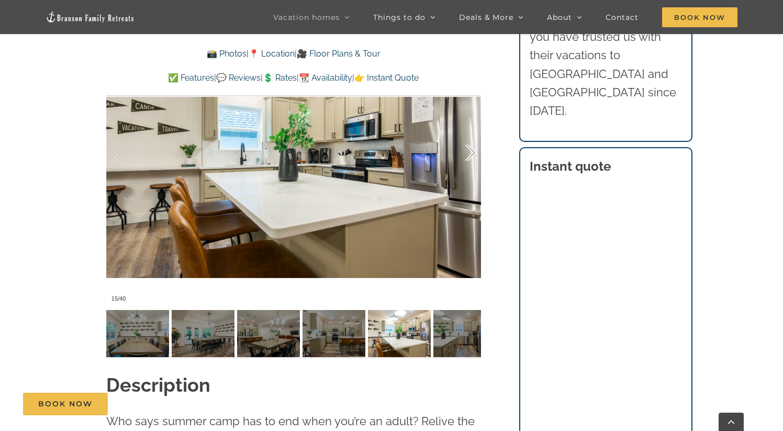
click at [467, 153] on div at bounding box center [459, 152] width 32 height 65
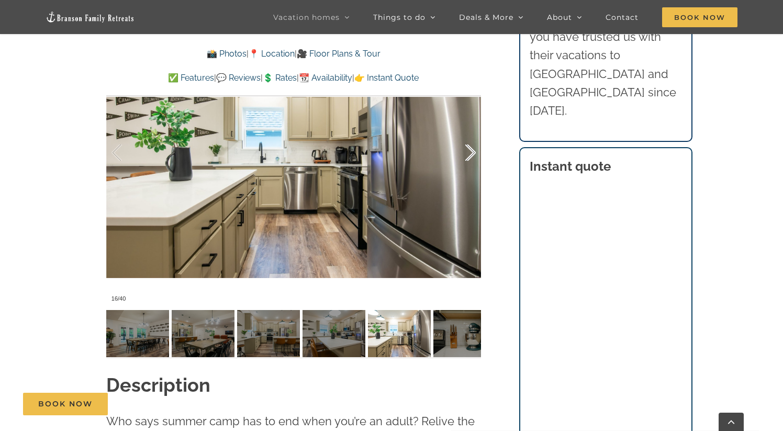
click at [467, 153] on div at bounding box center [459, 152] width 32 height 65
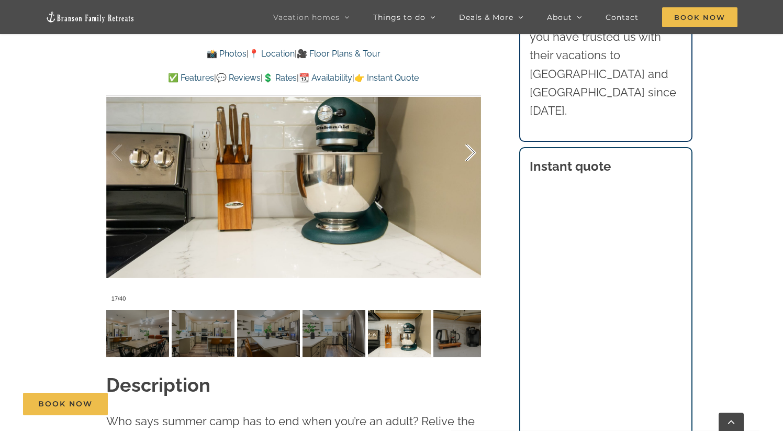
click at [467, 153] on div at bounding box center [459, 152] width 32 height 65
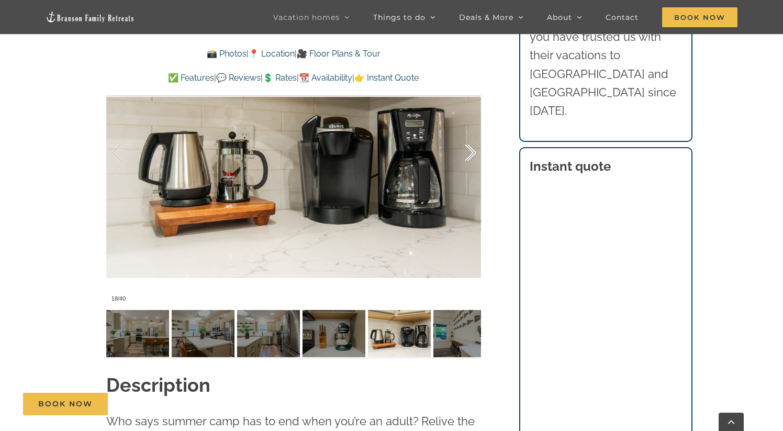
click at [467, 153] on div at bounding box center [459, 152] width 32 height 65
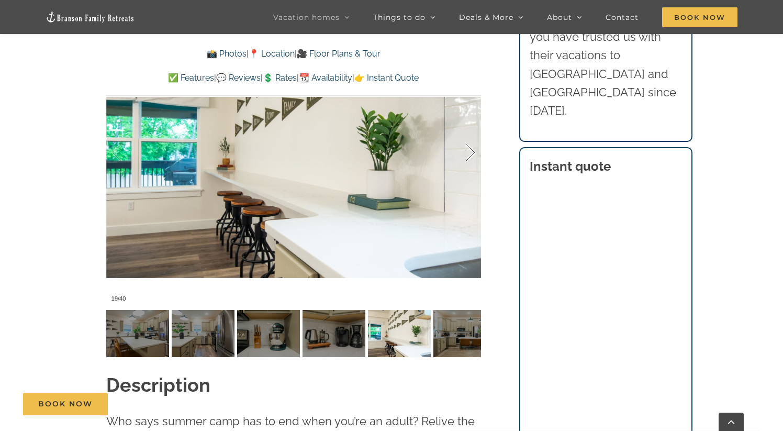
click at [467, 153] on div at bounding box center [459, 152] width 32 height 65
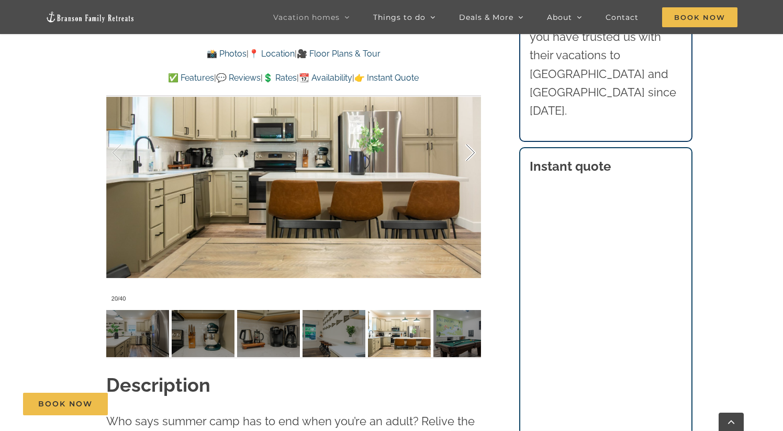
click at [467, 153] on div at bounding box center [459, 152] width 32 height 65
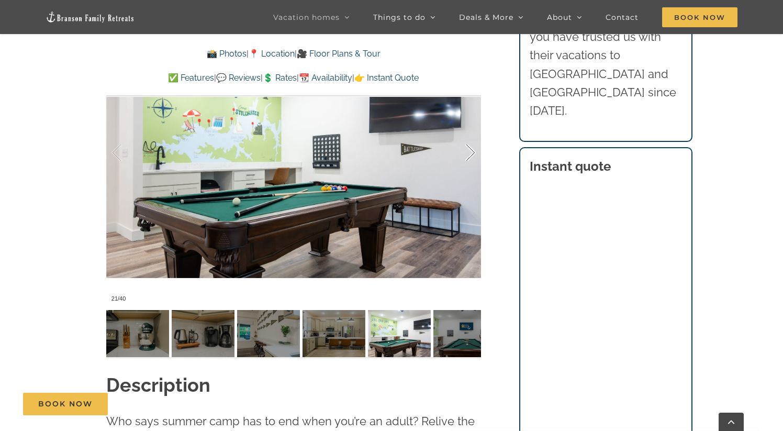
click at [467, 153] on div at bounding box center [459, 152] width 32 height 65
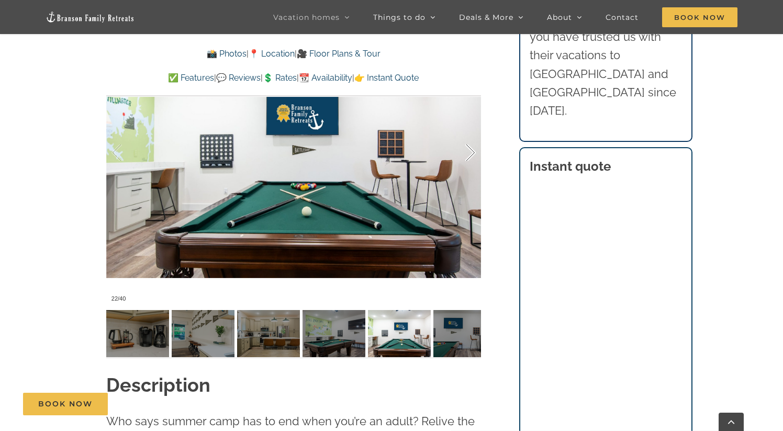
click at [467, 153] on div at bounding box center [459, 152] width 32 height 65
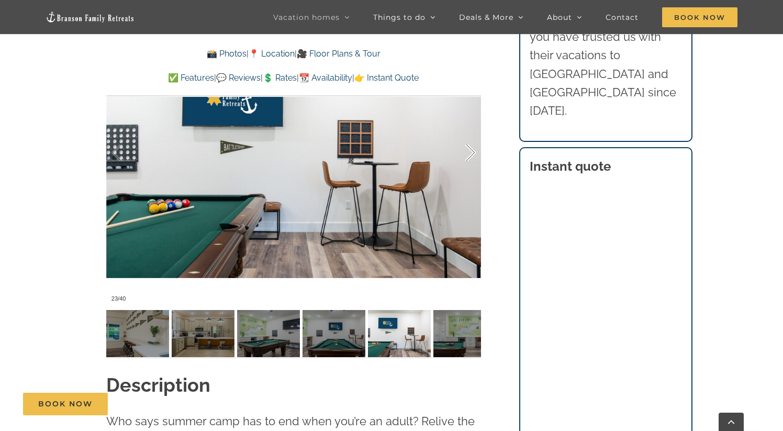
click at [467, 153] on div at bounding box center [459, 152] width 32 height 65
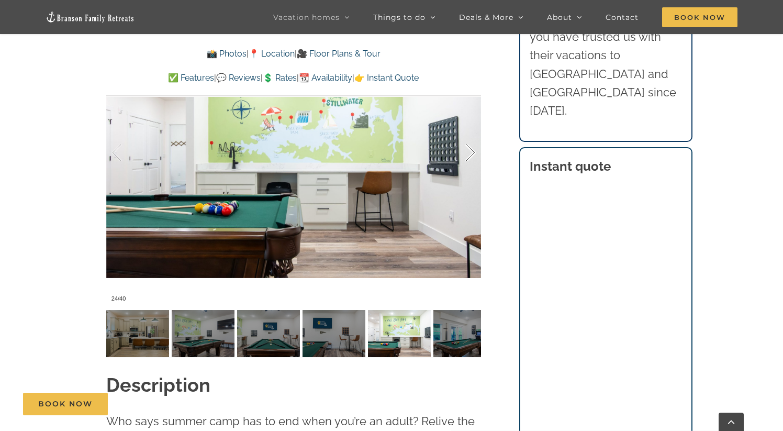
click at [467, 153] on div at bounding box center [459, 152] width 32 height 65
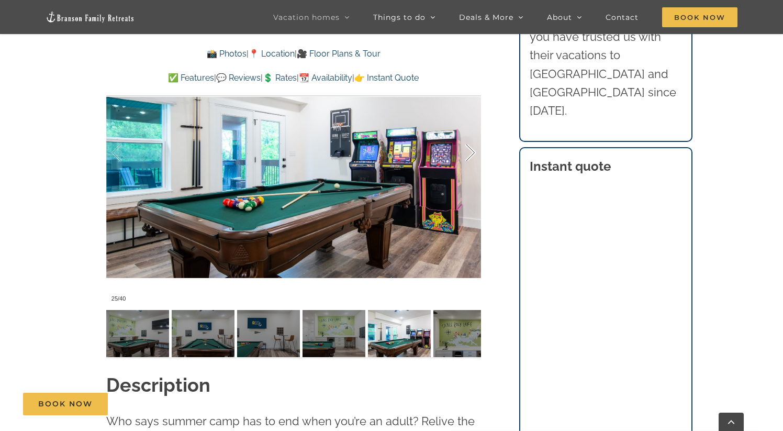
click at [467, 153] on div at bounding box center [459, 152] width 32 height 65
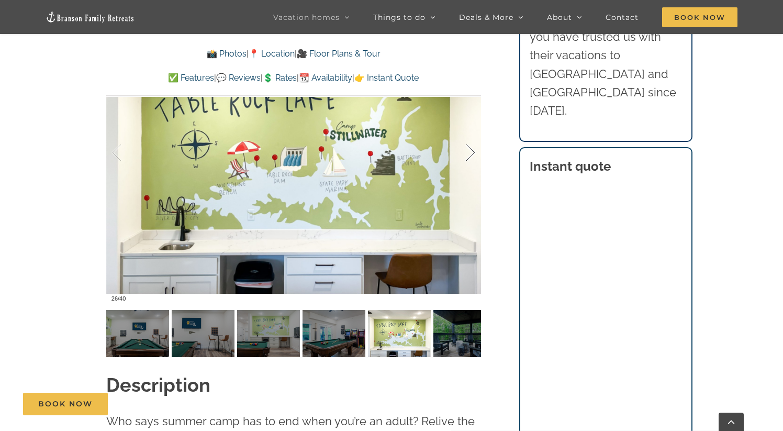
click at [467, 153] on div at bounding box center [459, 152] width 32 height 65
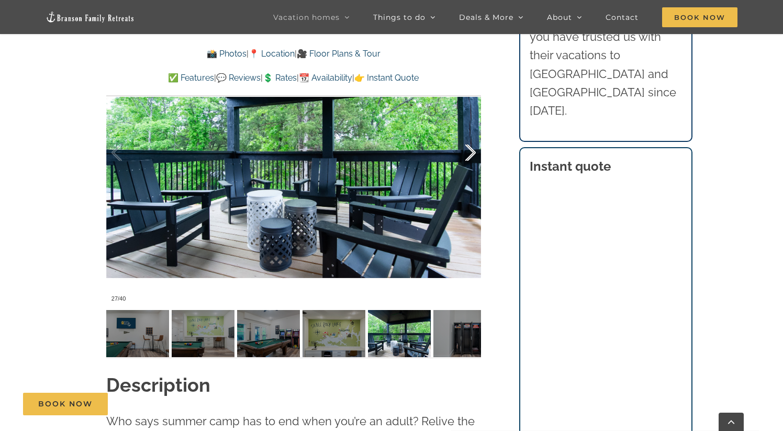
click at [467, 153] on div at bounding box center [459, 152] width 32 height 65
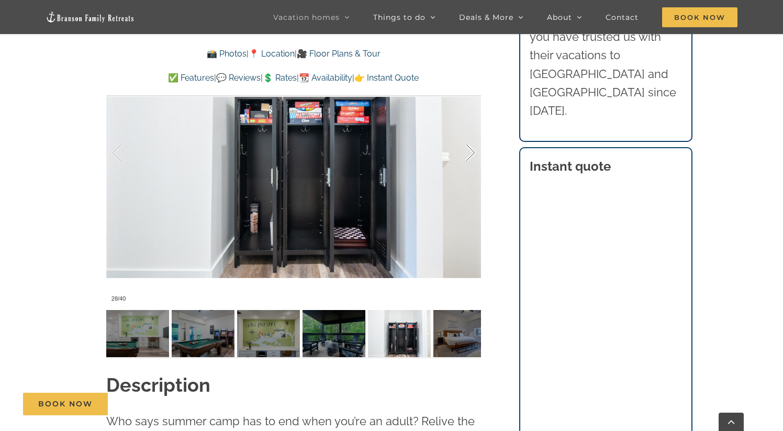
click at [467, 153] on div at bounding box center [459, 152] width 32 height 65
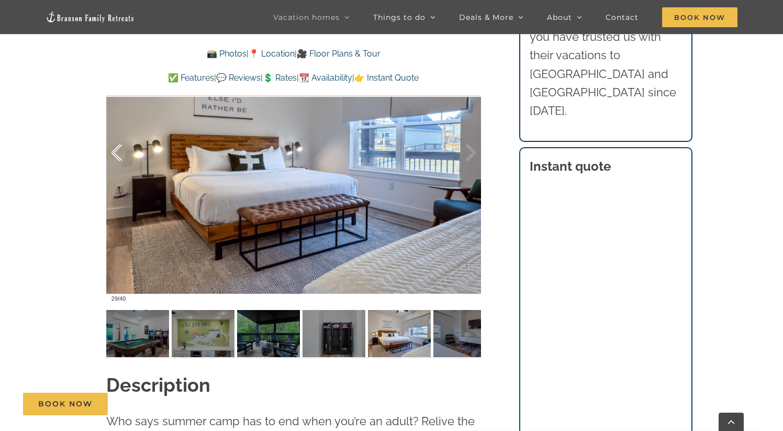
click at [115, 154] on div at bounding box center [127, 152] width 32 height 65
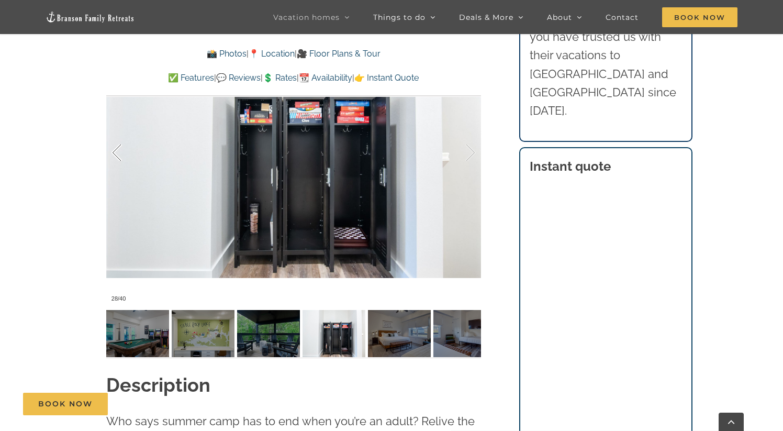
click at [116, 154] on div at bounding box center [127, 152] width 32 height 65
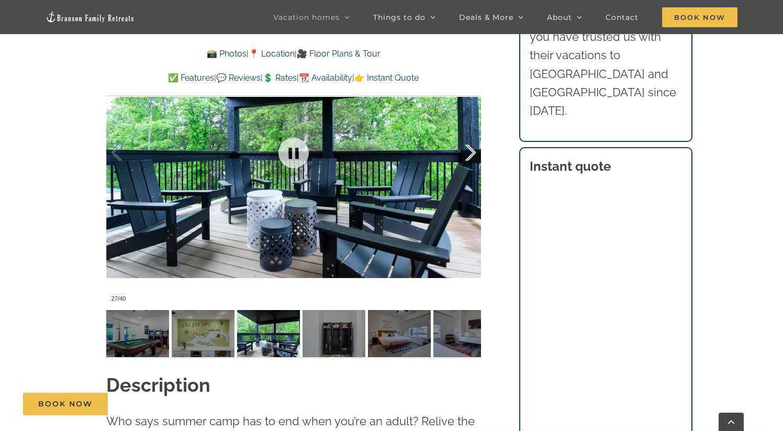
click at [475, 154] on div at bounding box center [459, 152] width 32 height 65
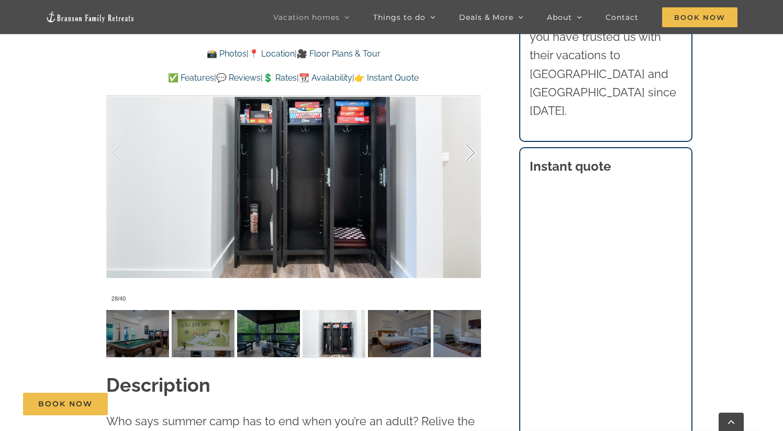
click at [475, 154] on div at bounding box center [459, 152] width 32 height 65
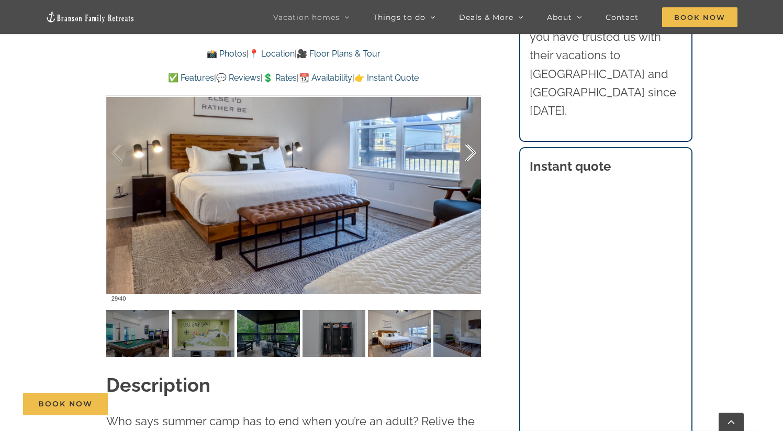
click at [475, 154] on div at bounding box center [459, 152] width 32 height 65
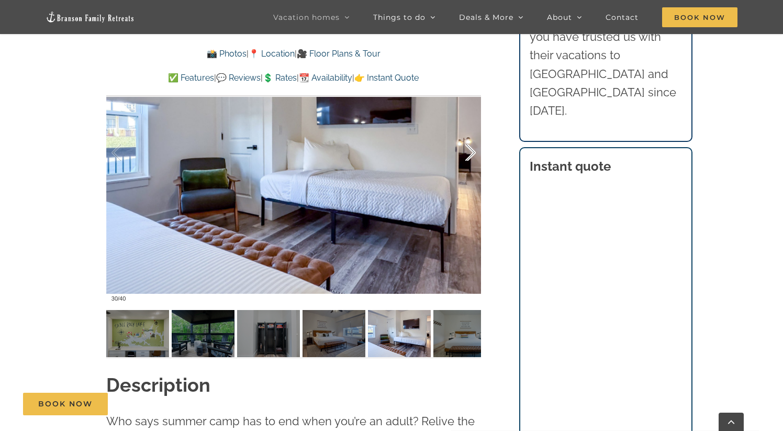
click at [475, 154] on div at bounding box center [459, 152] width 32 height 65
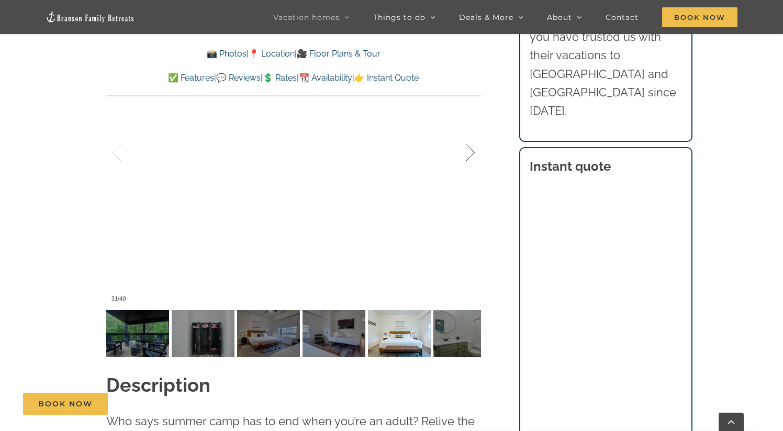
click at [475, 154] on div at bounding box center [459, 152] width 32 height 65
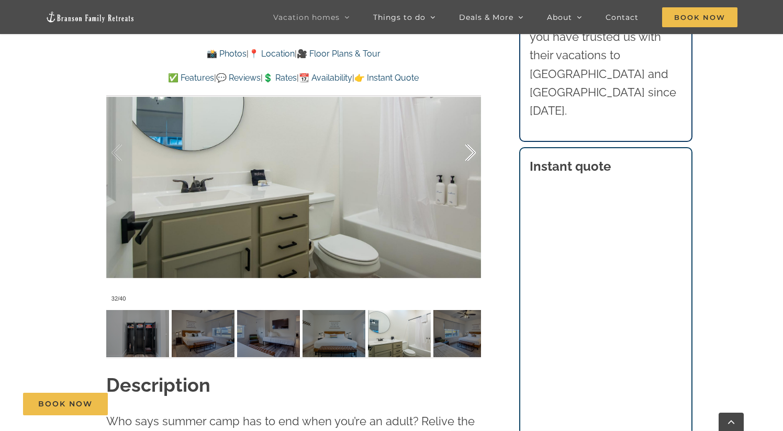
click at [475, 154] on div at bounding box center [459, 152] width 32 height 65
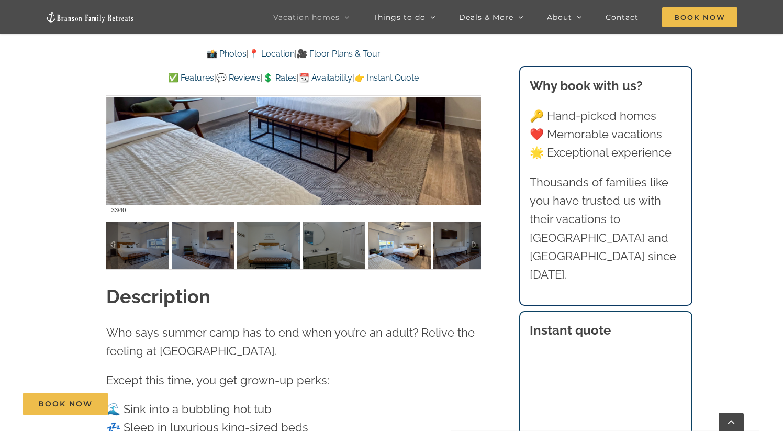
scroll to position [884, 0]
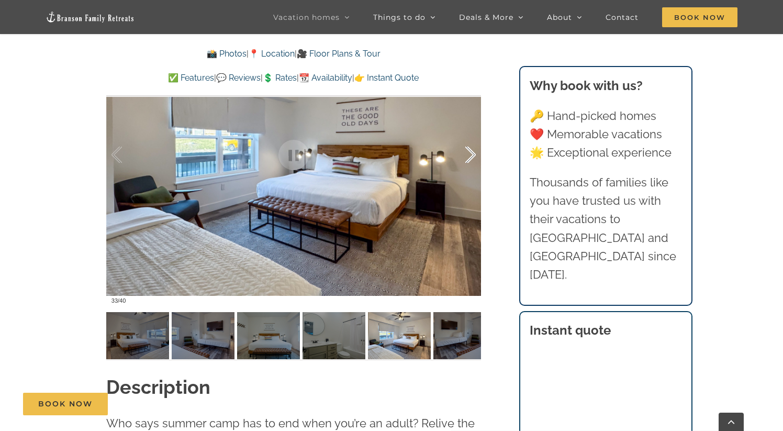
click at [471, 158] on div at bounding box center [459, 154] width 32 height 65
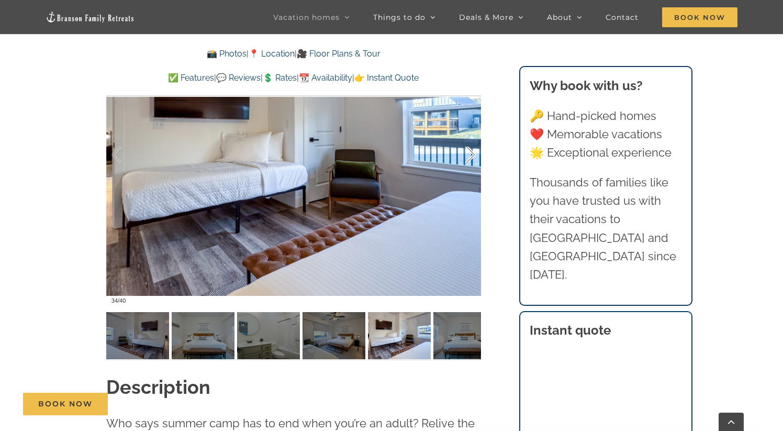
click at [471, 157] on div at bounding box center [459, 154] width 32 height 65
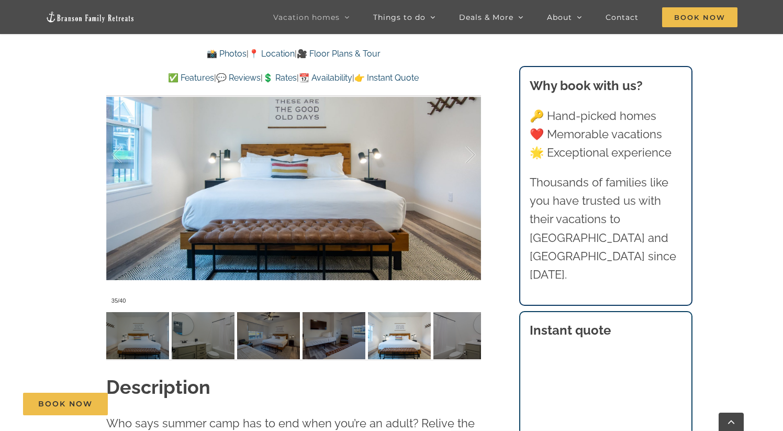
scroll to position [883, 0]
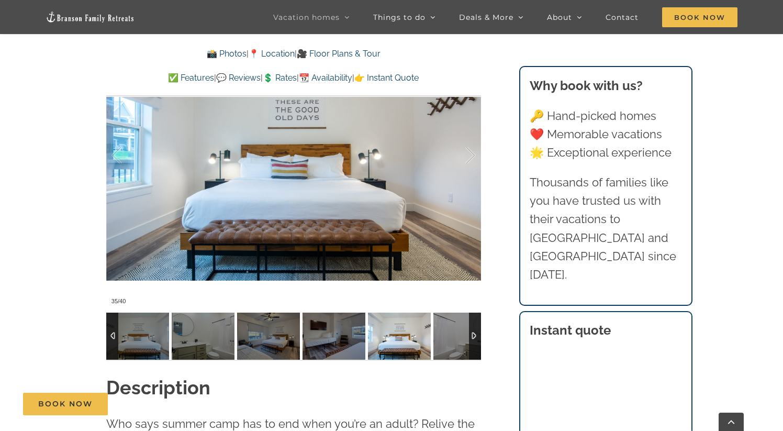
click at [473, 331] on div at bounding box center [475, 335] width 12 height 47
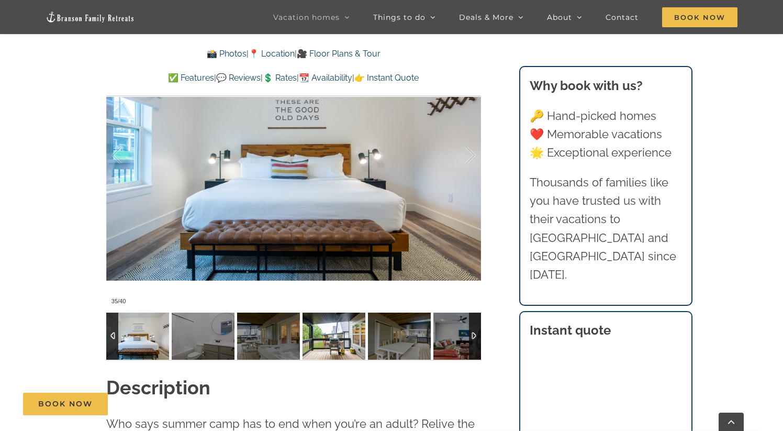
click at [352, 339] on img at bounding box center [334, 335] width 63 height 47
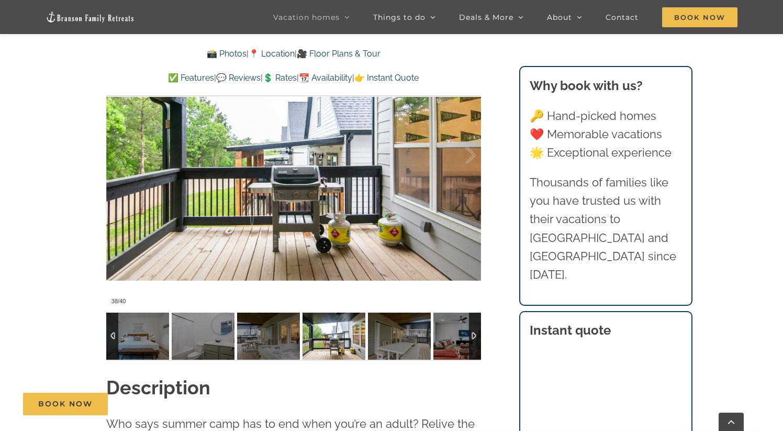
click at [474, 334] on div at bounding box center [475, 335] width 12 height 47
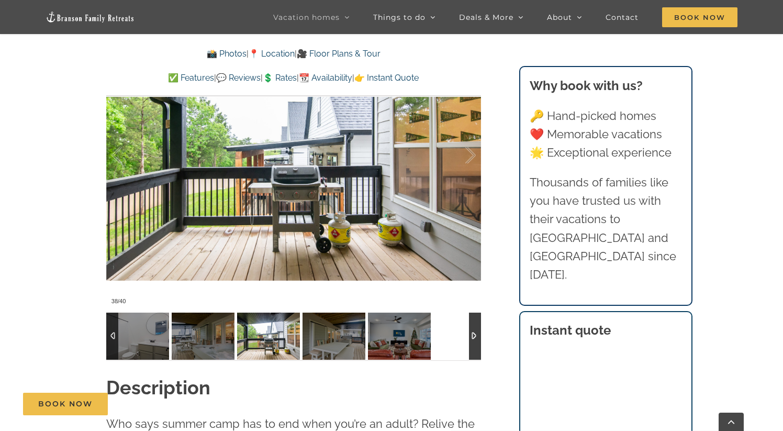
click at [474, 334] on div at bounding box center [475, 335] width 12 height 47
click at [111, 337] on div at bounding box center [112, 335] width 12 height 47
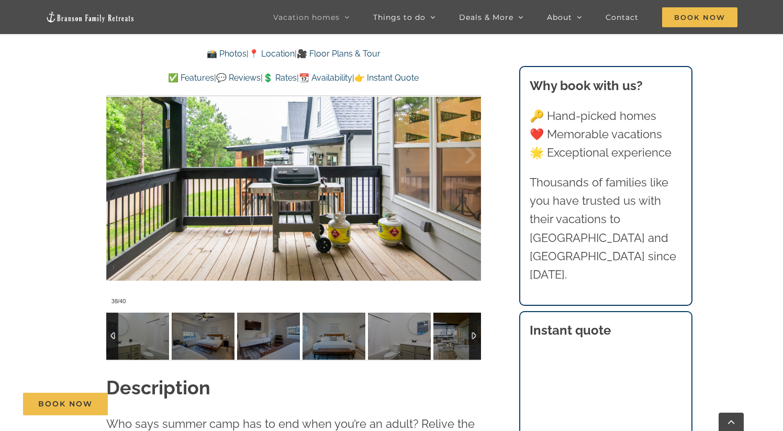
click at [111, 337] on div at bounding box center [112, 335] width 12 height 47
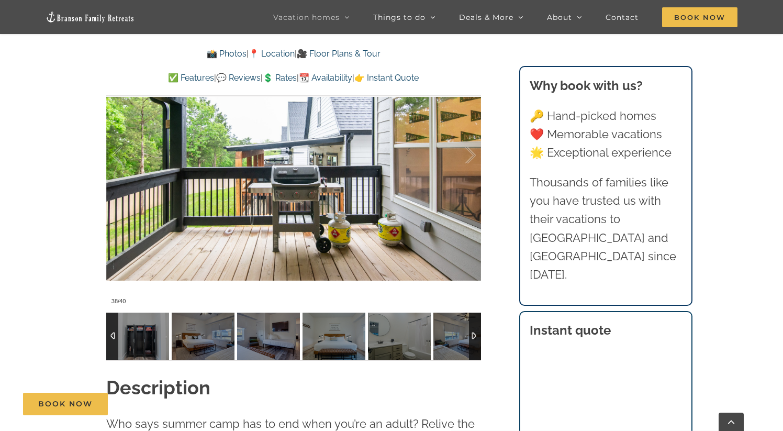
click at [111, 337] on div at bounding box center [112, 335] width 12 height 47
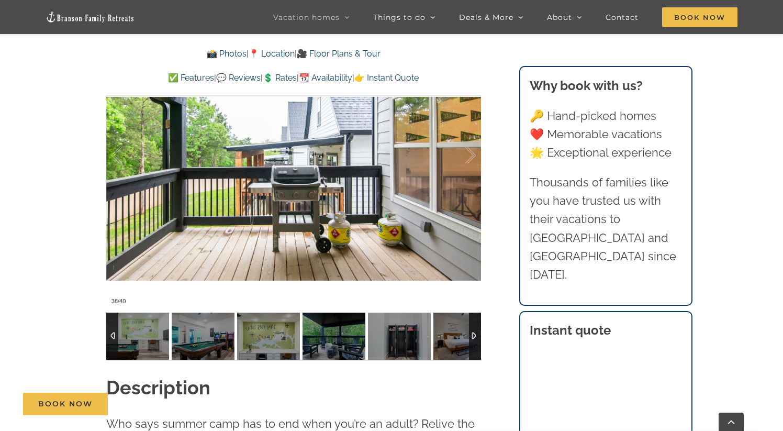
click at [111, 337] on div at bounding box center [112, 335] width 12 height 47
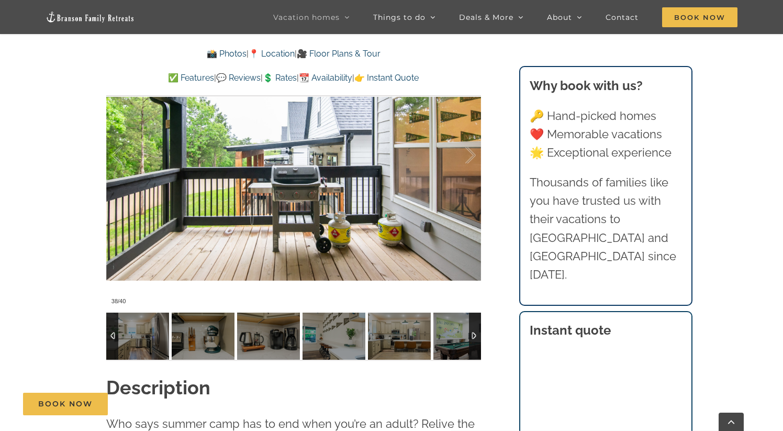
click at [111, 337] on div at bounding box center [112, 335] width 12 height 47
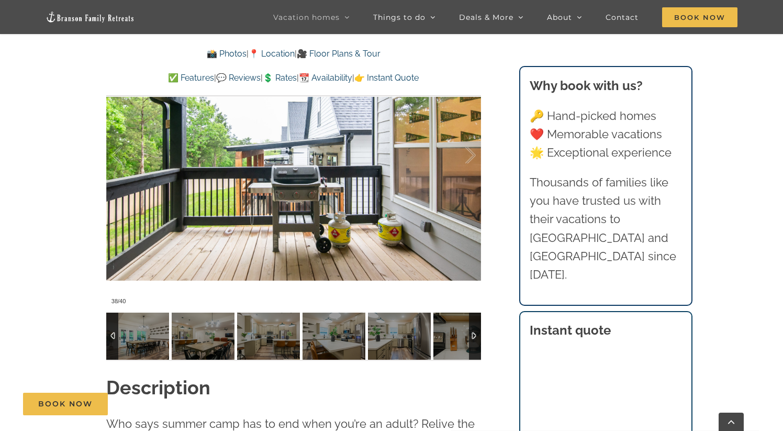
click at [111, 337] on div at bounding box center [112, 335] width 12 height 47
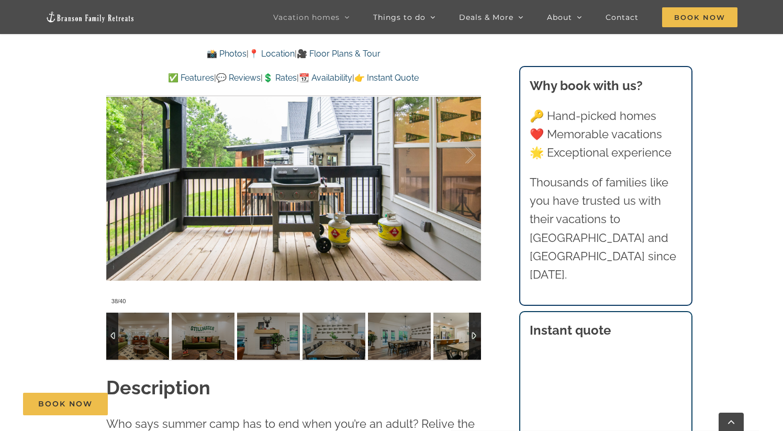
click at [474, 333] on div at bounding box center [475, 335] width 12 height 47
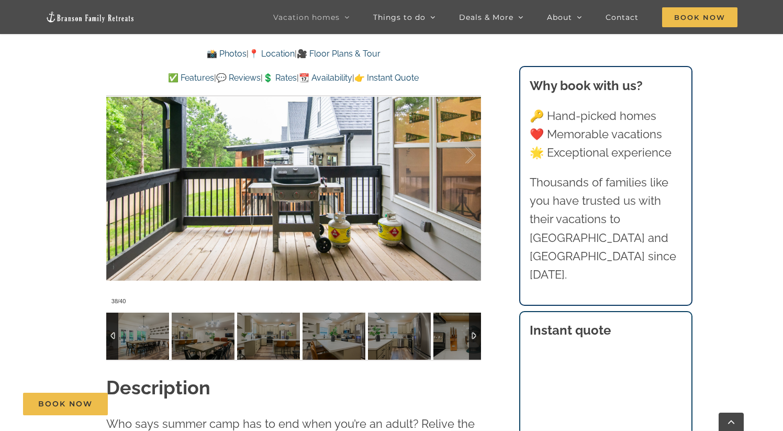
click at [474, 333] on div at bounding box center [475, 335] width 12 height 47
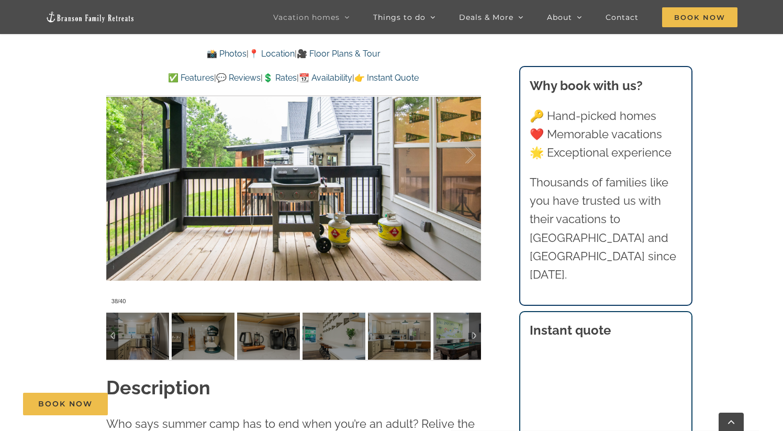
click at [108, 334] on div at bounding box center [112, 335] width 12 height 47
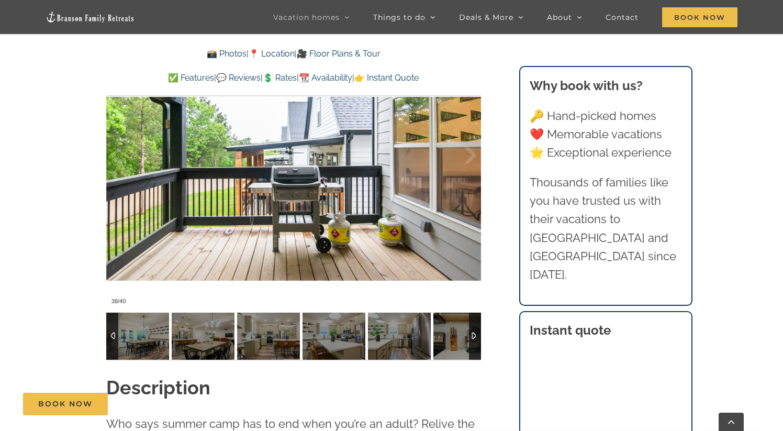
click at [109, 334] on div at bounding box center [112, 335] width 12 height 47
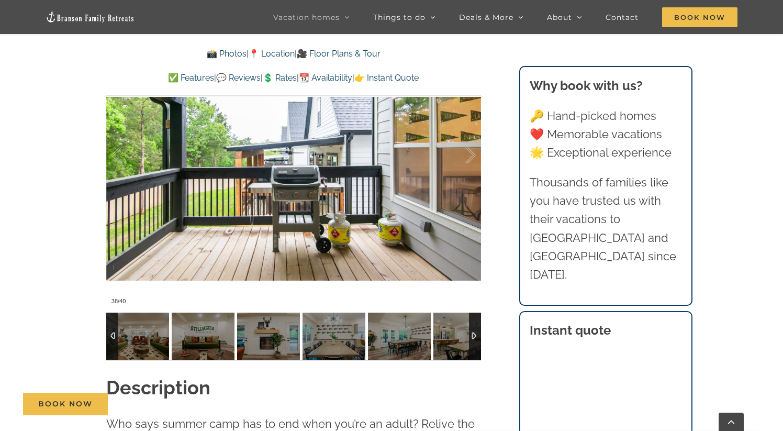
click at [109, 334] on div at bounding box center [112, 335] width 12 height 47
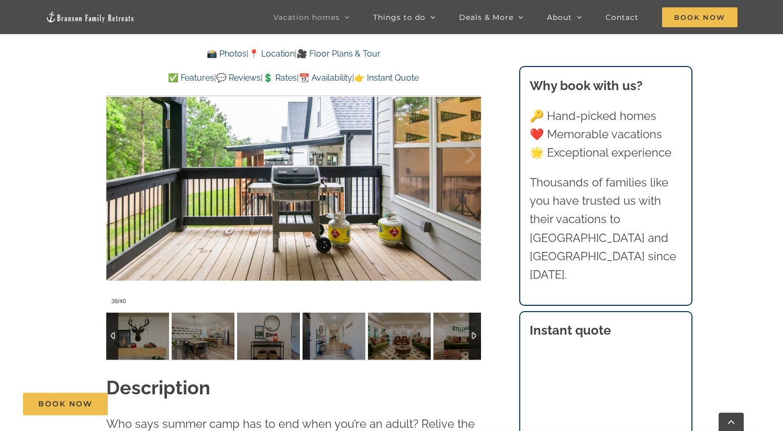
click at [109, 334] on div at bounding box center [112, 335] width 12 height 47
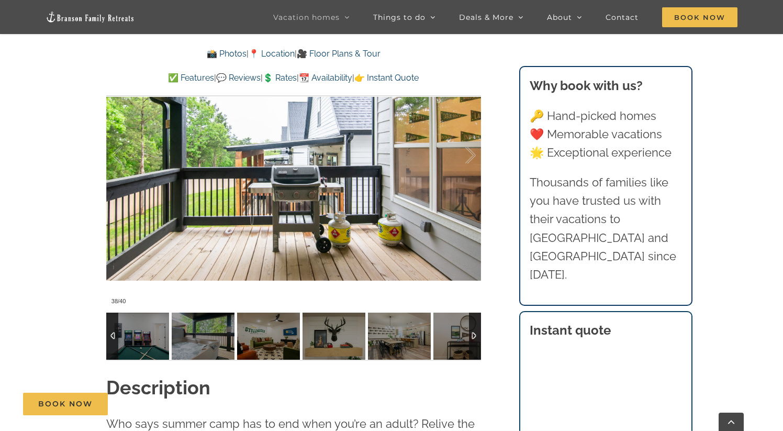
click at [108, 334] on div at bounding box center [112, 335] width 12 height 47
click at [111, 334] on div at bounding box center [112, 335] width 12 height 47
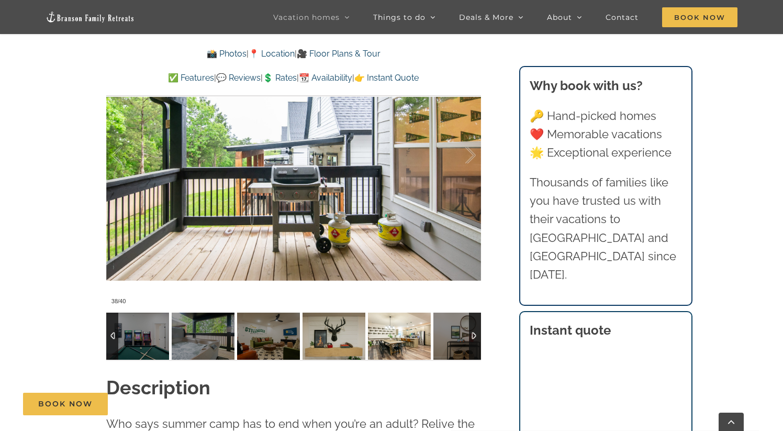
click at [396, 341] on img at bounding box center [399, 335] width 63 height 47
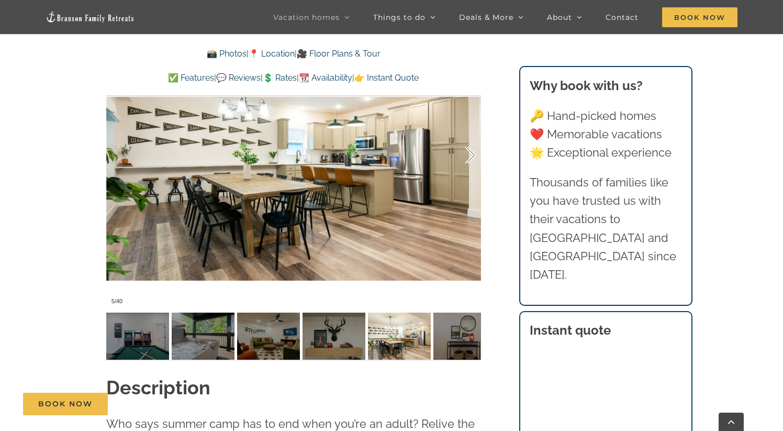
click at [475, 149] on div at bounding box center [459, 155] width 32 height 65
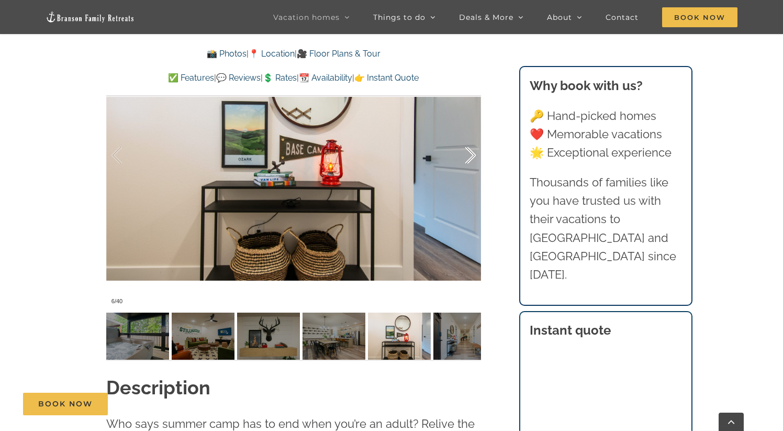
click at [474, 152] on div at bounding box center [459, 155] width 32 height 65
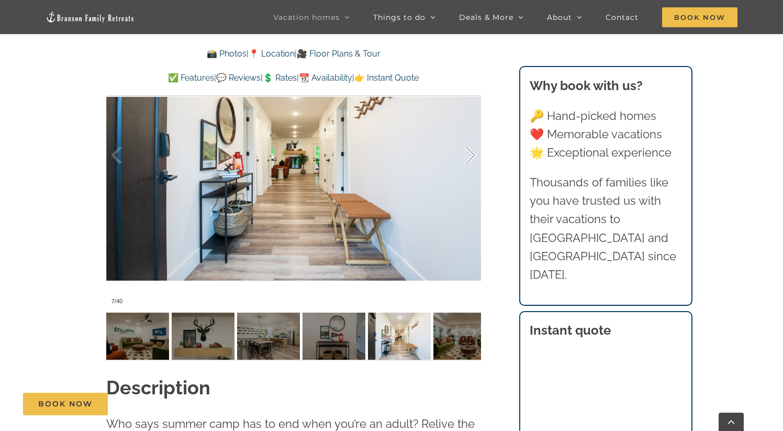
click at [474, 152] on div at bounding box center [459, 155] width 32 height 65
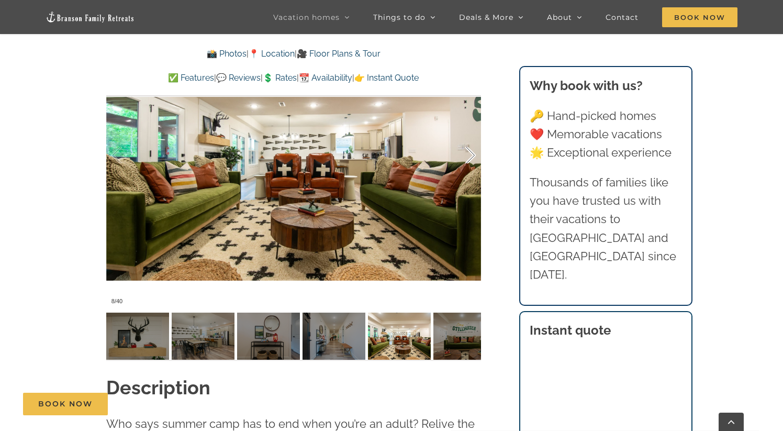
click at [474, 152] on div at bounding box center [459, 155] width 32 height 65
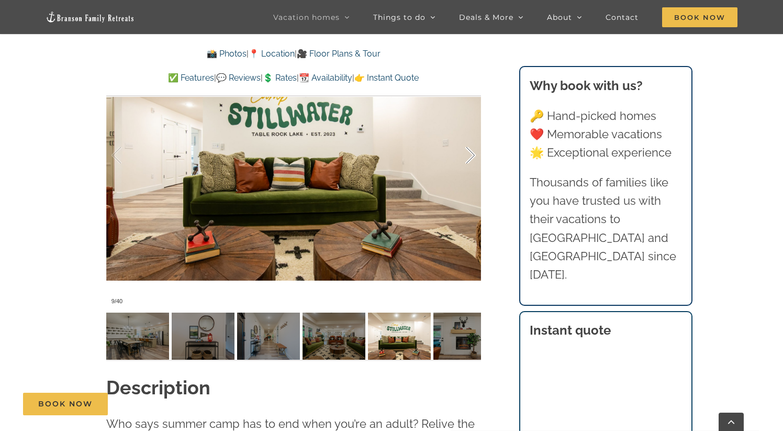
click at [474, 152] on div at bounding box center [459, 155] width 32 height 65
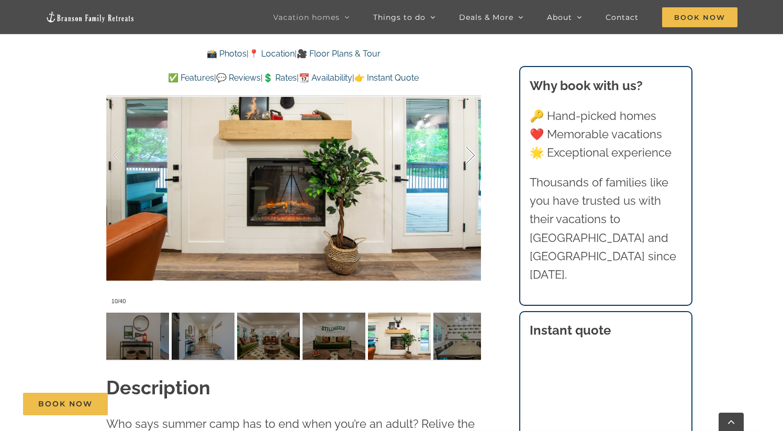
click at [474, 152] on div at bounding box center [459, 155] width 32 height 65
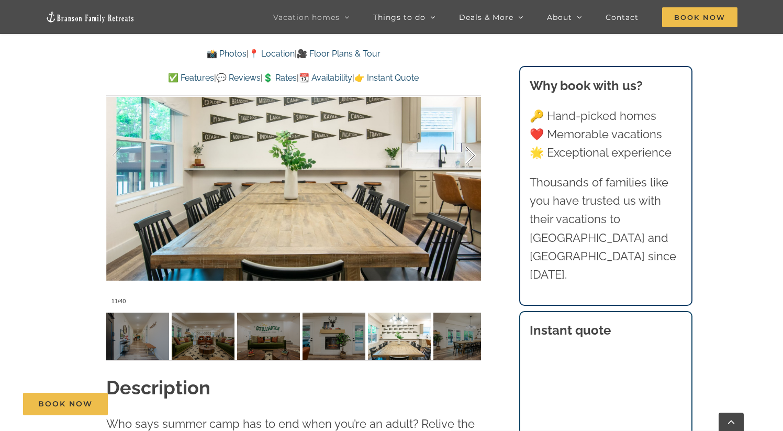
click at [474, 152] on div at bounding box center [459, 155] width 32 height 65
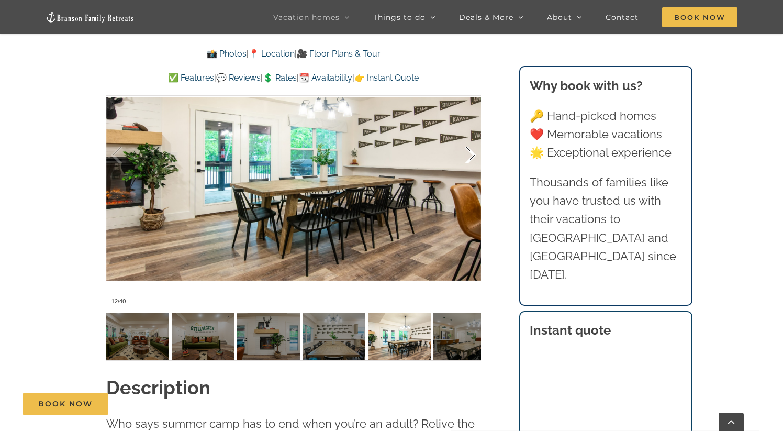
click at [474, 152] on div at bounding box center [459, 155] width 32 height 65
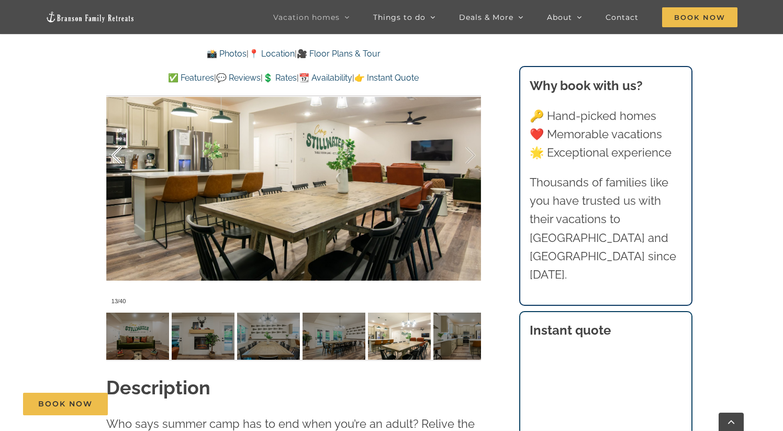
click at [122, 159] on div at bounding box center [127, 155] width 32 height 65
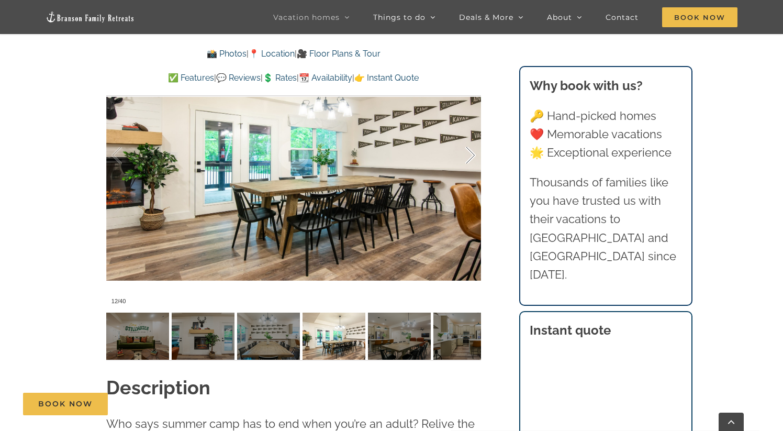
click at [472, 155] on div at bounding box center [459, 155] width 32 height 65
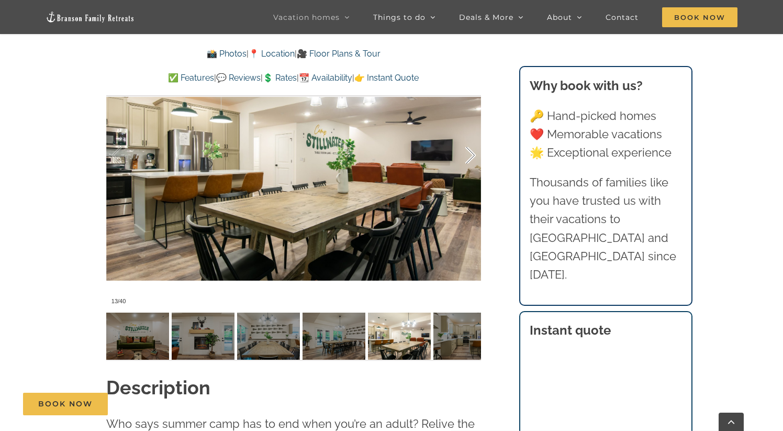
click at [472, 155] on div at bounding box center [459, 155] width 32 height 65
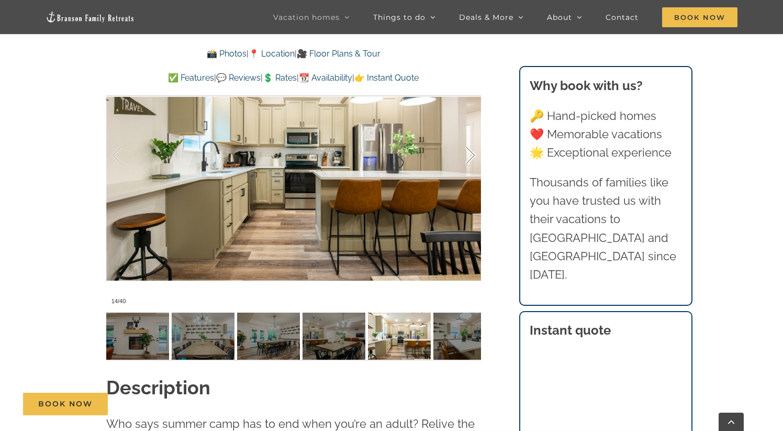
click at [472, 155] on div at bounding box center [459, 155] width 32 height 65
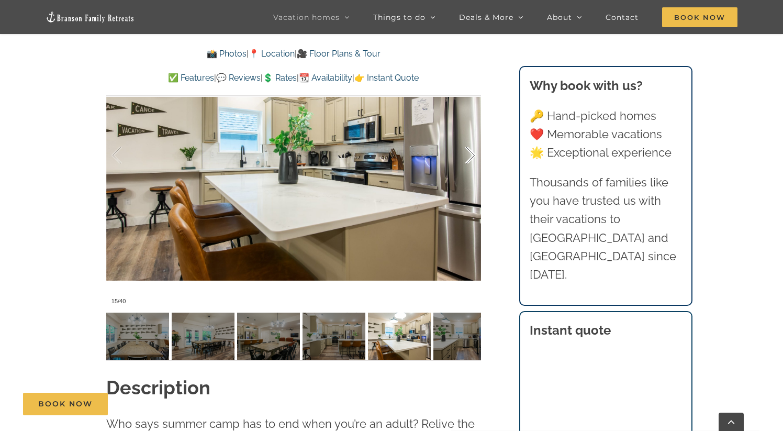
click at [472, 155] on div at bounding box center [459, 155] width 32 height 65
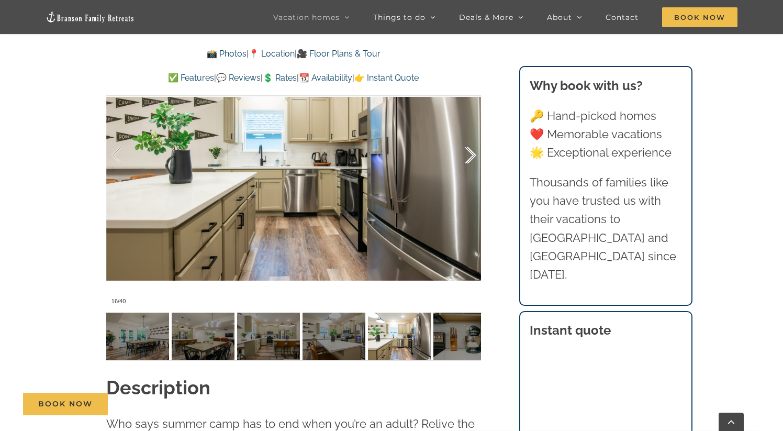
click at [472, 155] on div at bounding box center [459, 155] width 32 height 65
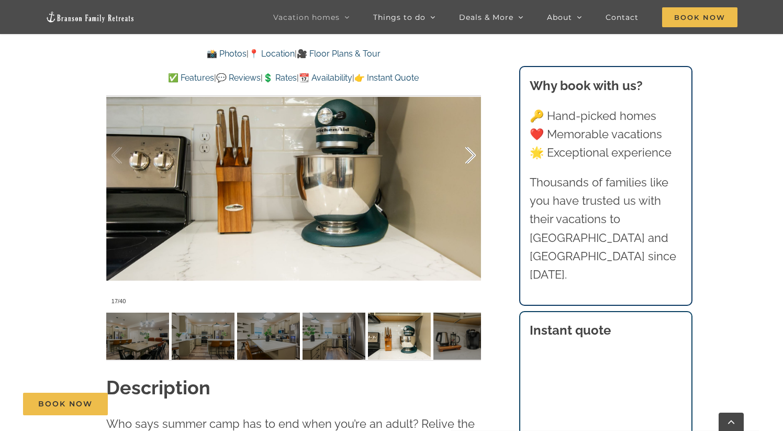
click at [472, 155] on div at bounding box center [459, 155] width 32 height 65
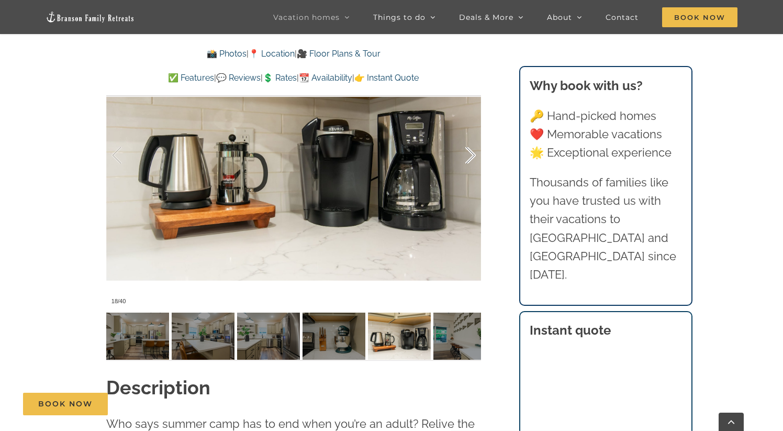
click at [472, 155] on div at bounding box center [459, 155] width 32 height 65
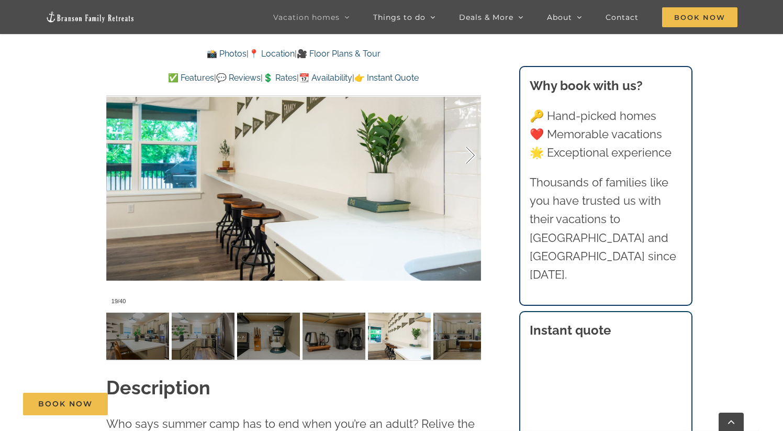
click at [472, 155] on div at bounding box center [459, 155] width 32 height 65
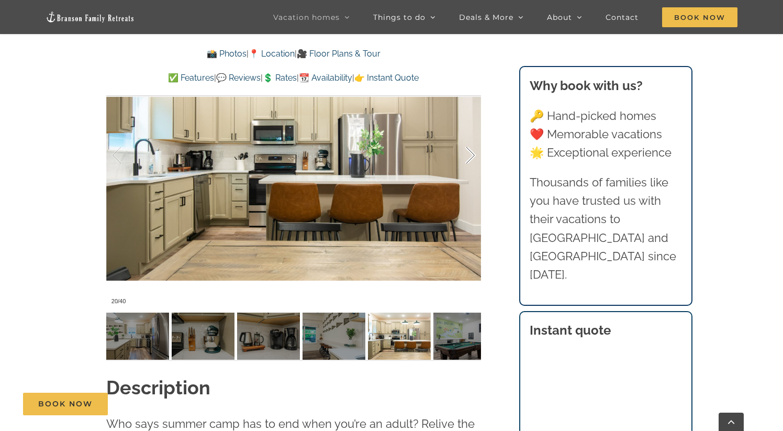
click at [472, 155] on div at bounding box center [459, 155] width 32 height 65
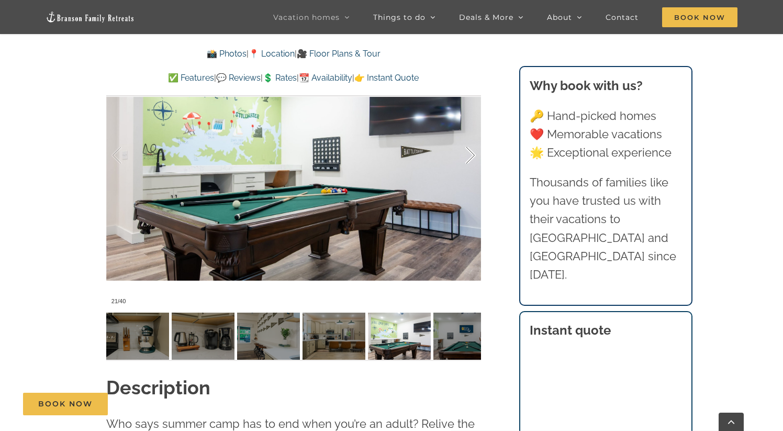
click at [472, 155] on div at bounding box center [459, 155] width 32 height 65
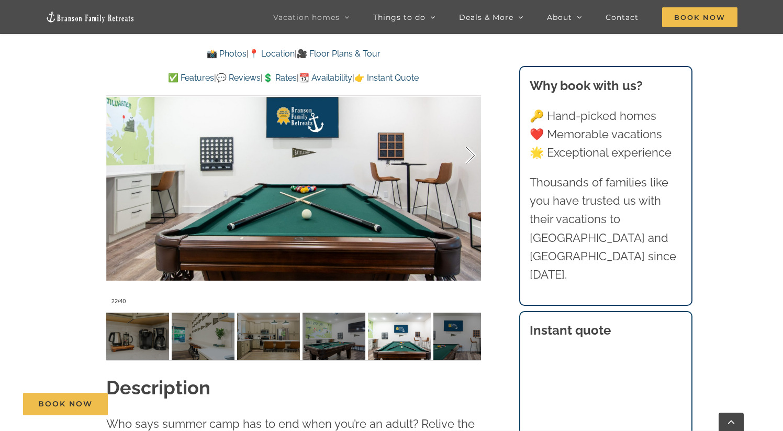
click at [472, 155] on div at bounding box center [459, 155] width 32 height 65
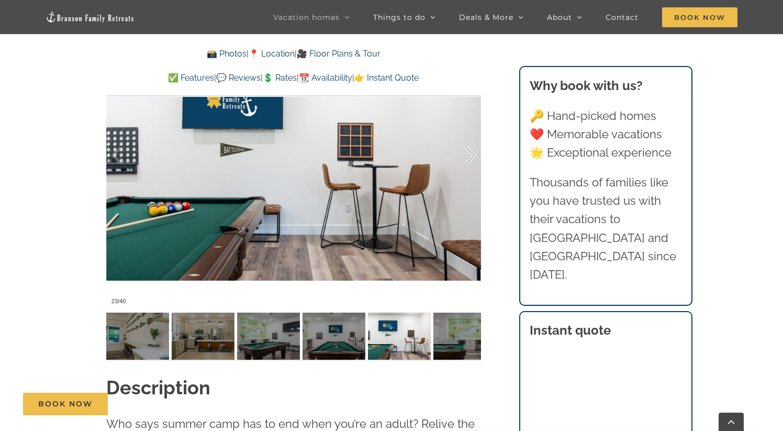
click at [472, 155] on div at bounding box center [459, 155] width 32 height 65
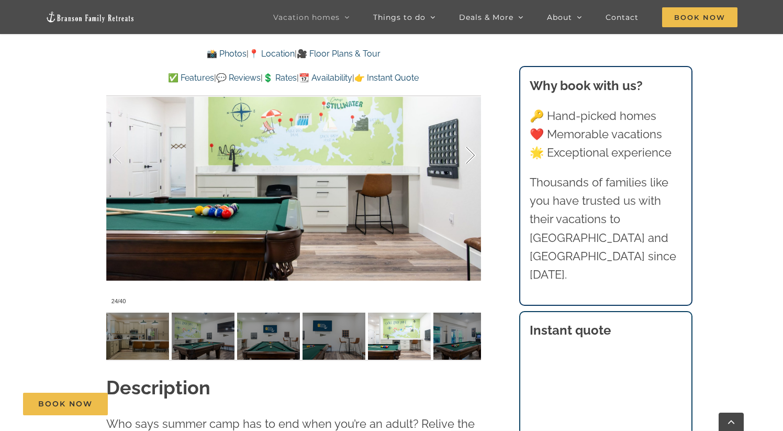
click at [472, 155] on div at bounding box center [459, 155] width 32 height 65
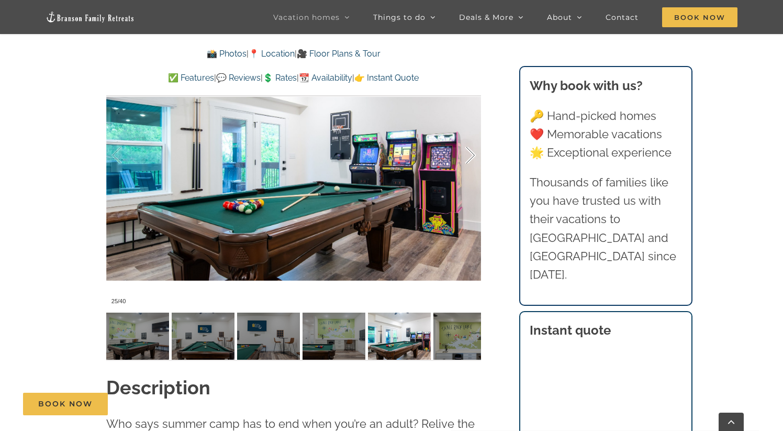
click at [472, 155] on div at bounding box center [459, 155] width 32 height 65
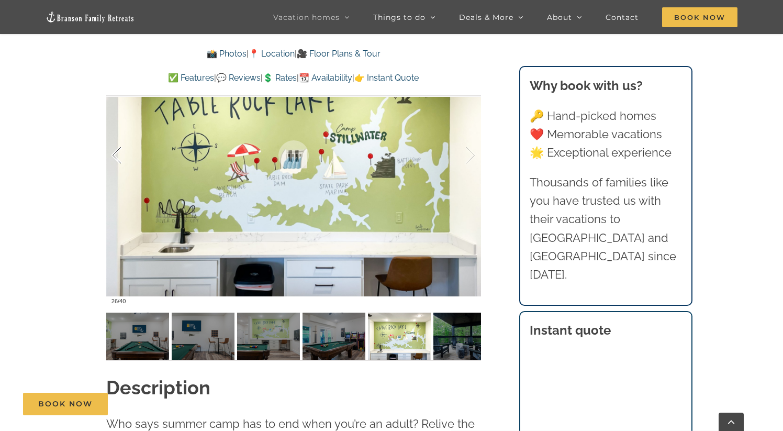
click at [124, 155] on div at bounding box center [127, 155] width 32 height 65
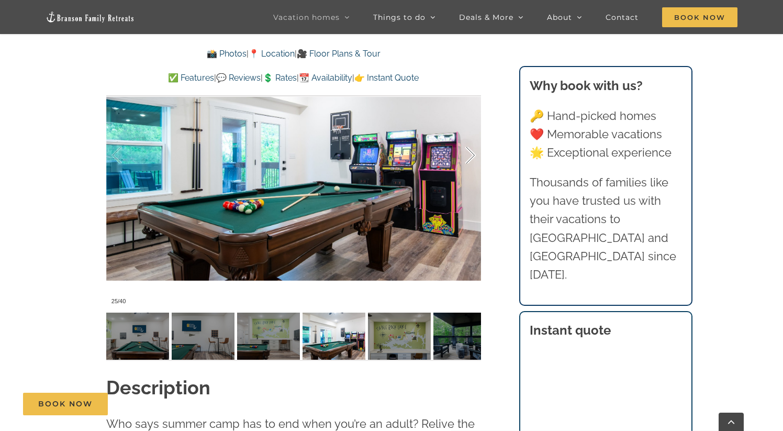
click at [473, 160] on div at bounding box center [459, 155] width 32 height 65
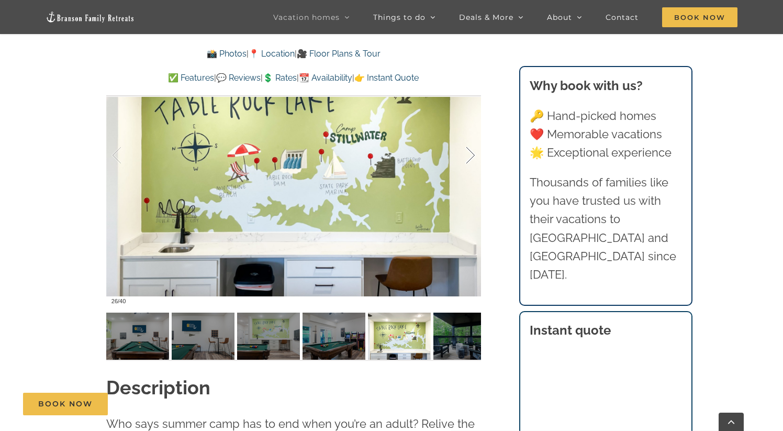
click at [473, 159] on div at bounding box center [459, 155] width 32 height 65
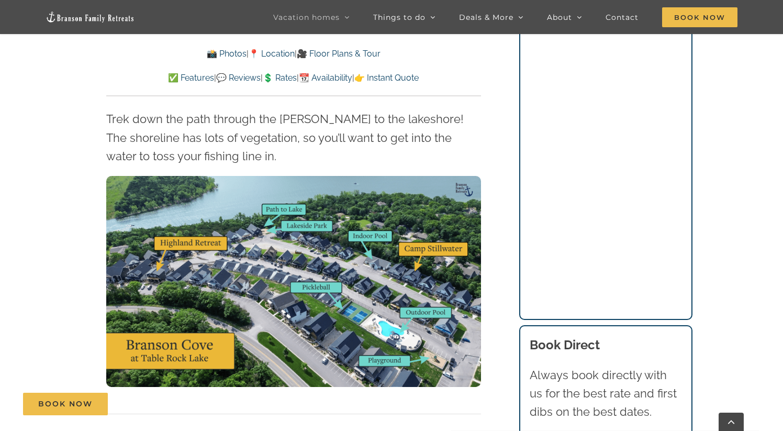
scroll to position [3202, 0]
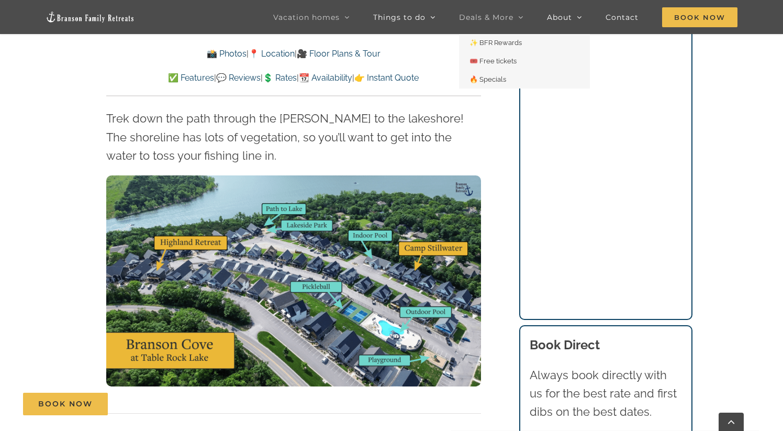
drag, startPoint x: 260, startPoint y: 219, endPoint x: 477, endPoint y: 30, distance: 287.9
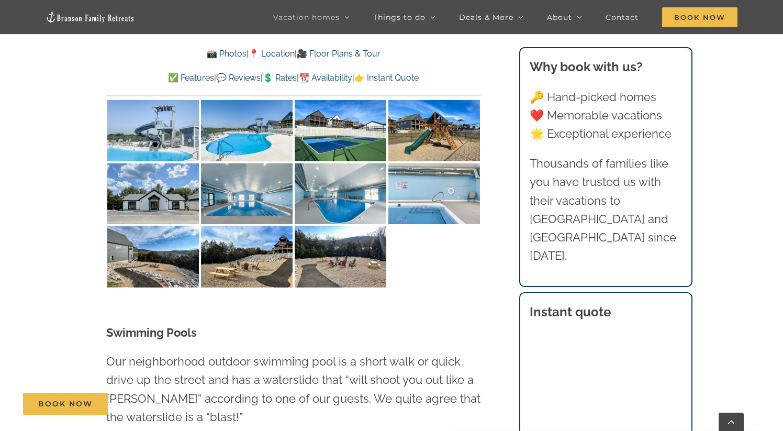
scroll to position [2521, 0]
